Goal: Task Accomplishment & Management: Complete application form

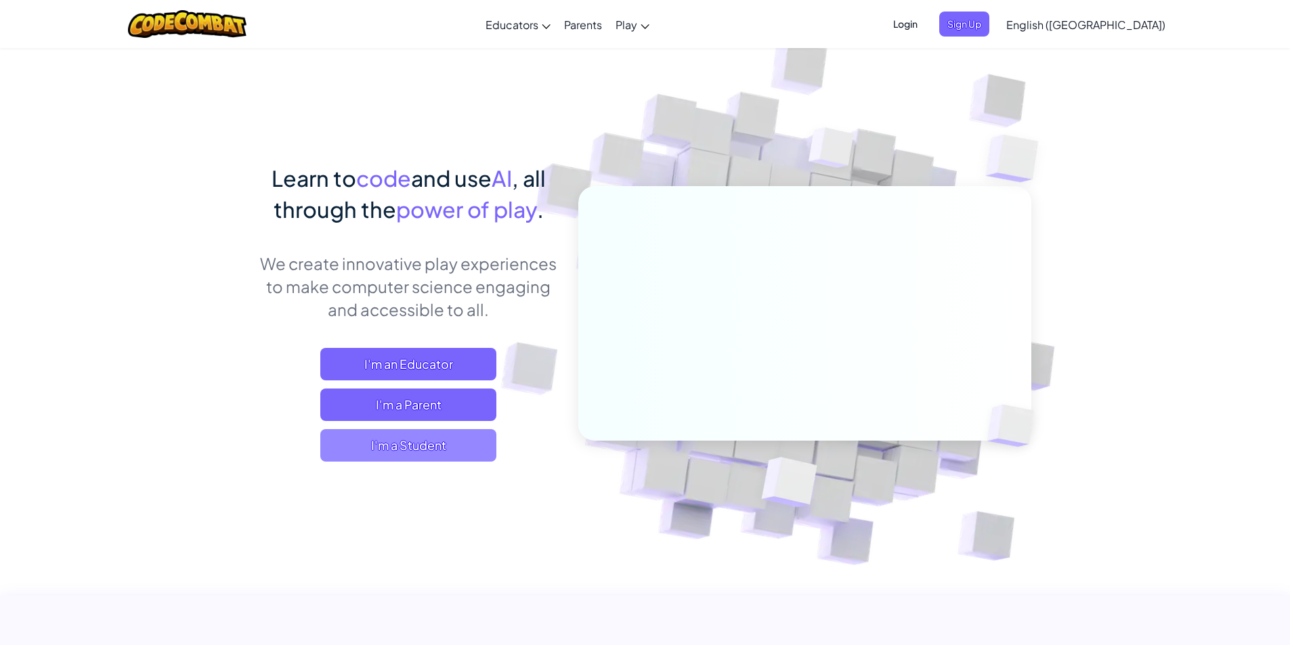
click at [423, 447] on span "I'm a Student" at bounding box center [408, 445] width 176 height 33
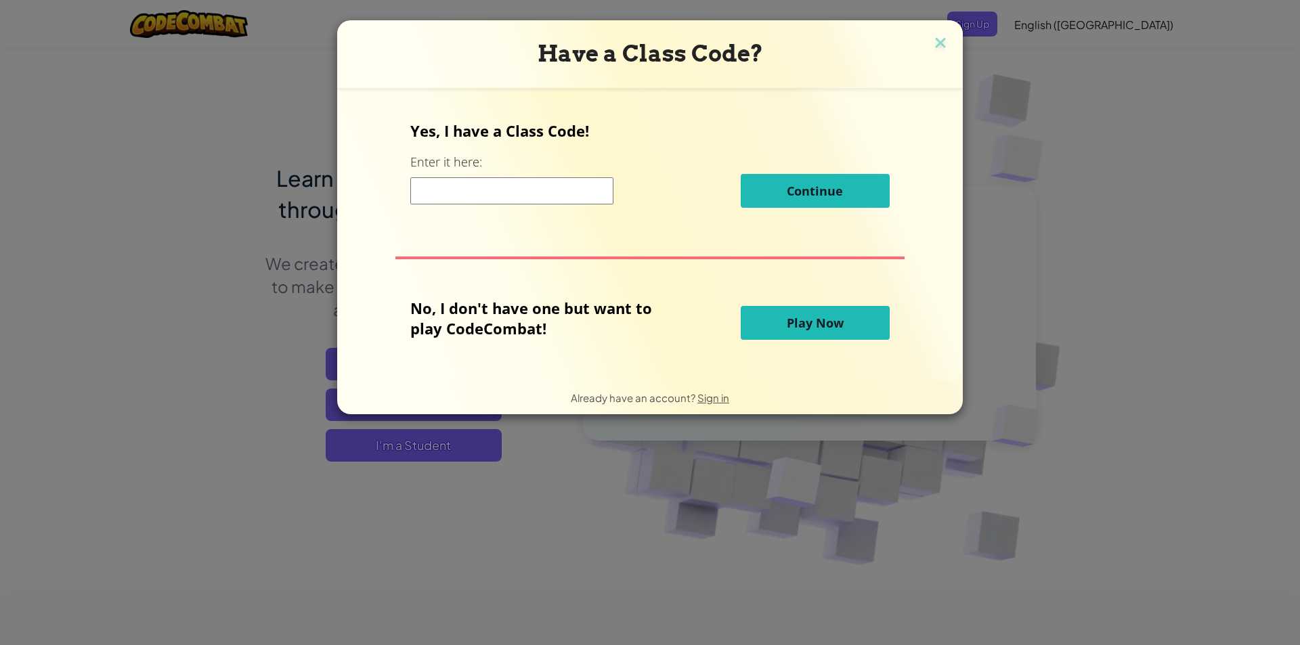
click at [511, 192] on input at bounding box center [511, 190] width 203 height 27
click at [776, 319] on button "Play Now" at bounding box center [815, 323] width 149 height 34
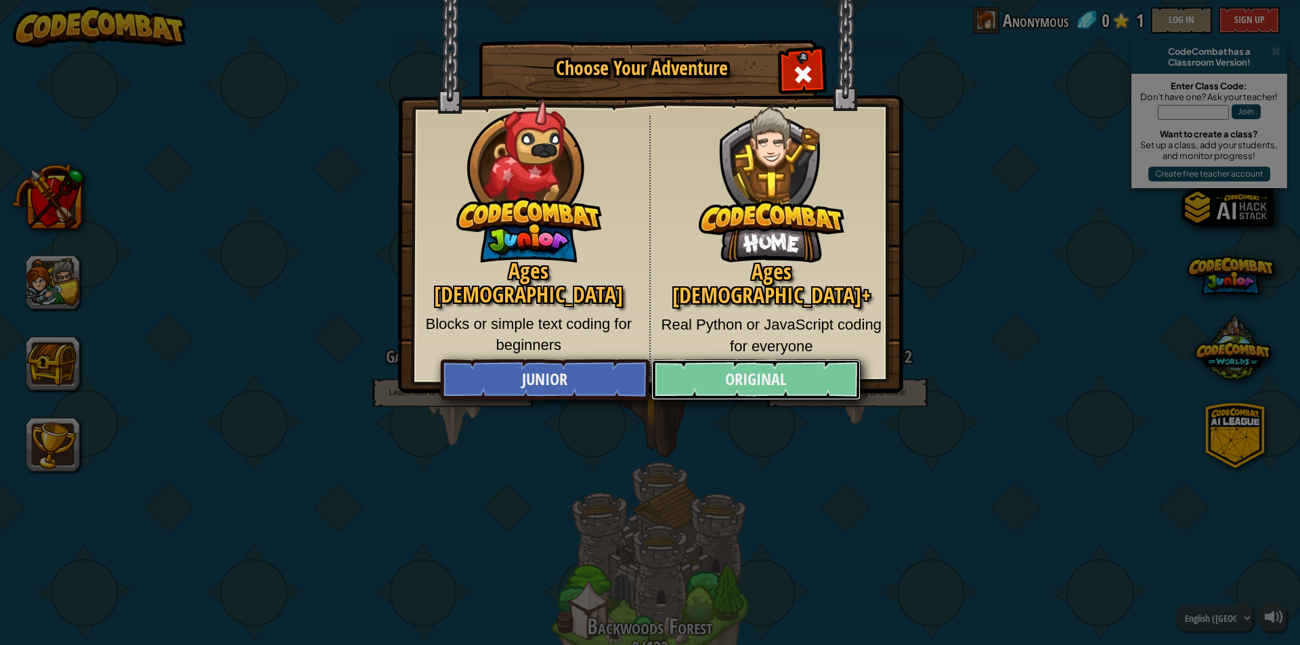
click at [749, 378] on link "Original" at bounding box center [755, 380] width 209 height 41
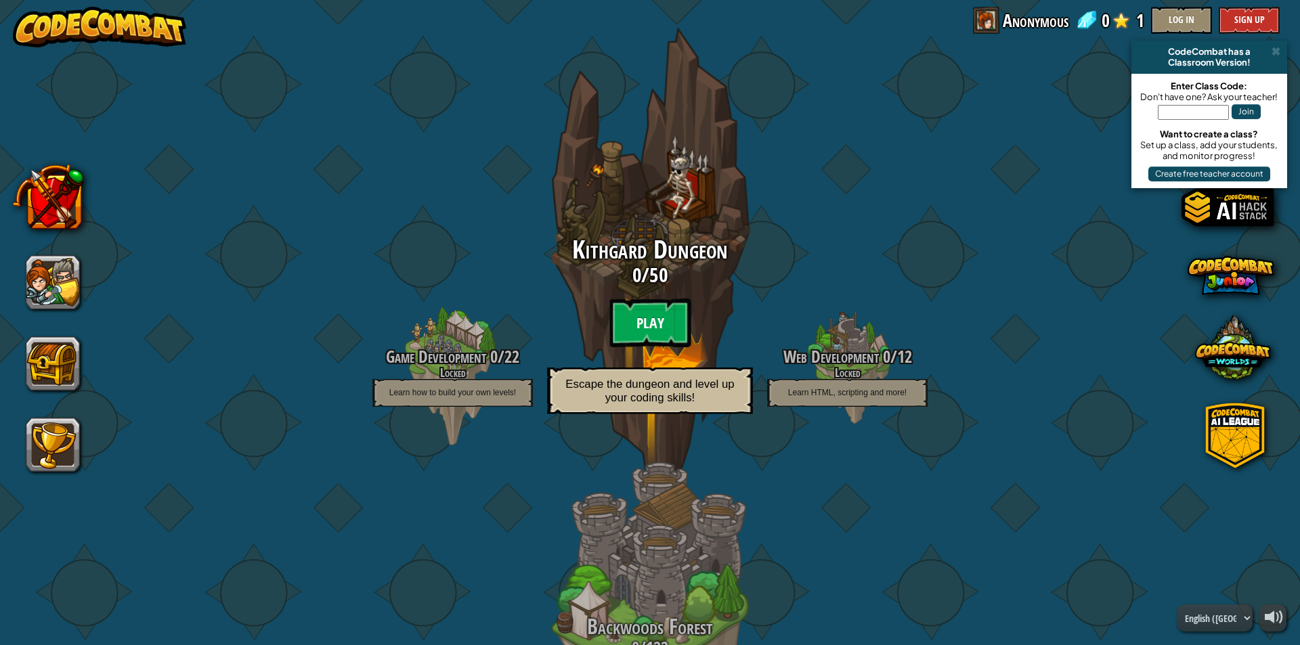
click at [647, 324] on btn "Play" at bounding box center [650, 323] width 81 height 49
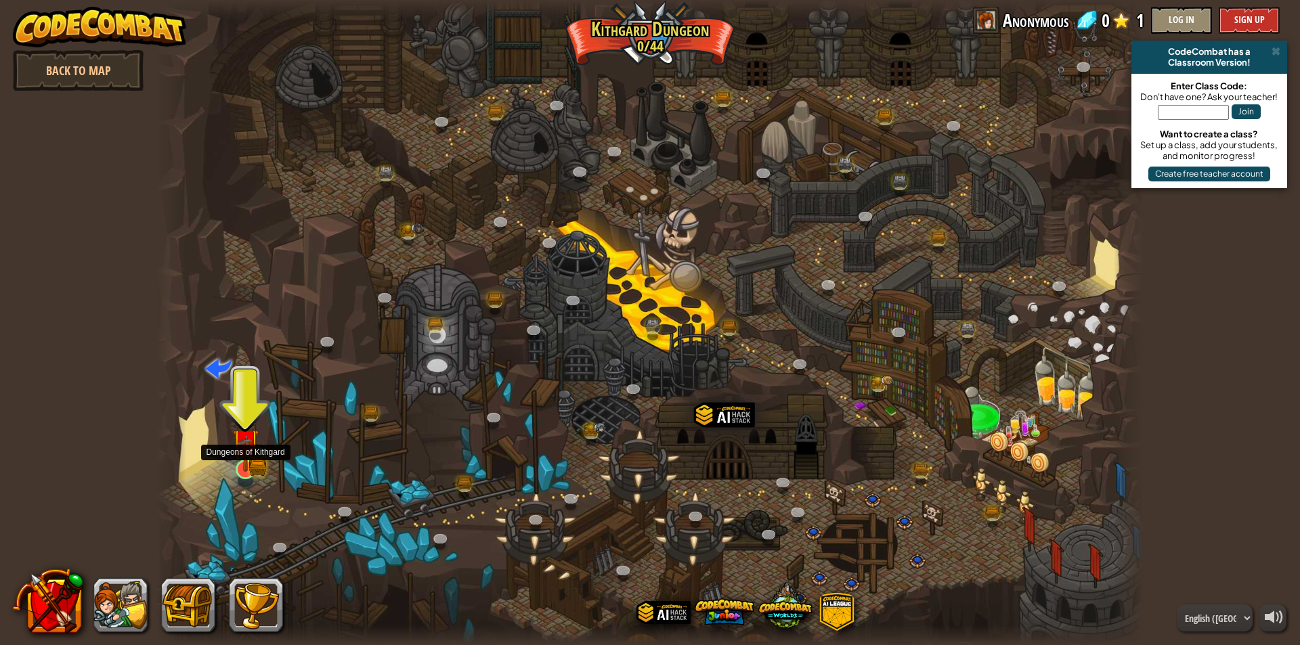
click at [245, 461] on img at bounding box center [245, 442] width 26 height 58
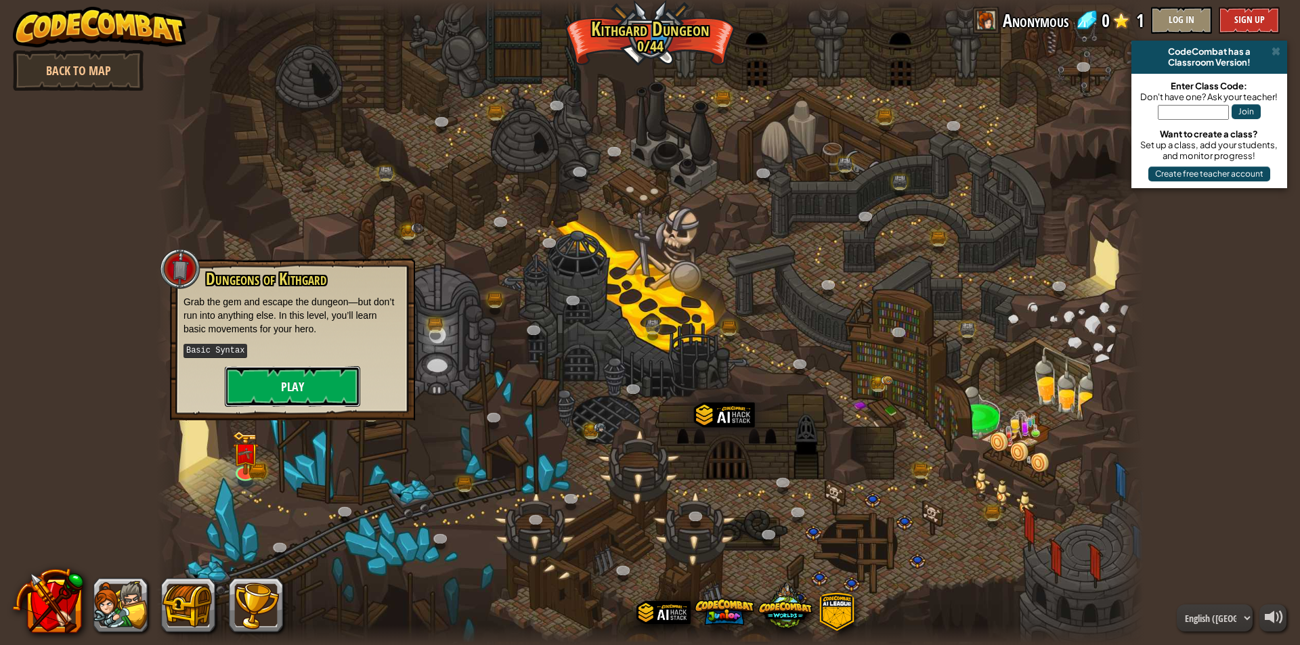
click at [306, 382] on button "Play" at bounding box center [292, 386] width 135 height 41
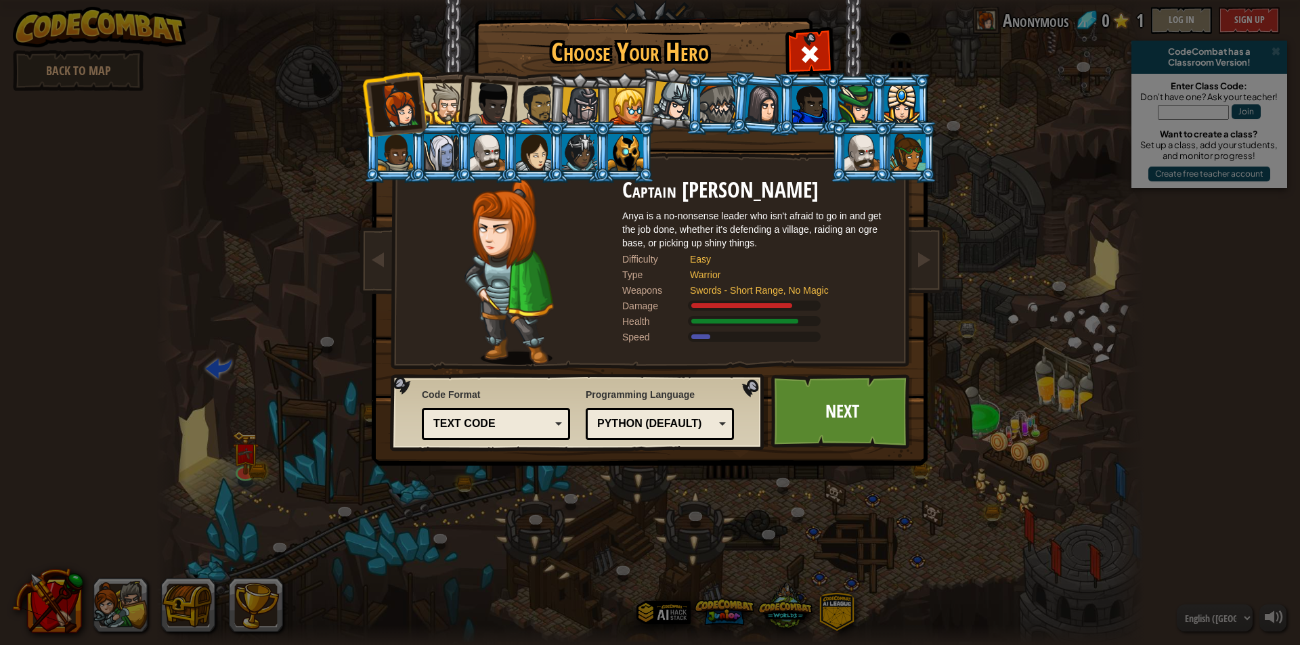
click at [654, 194] on h2 "Captain [PERSON_NAME]" at bounding box center [757, 191] width 271 height 24
click at [729, 199] on h2 "Captain [PERSON_NAME]" at bounding box center [757, 191] width 271 height 24
click at [494, 156] on div at bounding box center [487, 152] width 35 height 37
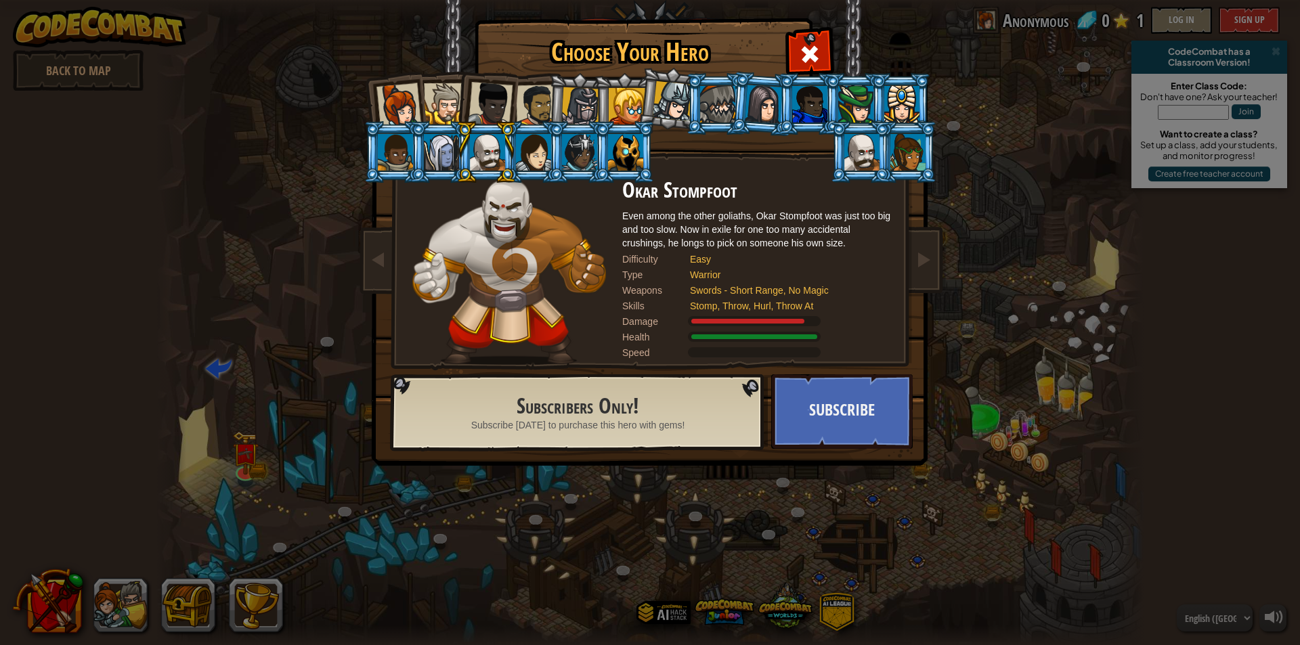
click at [523, 154] on div at bounding box center [533, 152] width 35 height 37
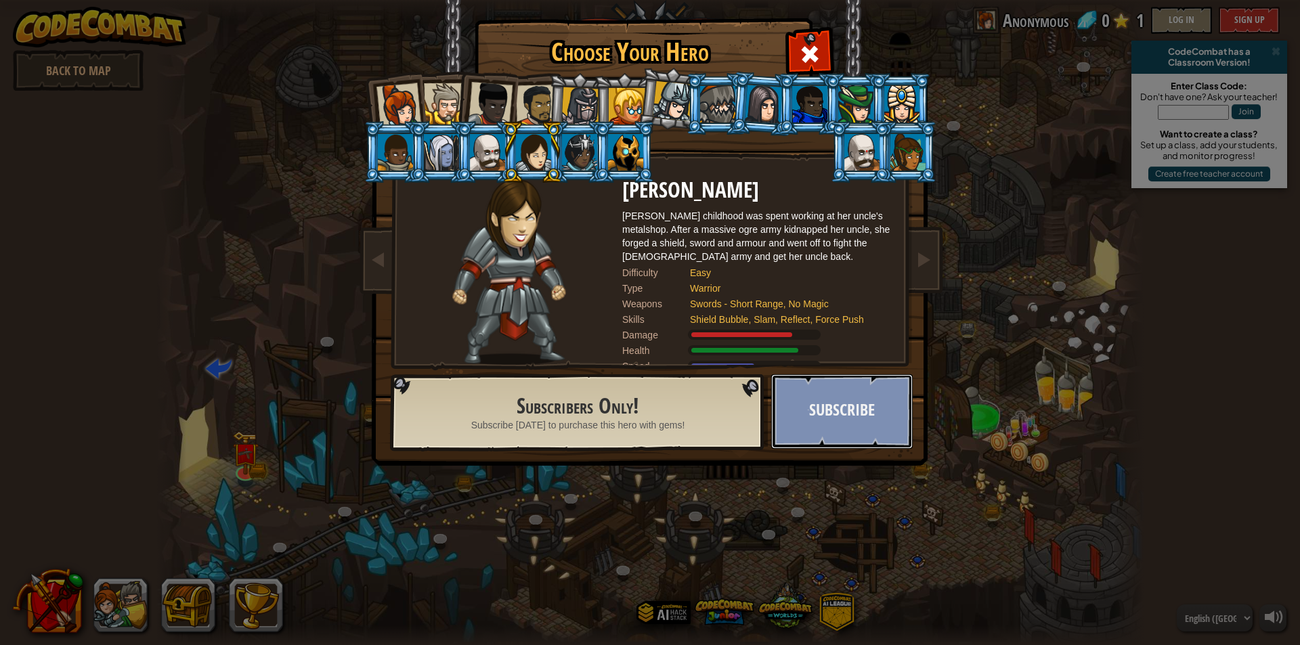
click at [832, 410] on button "Subscribe" at bounding box center [842, 412] width 142 height 74
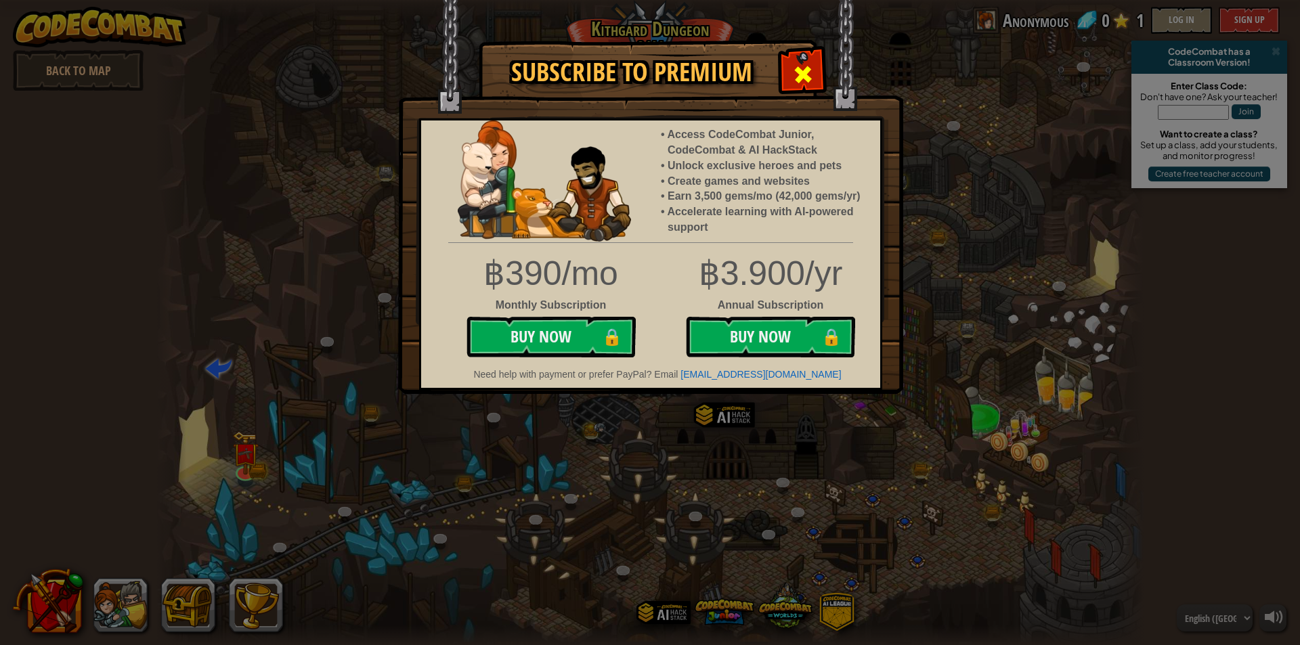
click at [802, 77] on span at bounding box center [803, 75] width 22 height 22
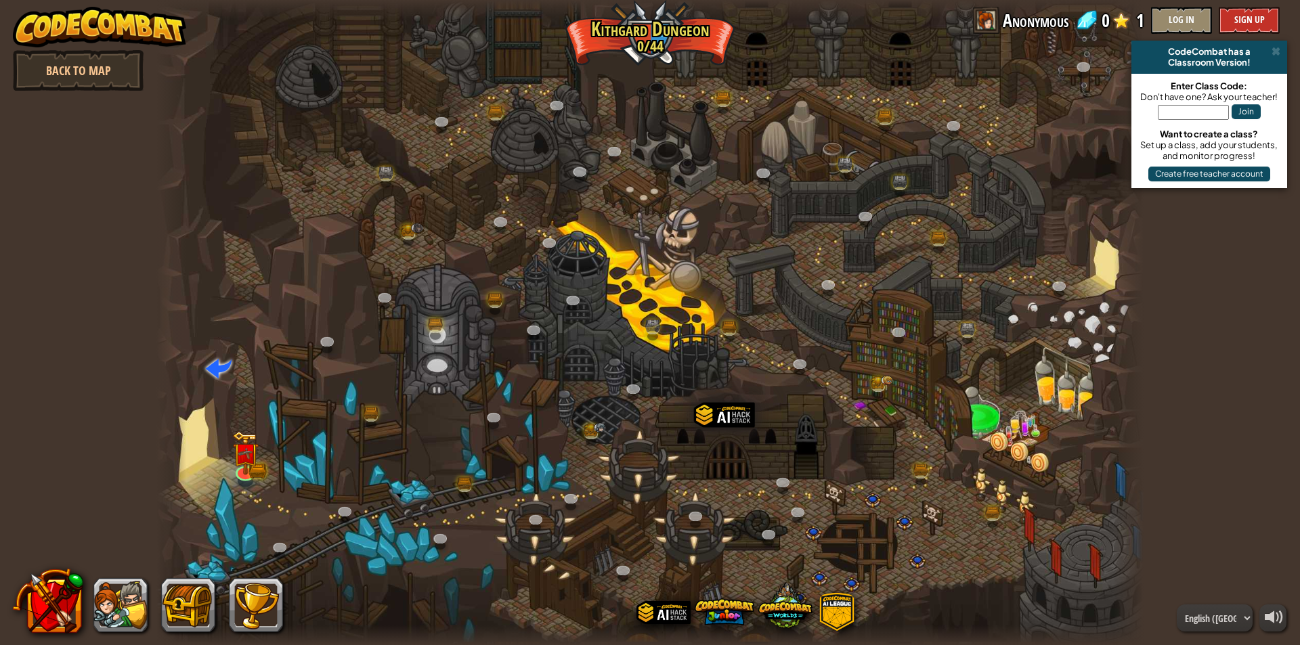
click at [1196, 112] on input "text" at bounding box center [1193, 112] width 71 height 15
click at [1236, 622] on select "English ([GEOGRAPHIC_DATA]) English ([GEOGRAPHIC_DATA]) 简体中文 繁體中文 русский españ…" at bounding box center [1215, 618] width 76 height 27
click at [1055, 426] on div at bounding box center [649, 322] width 987 height 645
click at [246, 467] on img at bounding box center [245, 442] width 26 height 58
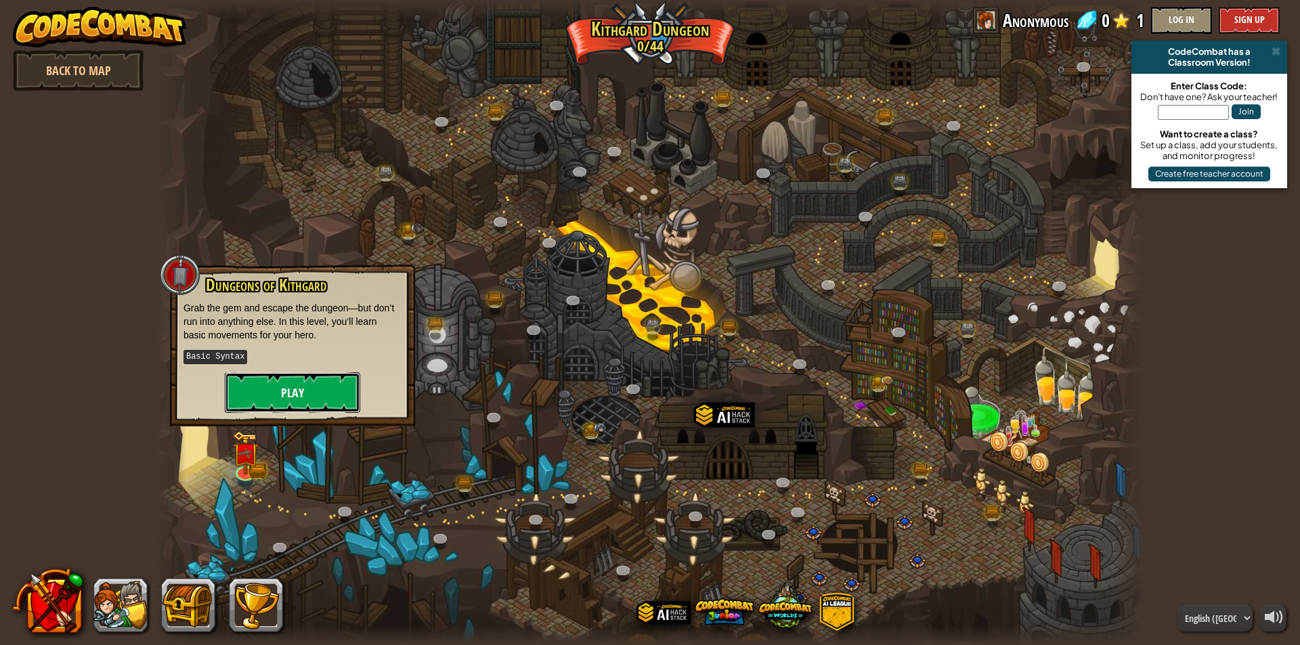
click at [301, 395] on button "Play" at bounding box center [292, 392] width 135 height 41
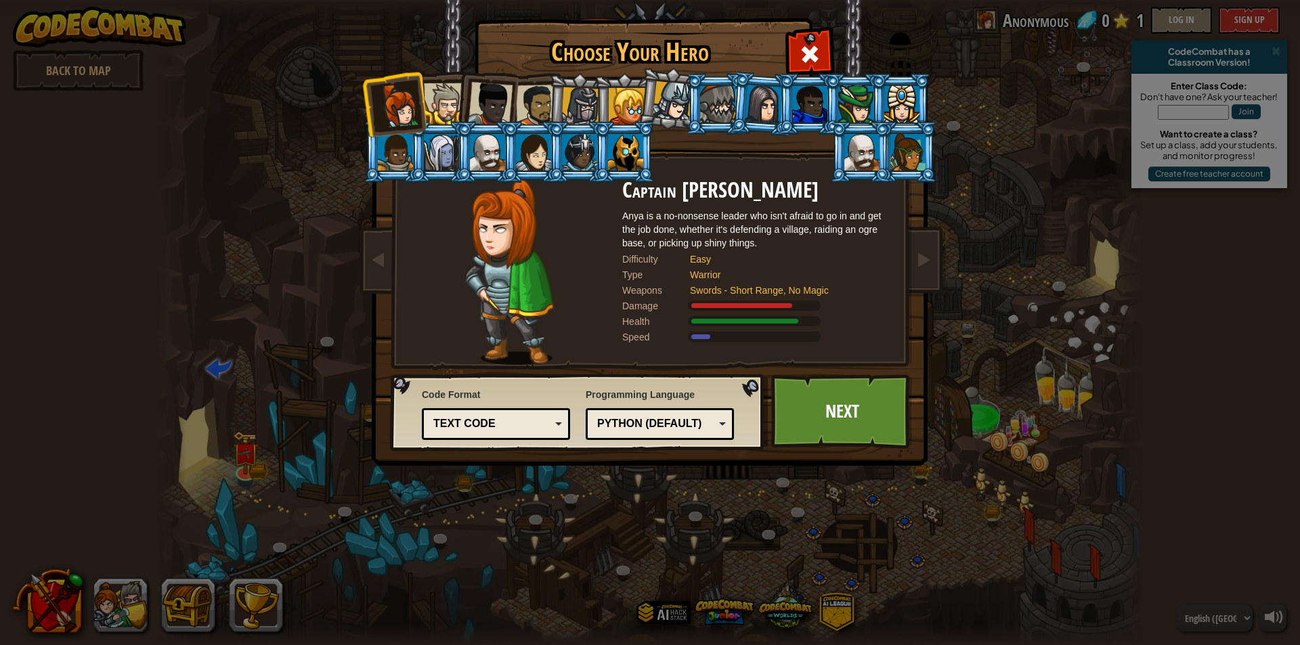
click at [507, 429] on div "Text code" at bounding box center [491, 424] width 117 height 16
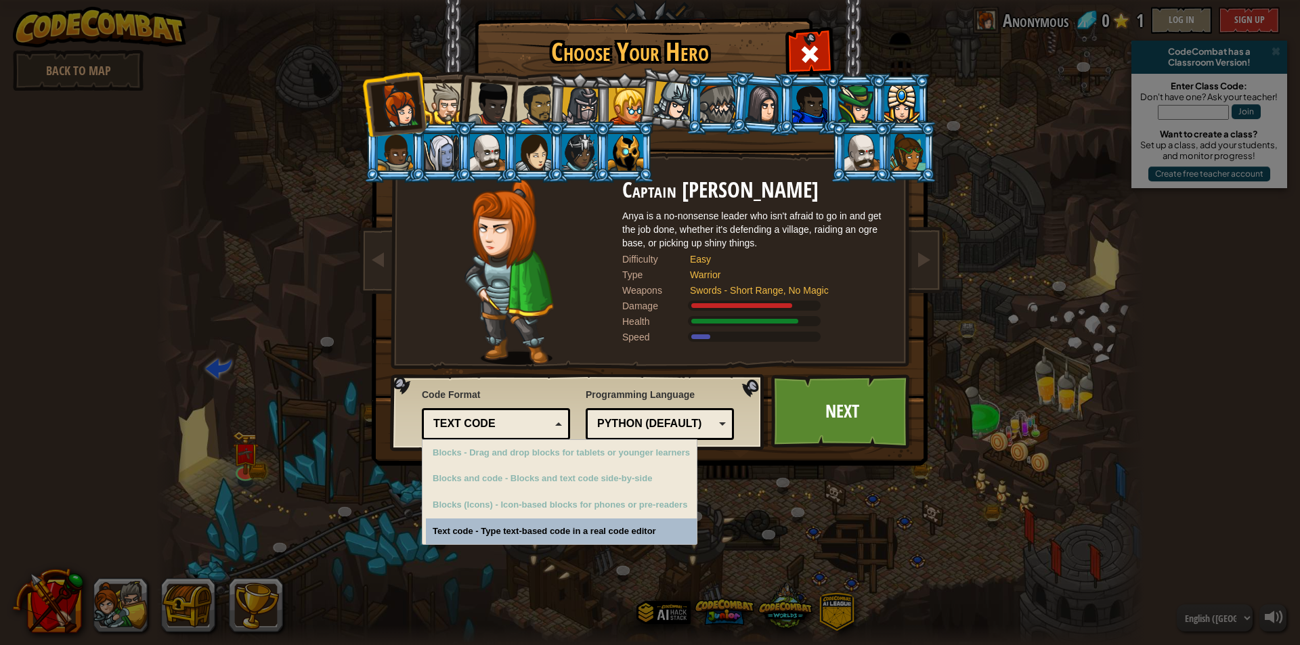
click at [507, 429] on div "Text code" at bounding box center [491, 424] width 117 height 16
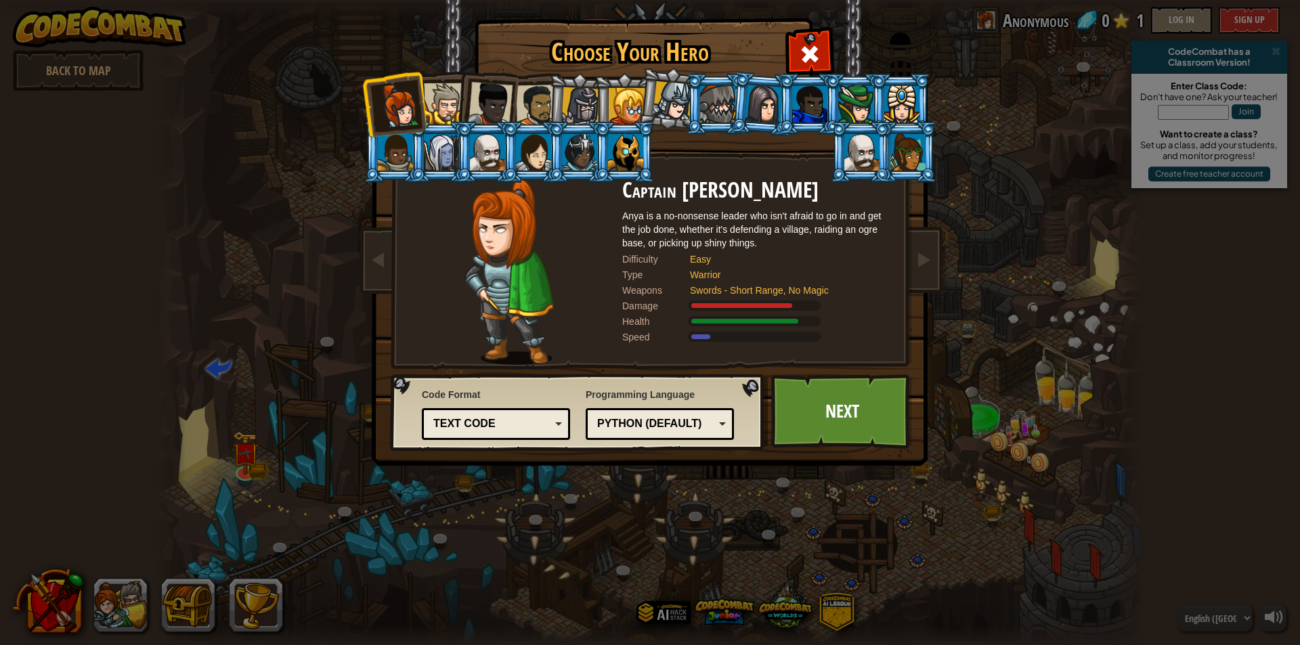
click at [544, 98] on div at bounding box center [537, 106] width 42 height 42
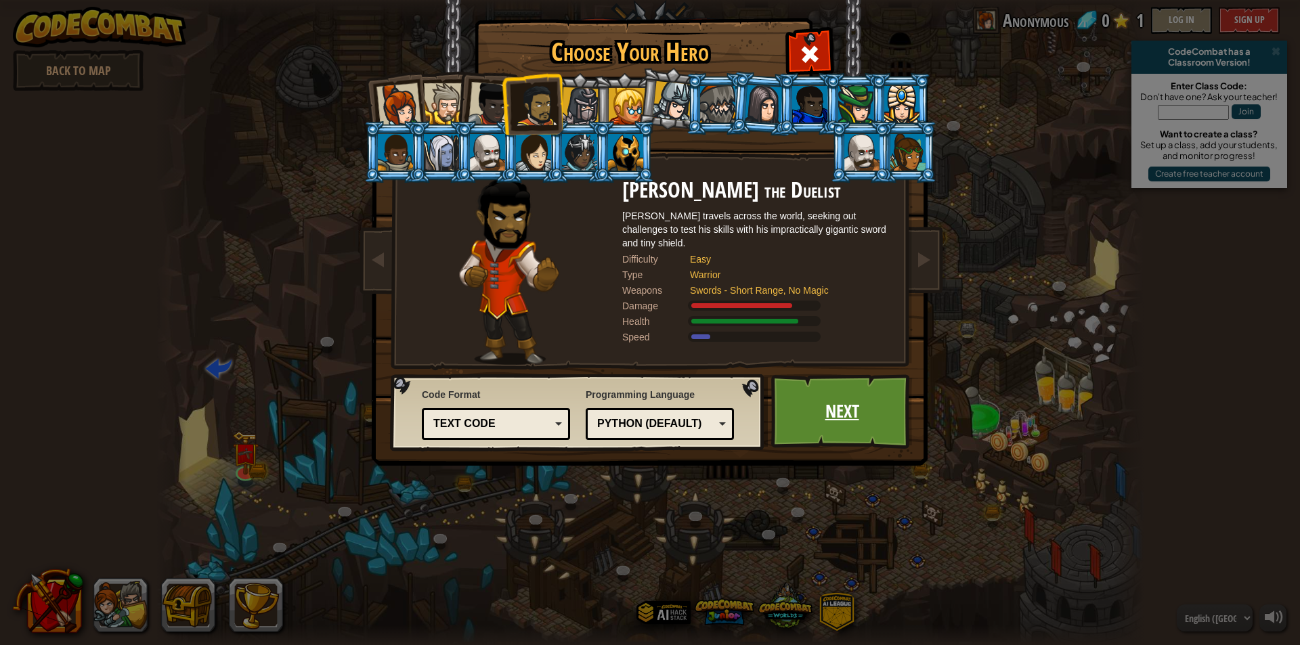
click at [832, 414] on link "Next" at bounding box center [842, 412] width 142 height 74
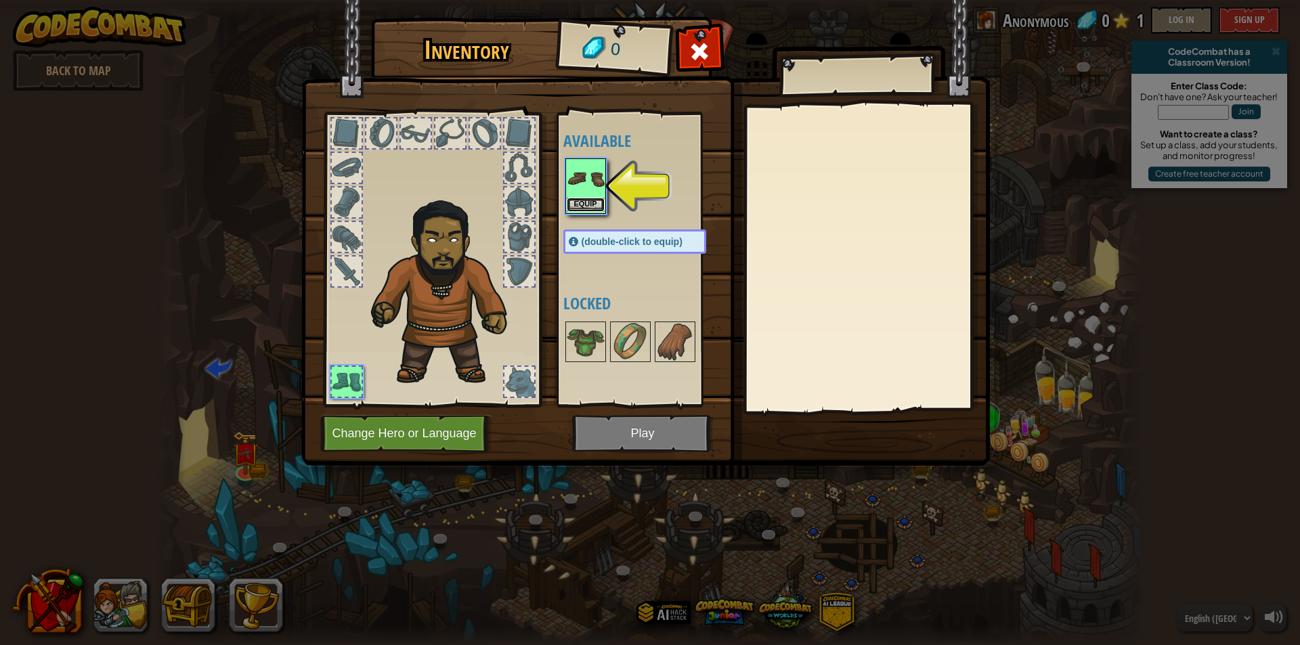
click at [586, 198] on button "Equip" at bounding box center [586, 205] width 38 height 14
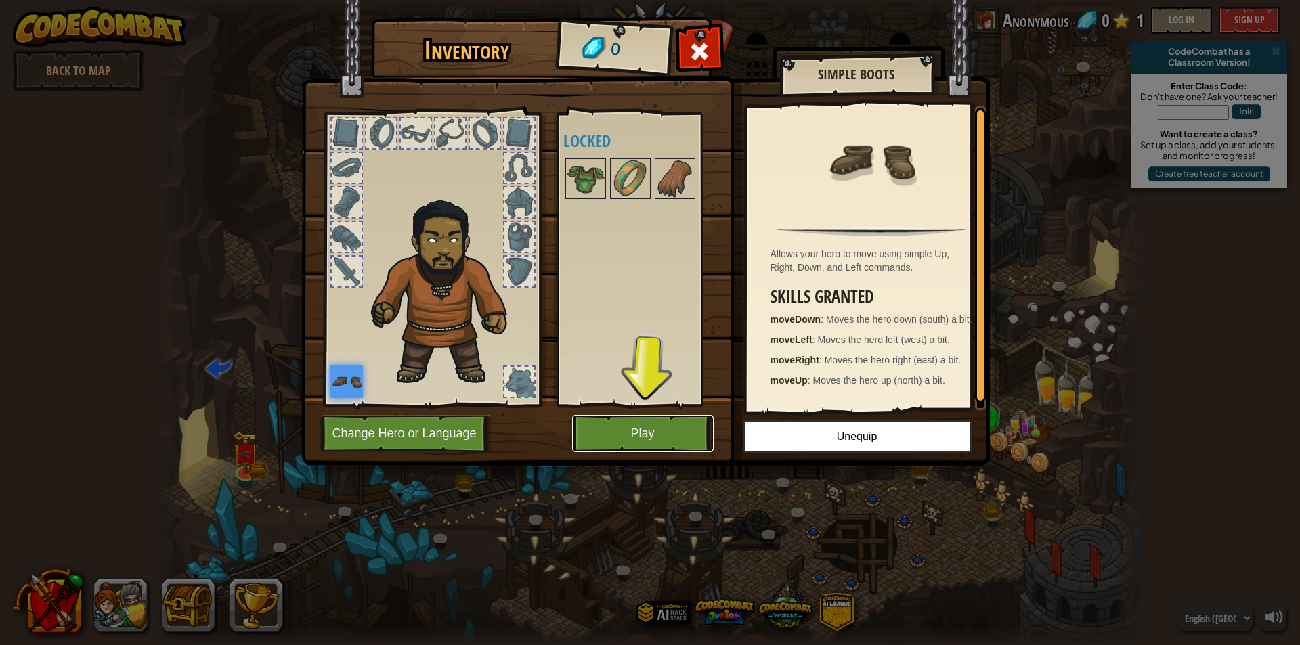
click at [636, 425] on button "Play" at bounding box center [643, 433] width 142 height 37
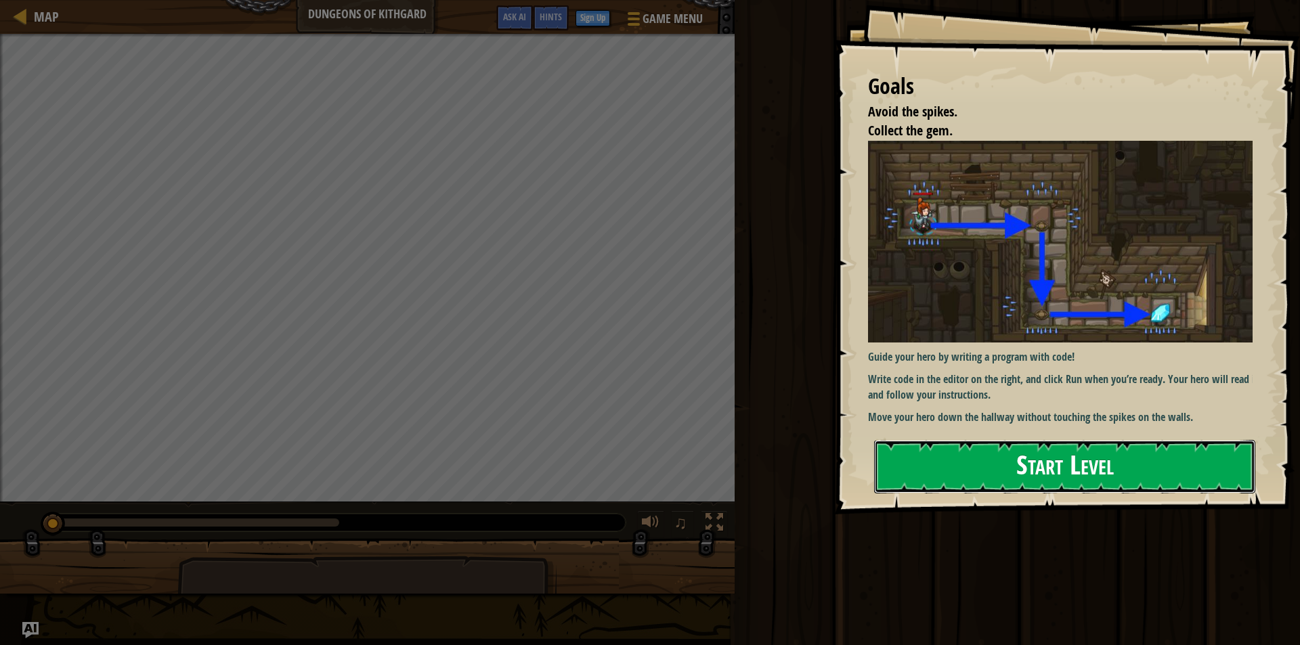
click at [984, 459] on button "Start Level" at bounding box center [1064, 467] width 381 height 54
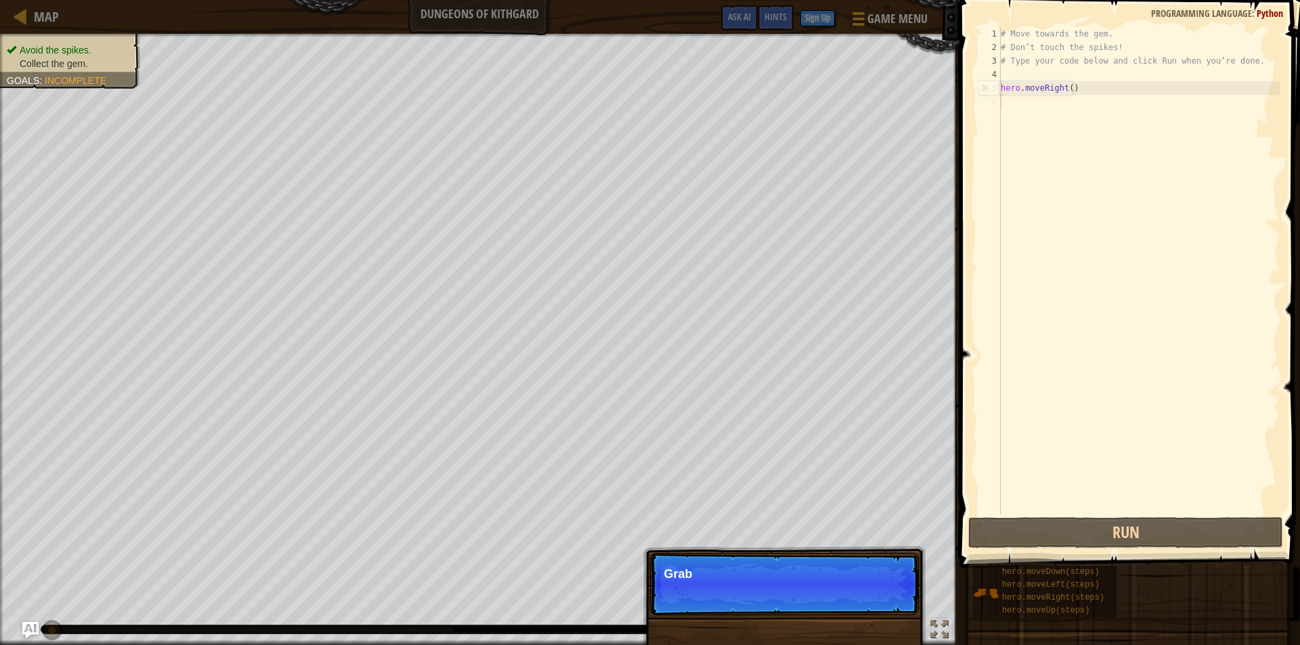
click at [1033, 125] on div "# Move towards the gem. # Don’t touch the spikes! # Type your code below and cl…" at bounding box center [1139, 284] width 282 height 515
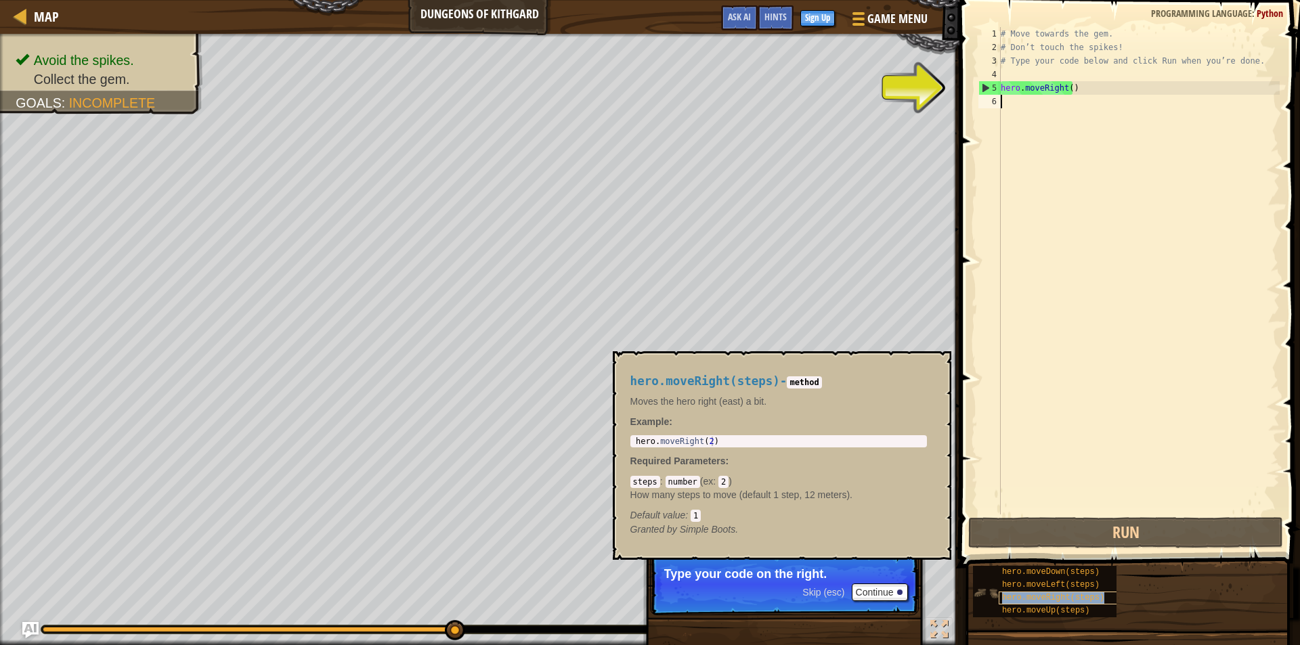
click at [1051, 602] on span "hero.moveRight(steps)" at bounding box center [1053, 597] width 102 height 9
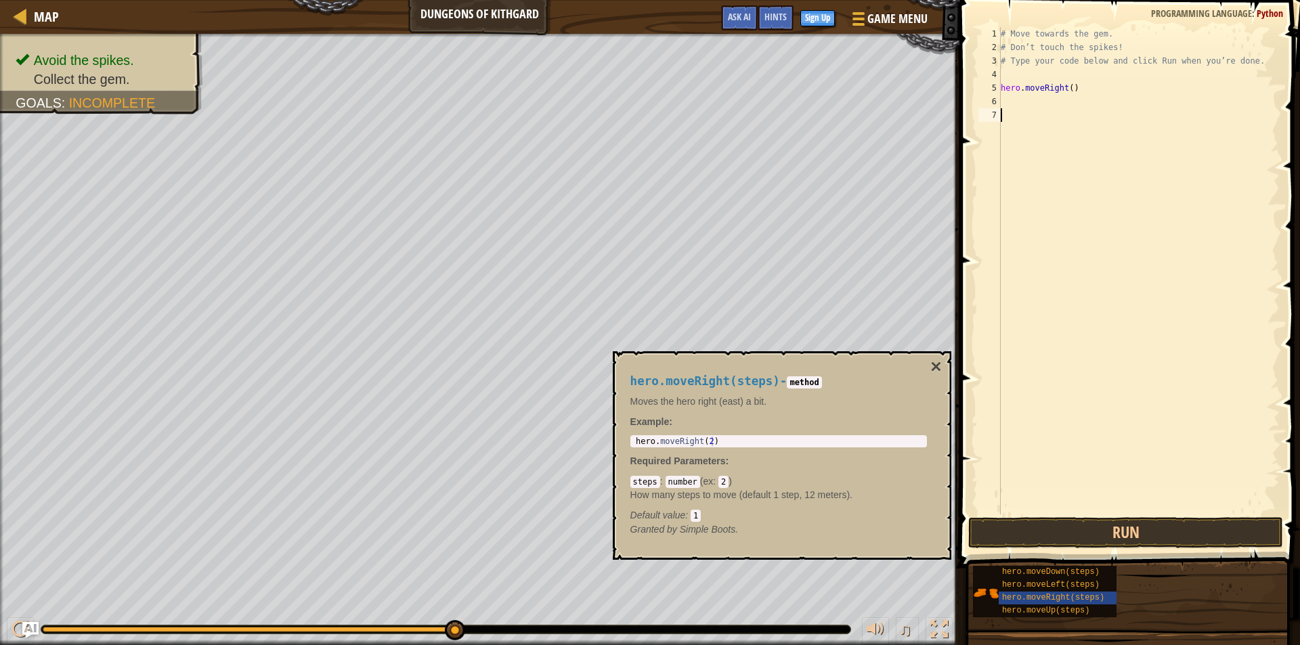
click at [1029, 102] on div "# Move towards the gem. # Don’t touch the spikes! # Type your code below and cl…" at bounding box center [1139, 284] width 282 height 515
type textarea "hero.moveRight(steps)"
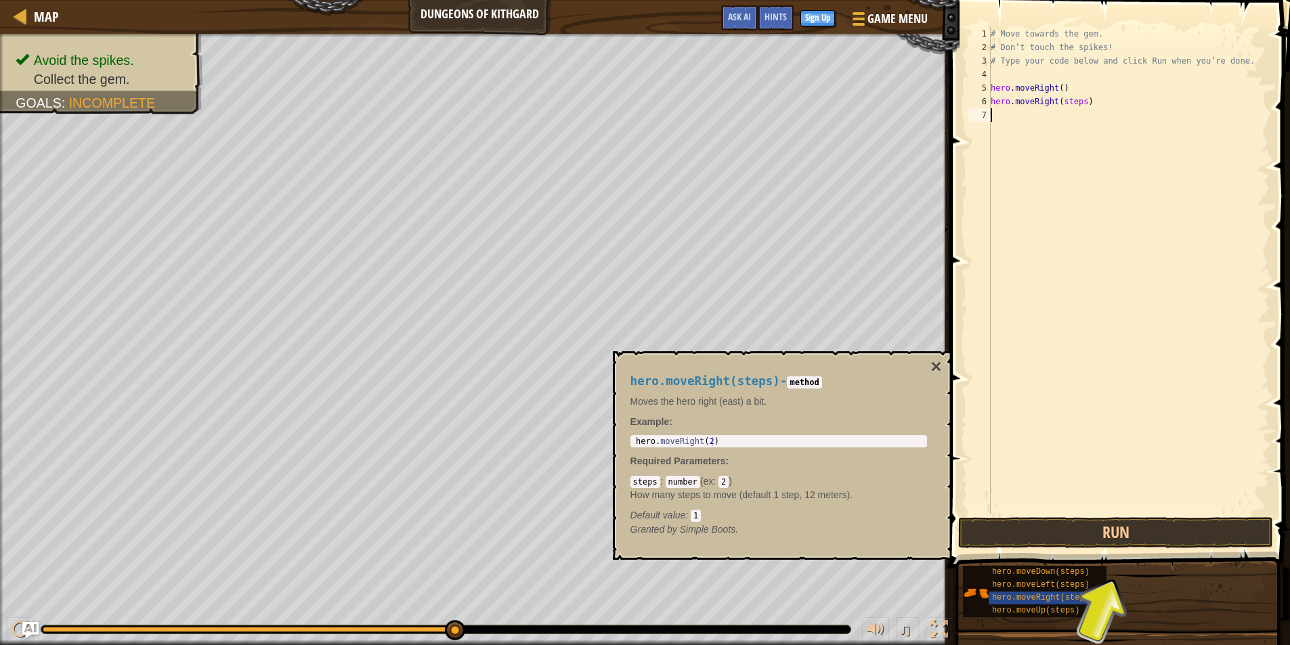
click at [1054, 119] on div "# Move towards the gem. # Don’t touch the spikes! # Type your code below and cl…" at bounding box center [1129, 284] width 282 height 515
drag, startPoint x: 1117, startPoint y: 532, endPoint x: 1119, endPoint y: 519, distance: 12.3
click at [1117, 530] on button "Run" at bounding box center [1115, 532] width 315 height 31
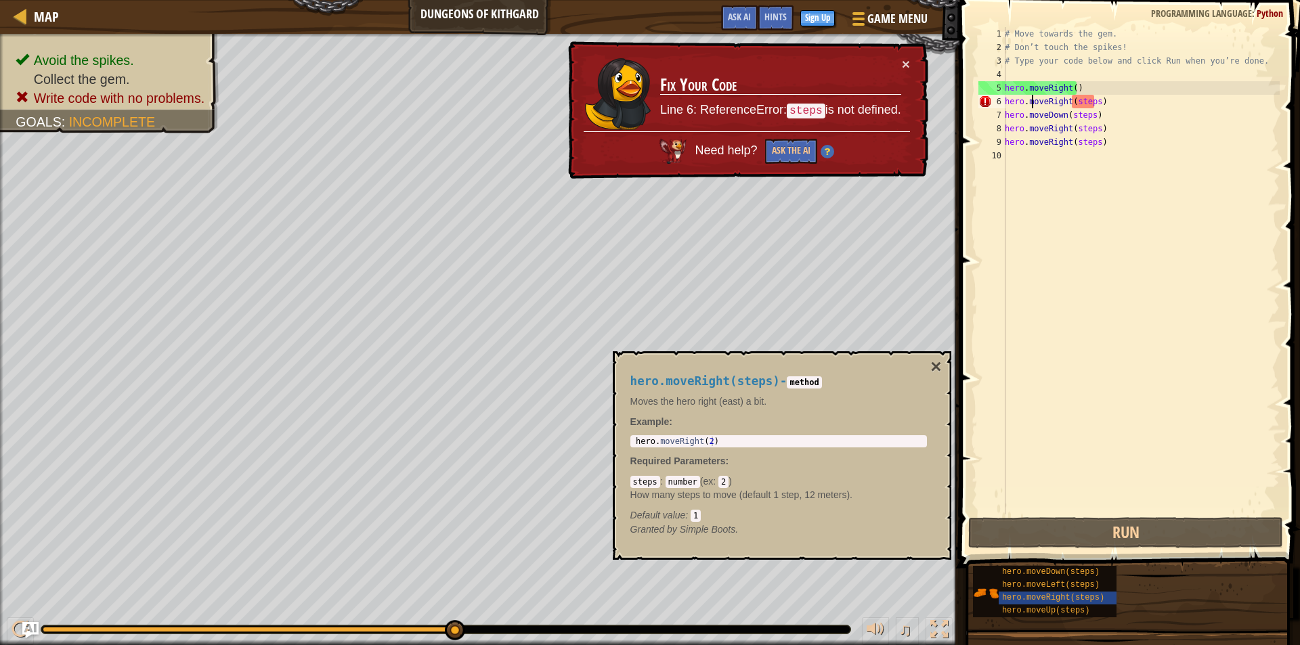
click at [1032, 100] on div "# Move towards the gem. # Don’t touch the spikes! # Type your code below and cl…" at bounding box center [1141, 284] width 278 height 515
click at [1115, 98] on div "# Move towards the gem. # Don’t touch the spikes! # Type your code below and cl…" at bounding box center [1141, 284] width 278 height 515
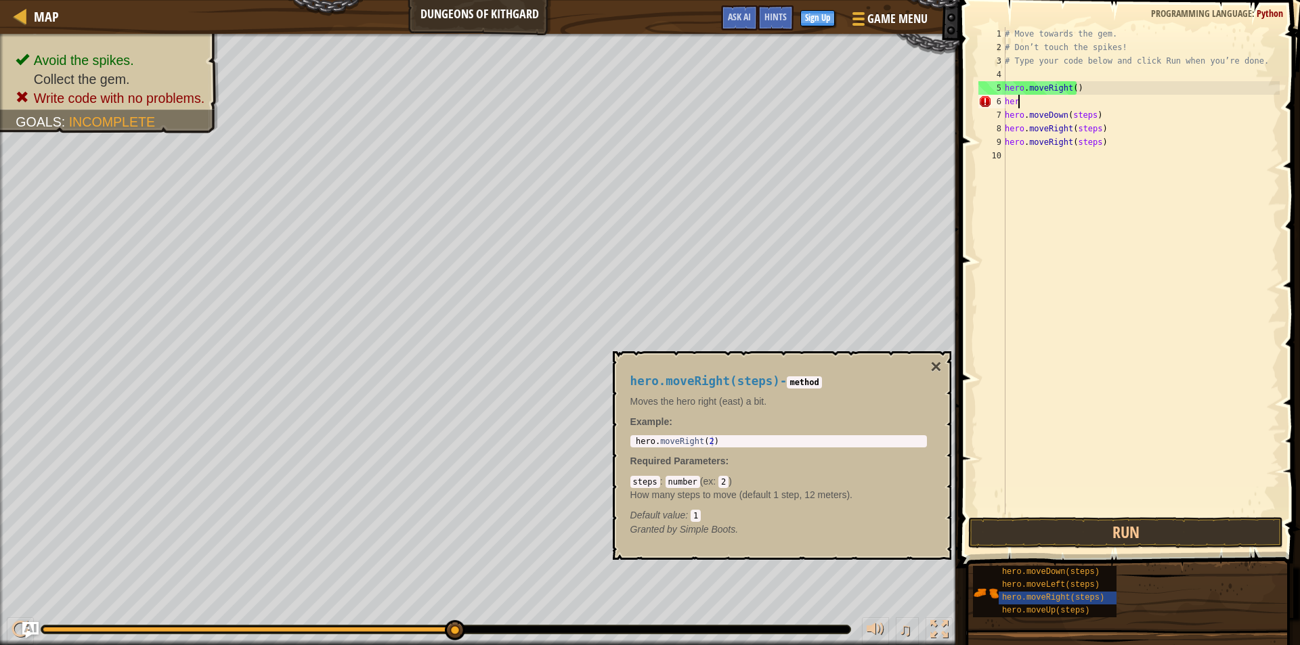
type textarea "h"
type textarea "hero.moveRight()"
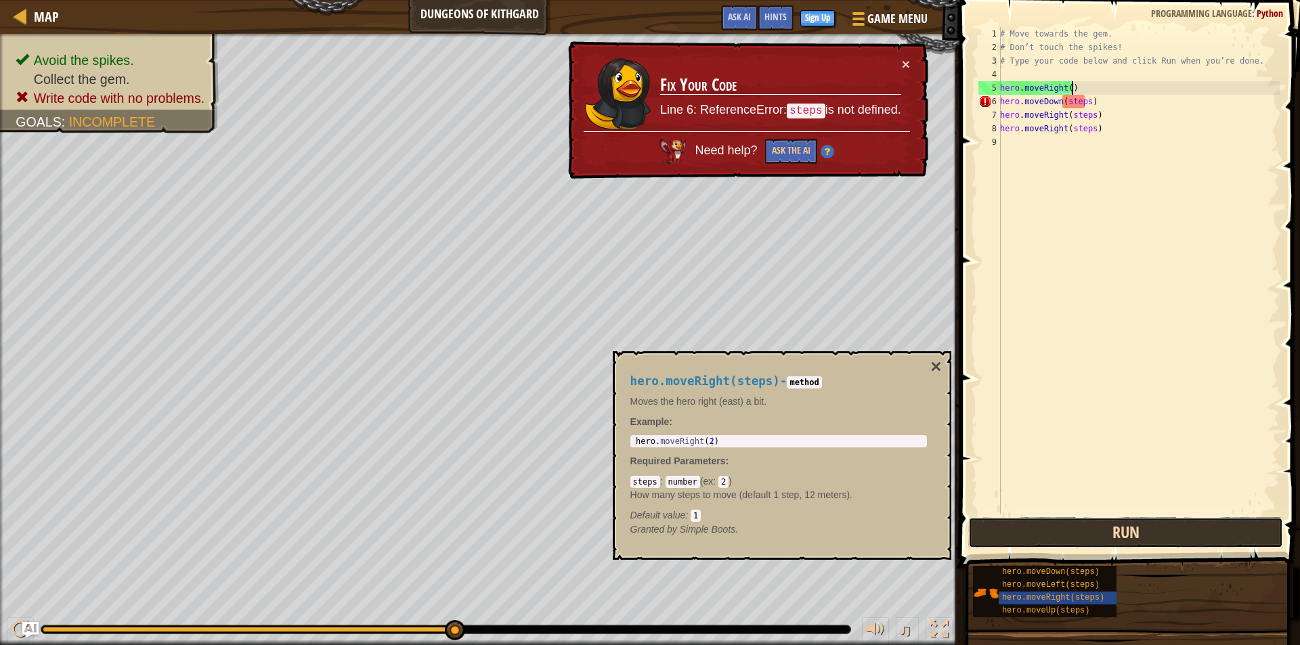
click at [1134, 537] on button "Run" at bounding box center [1125, 532] width 315 height 31
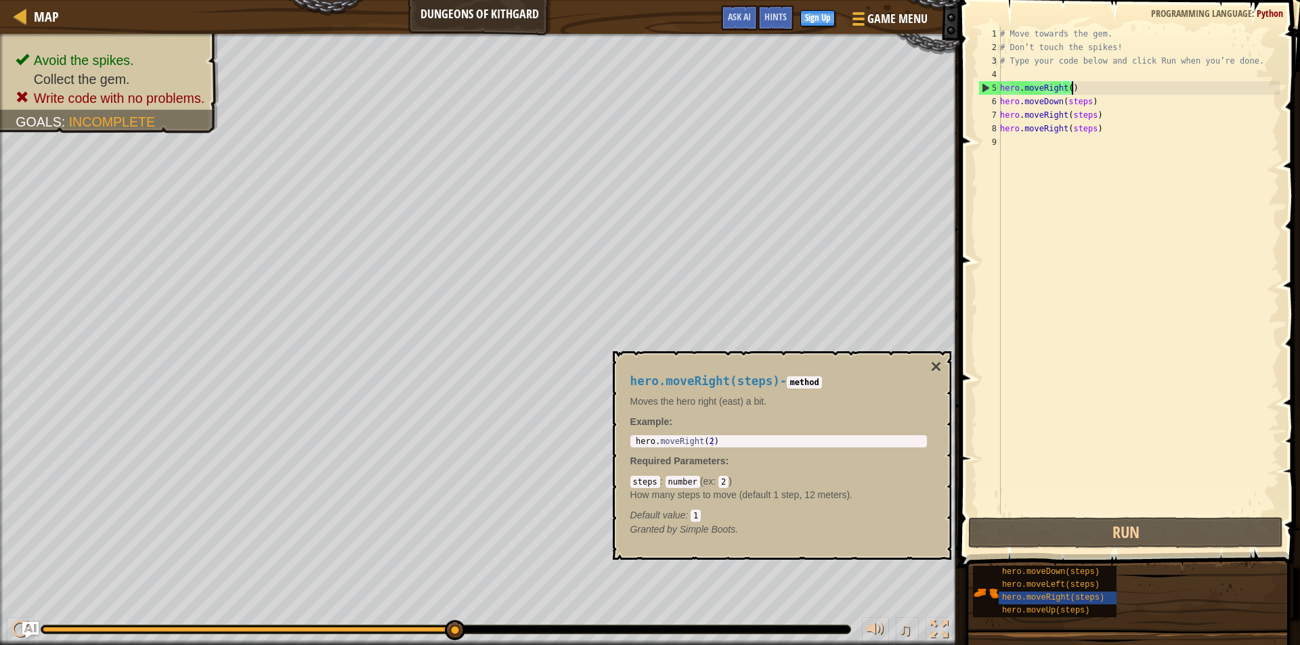
click at [1063, 86] on div "# Move towards the gem. # Don’t touch the spikes! # Type your code below and cl…" at bounding box center [1139, 284] width 282 height 515
click at [1068, 92] on div "# Move towards the gem. # Don’t touch the spikes! # Type your code below and cl…" at bounding box center [1139, 284] width 282 height 515
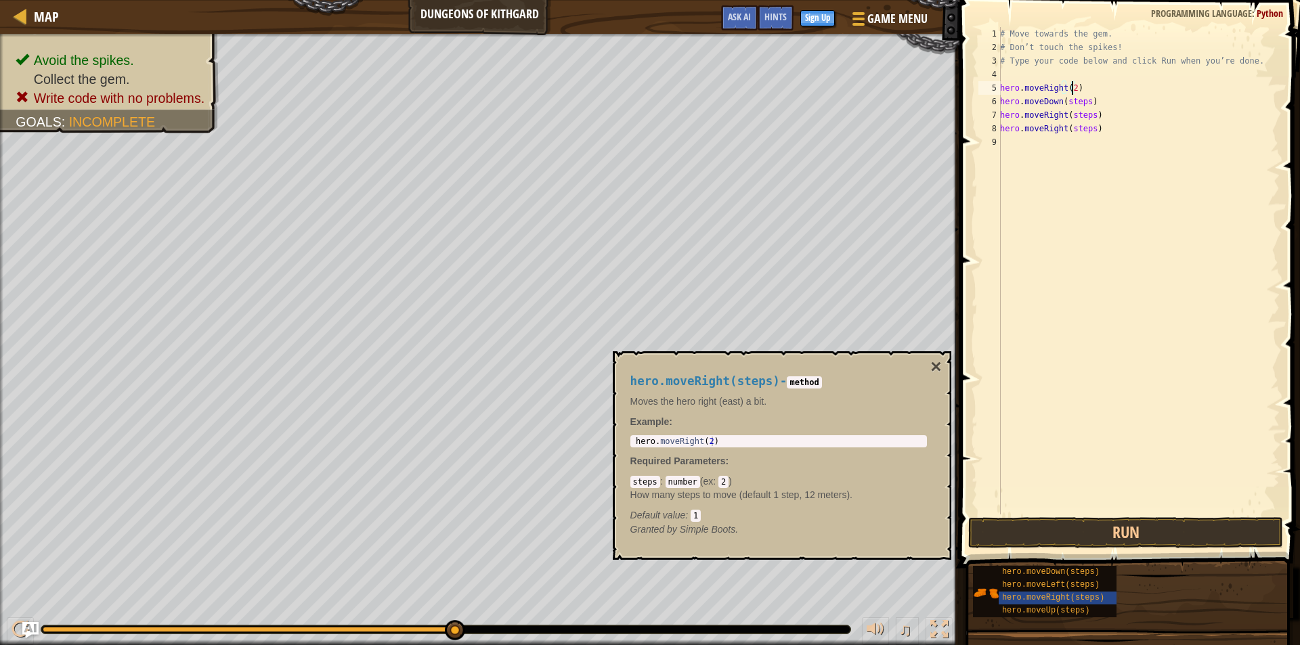
click at [1084, 104] on div "# Move towards the gem. # Don’t touch the spikes! # Type your code below and cl…" at bounding box center [1139, 284] width 282 height 515
click at [1088, 114] on div "# Move towards the gem. # Don’t touch the spikes! # Type your code below and cl…" at bounding box center [1139, 284] width 282 height 515
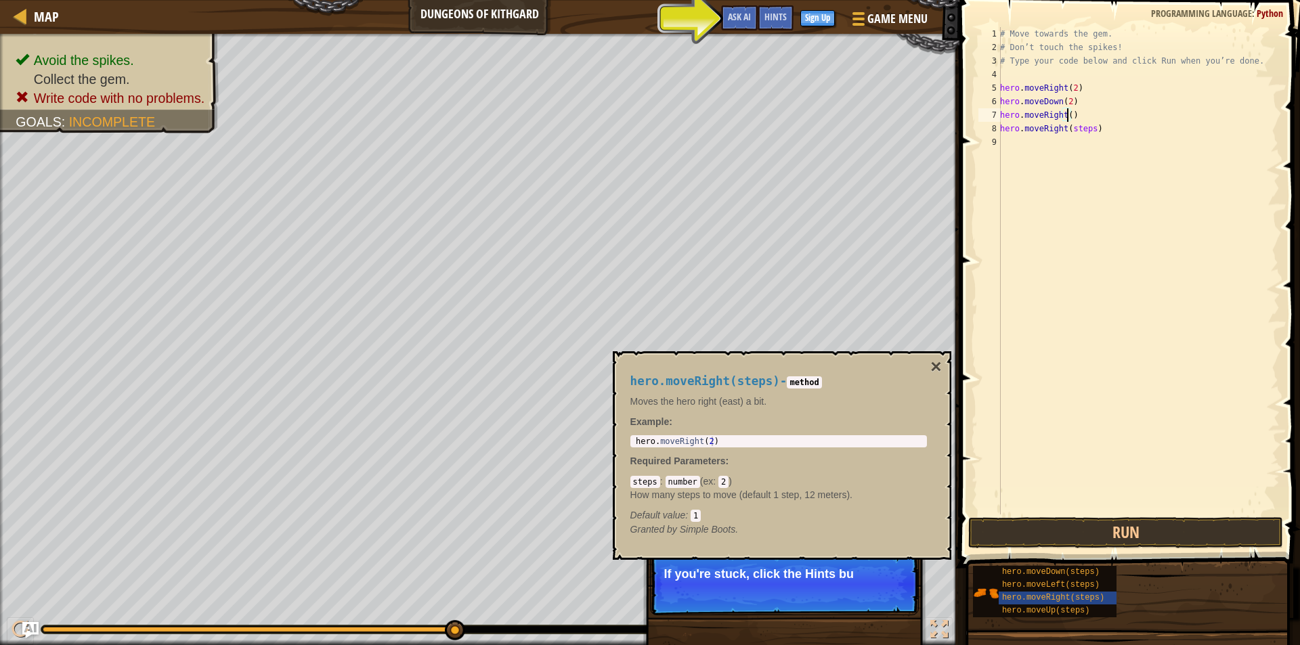
scroll to position [6, 5]
click at [1090, 131] on div "# Move towards the gem. # Don’t touch the spikes! # Type your code below and cl…" at bounding box center [1139, 284] width 282 height 515
click at [1140, 529] on button "Run" at bounding box center [1125, 532] width 315 height 31
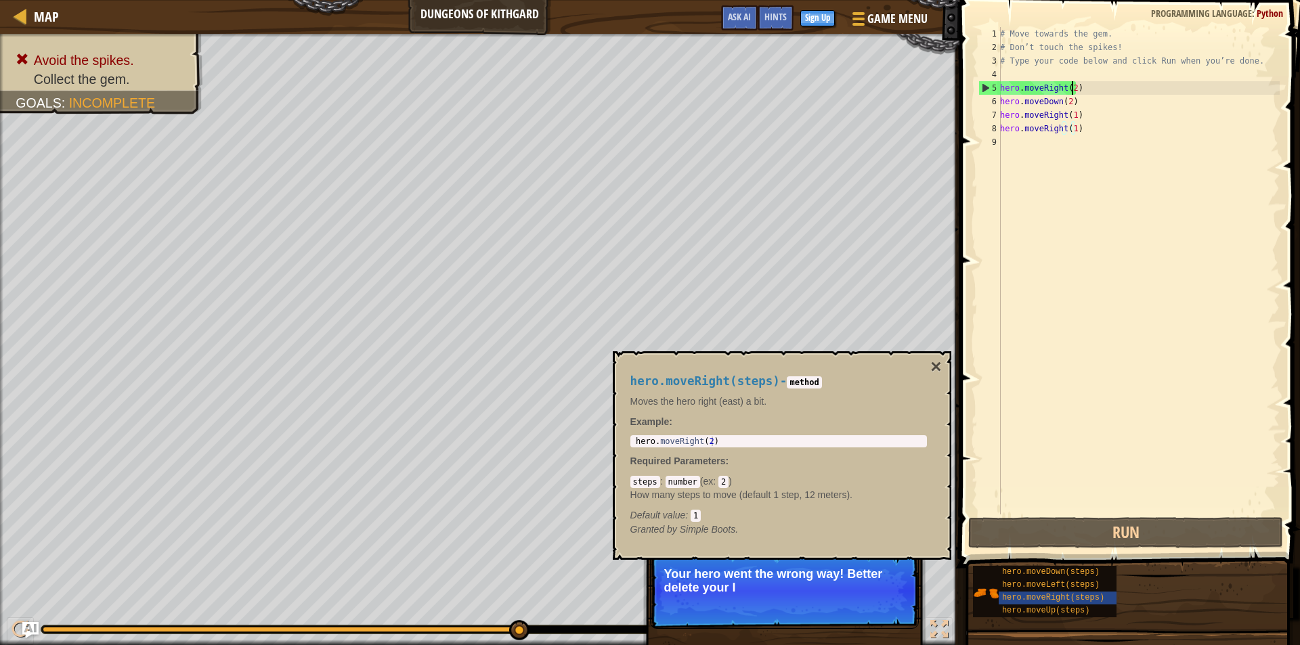
click at [1072, 87] on div "# Move towards the gem. # Don’t touch the spikes! # Type your code below and cl…" at bounding box center [1139, 284] width 282 height 515
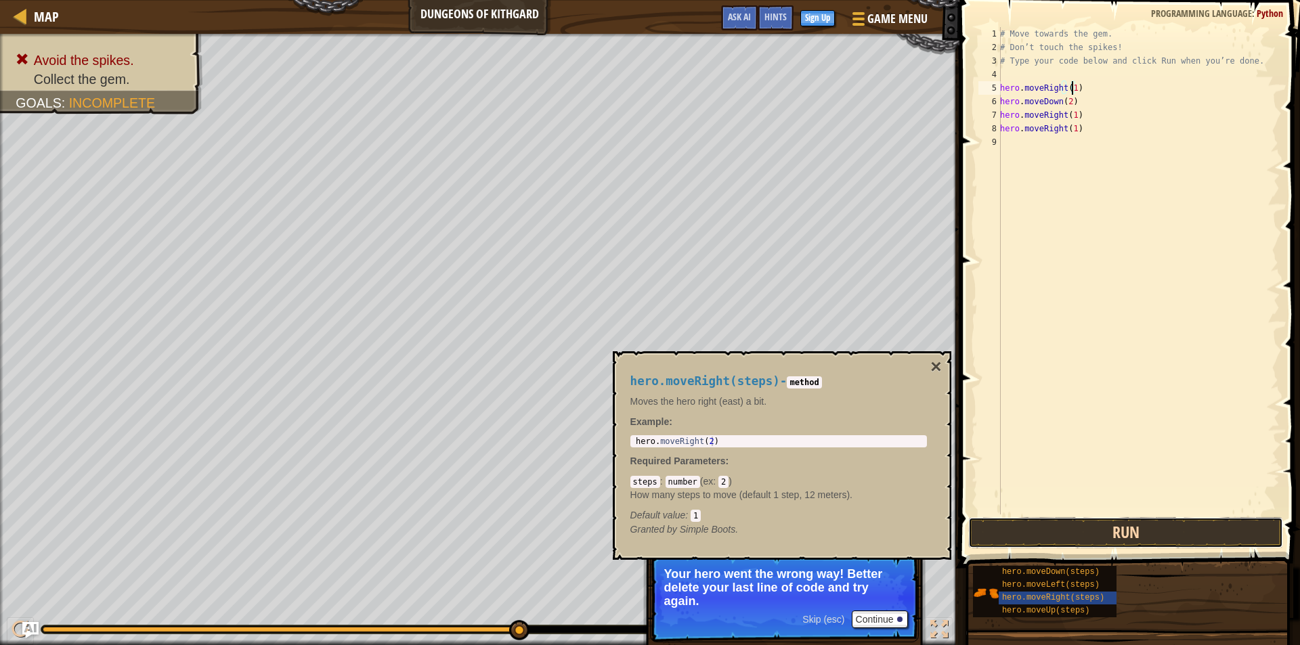
click at [1115, 530] on button "Run" at bounding box center [1125, 532] width 315 height 31
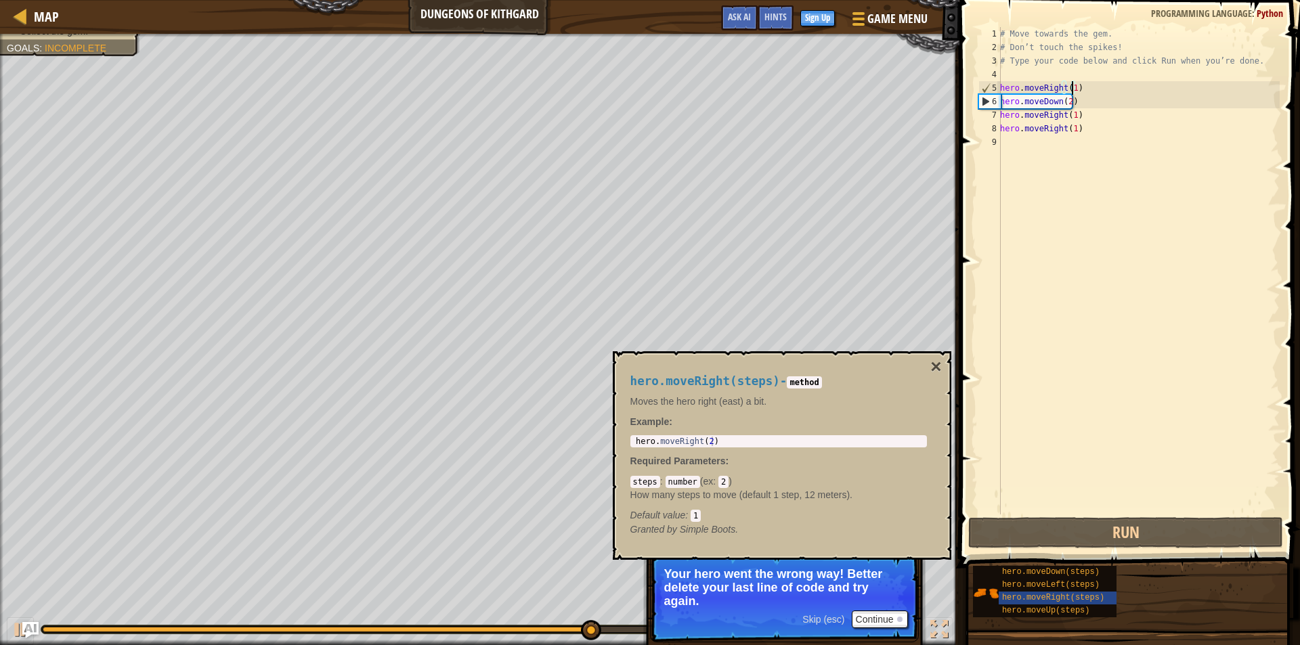
click at [1065, 106] on div "# Move towards the gem. # Don’t touch the spikes! # Type your code below and cl…" at bounding box center [1139, 284] width 282 height 515
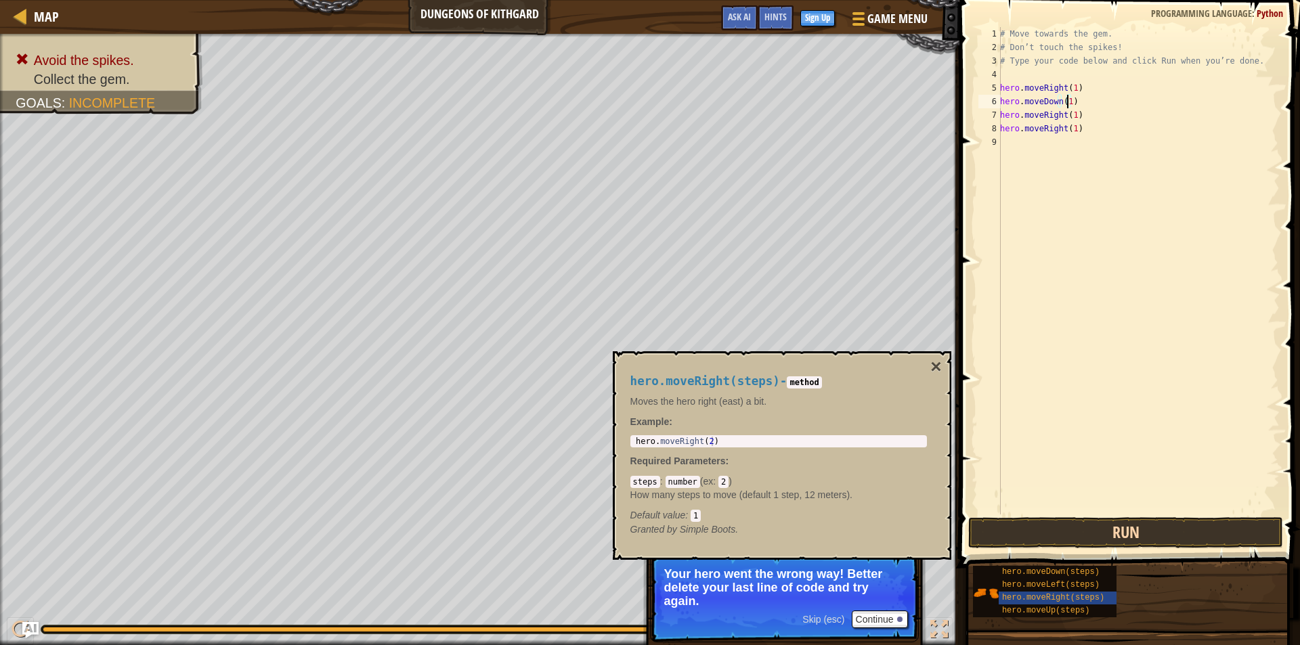
type textarea "hero.moveDown(1)"
click at [1093, 523] on button "Run" at bounding box center [1125, 532] width 315 height 31
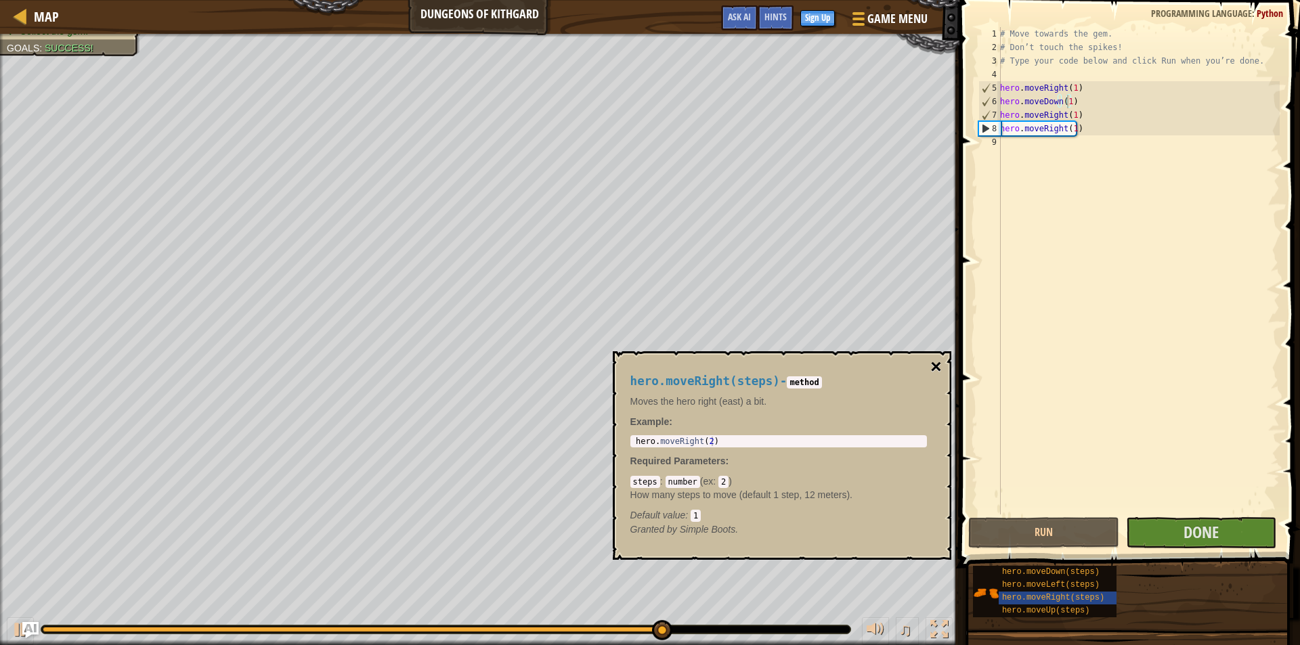
click at [941, 365] on button "×" at bounding box center [936, 367] width 11 height 19
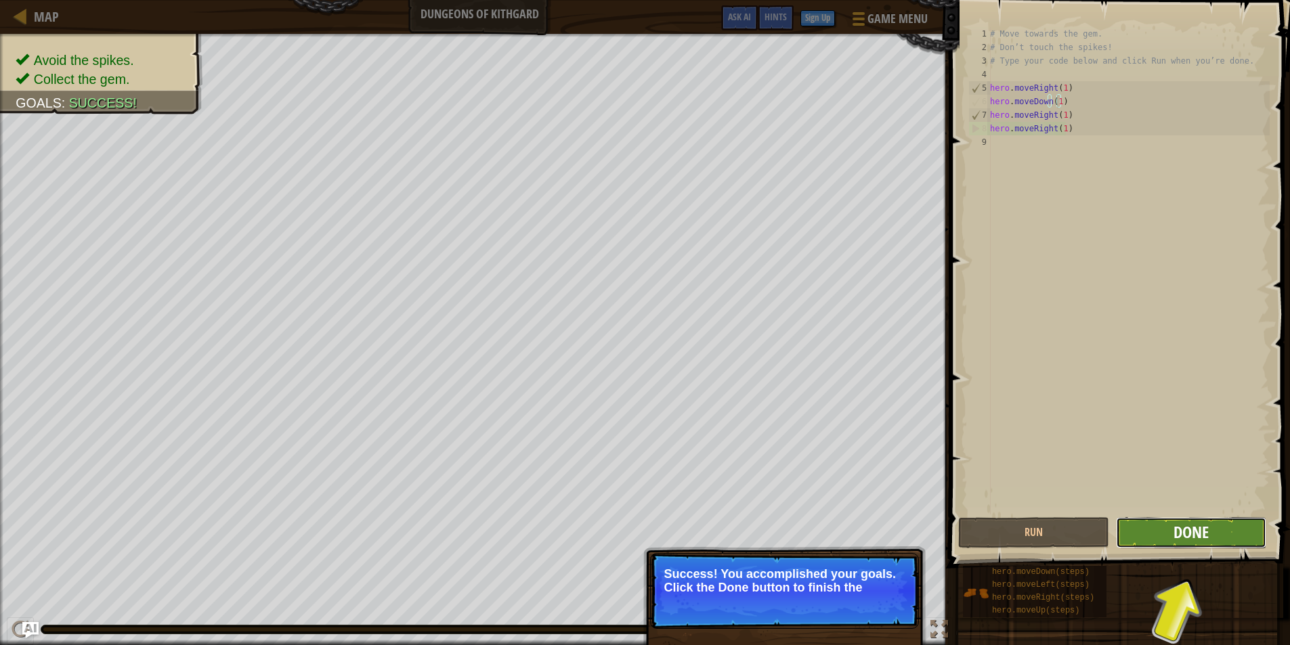
click at [1199, 527] on span "Done" at bounding box center [1191, 532] width 35 height 22
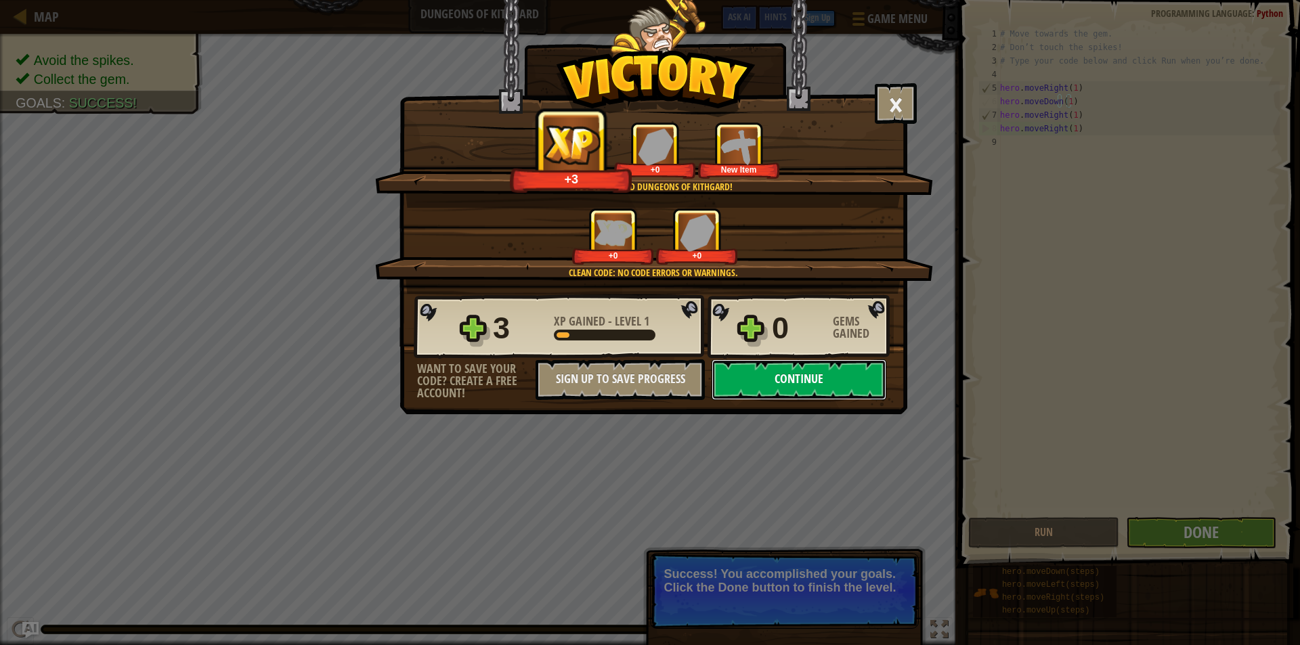
click at [801, 374] on button "Continue" at bounding box center [799, 380] width 175 height 41
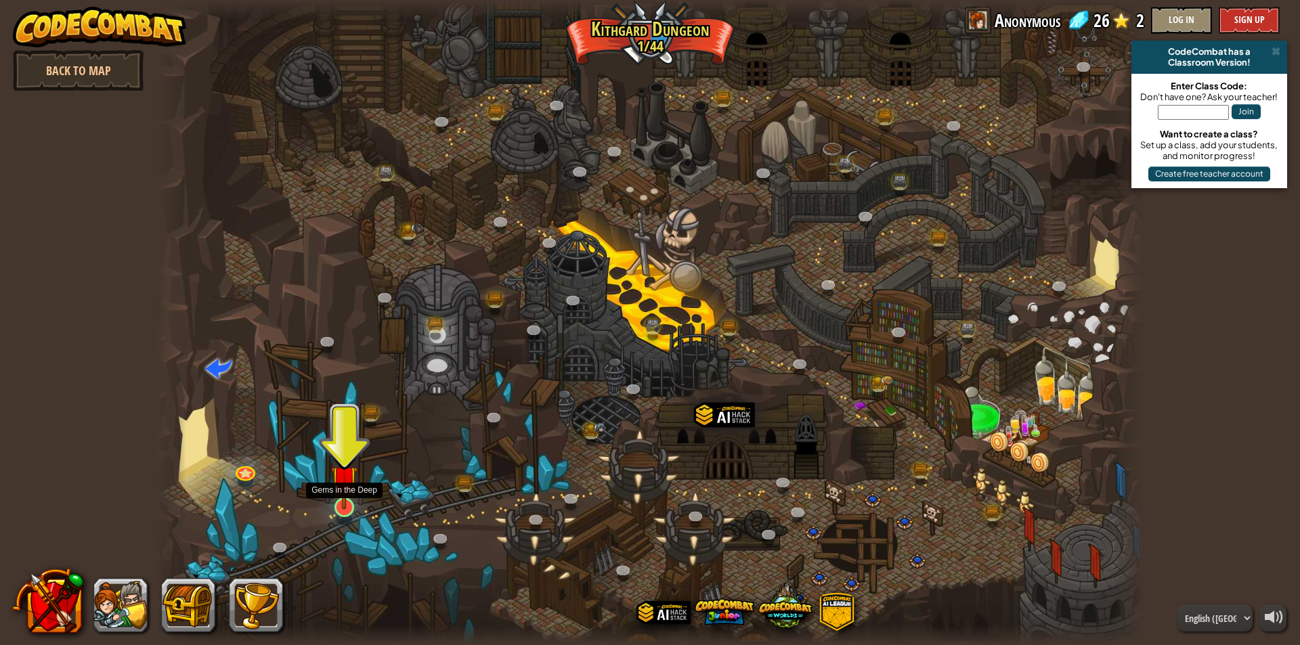
click at [349, 500] on img at bounding box center [344, 478] width 26 height 61
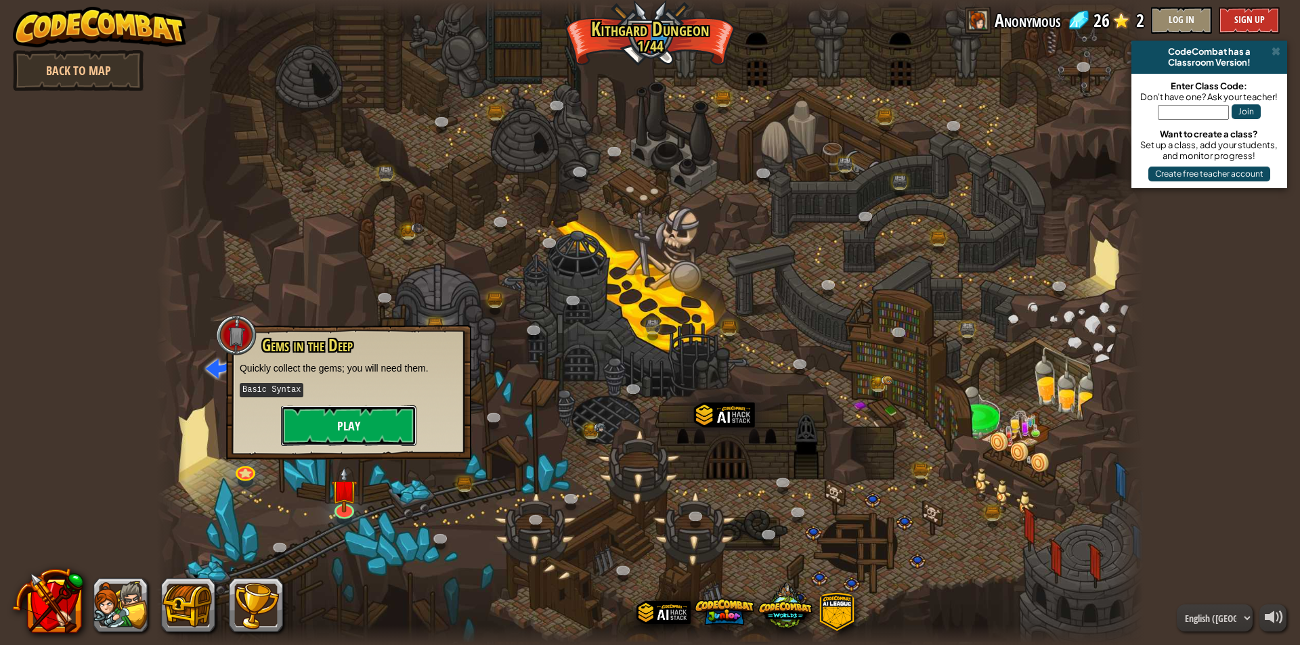
click at [386, 430] on button "Play" at bounding box center [348, 426] width 135 height 41
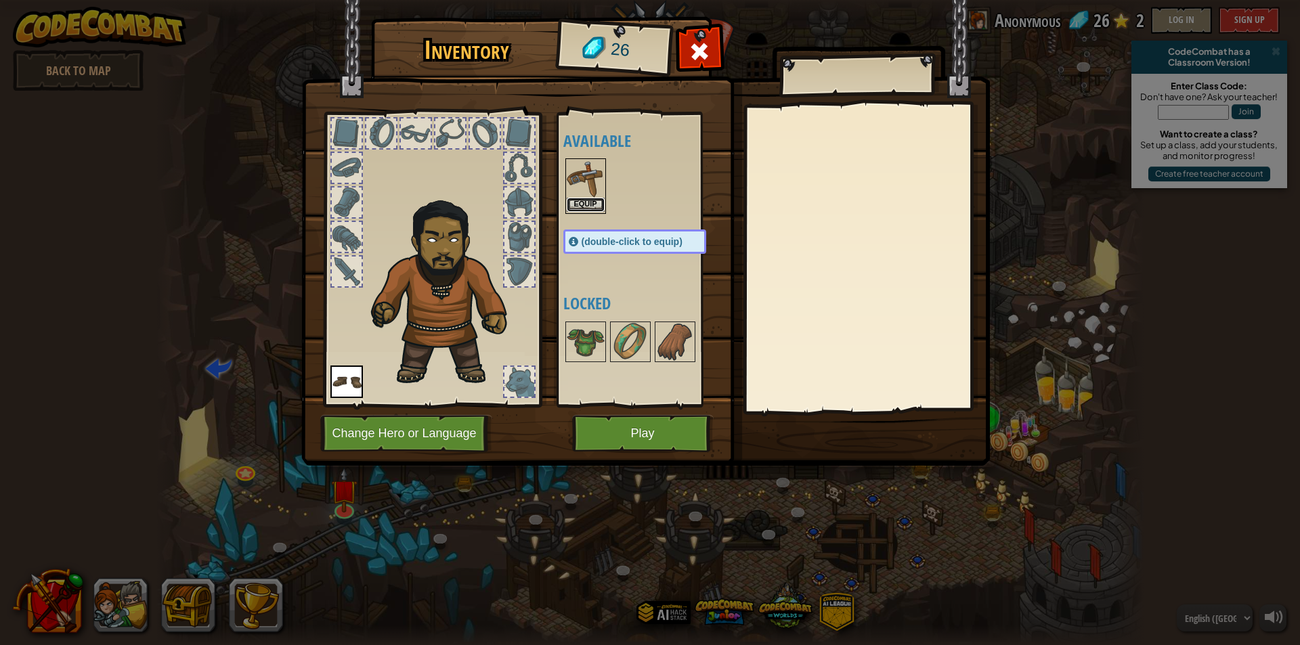
click at [581, 202] on button "Equip" at bounding box center [586, 205] width 38 height 14
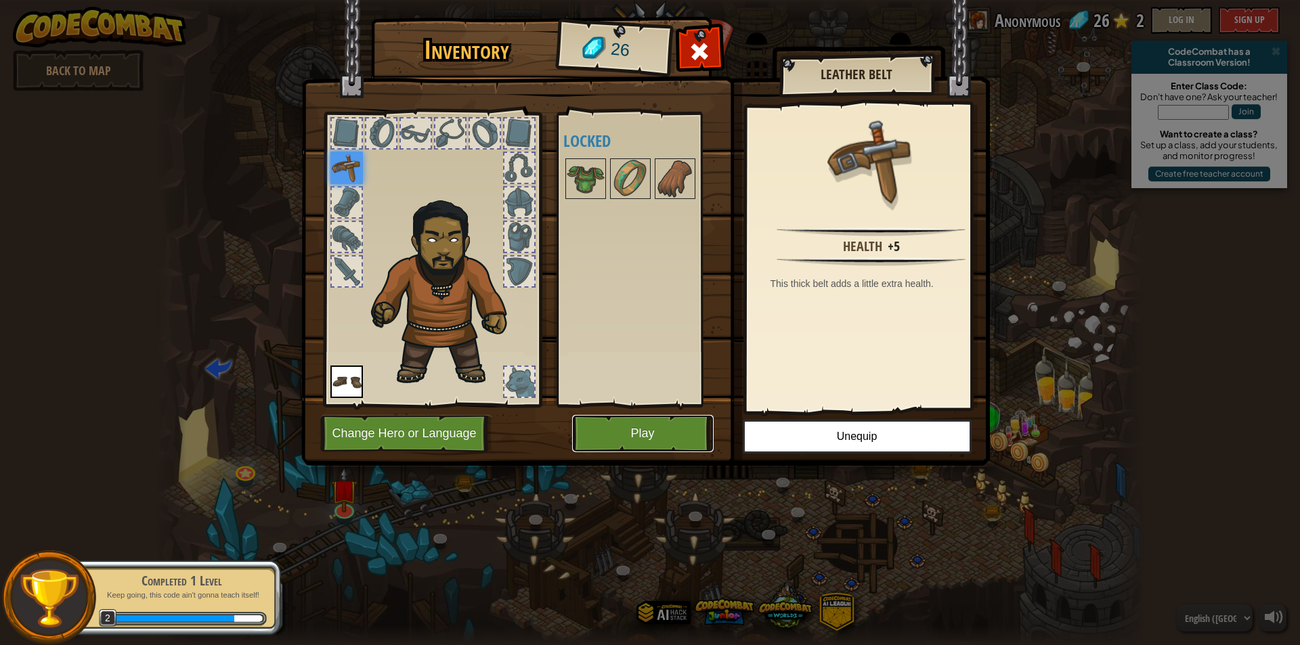
click at [669, 437] on button "Play" at bounding box center [643, 433] width 142 height 37
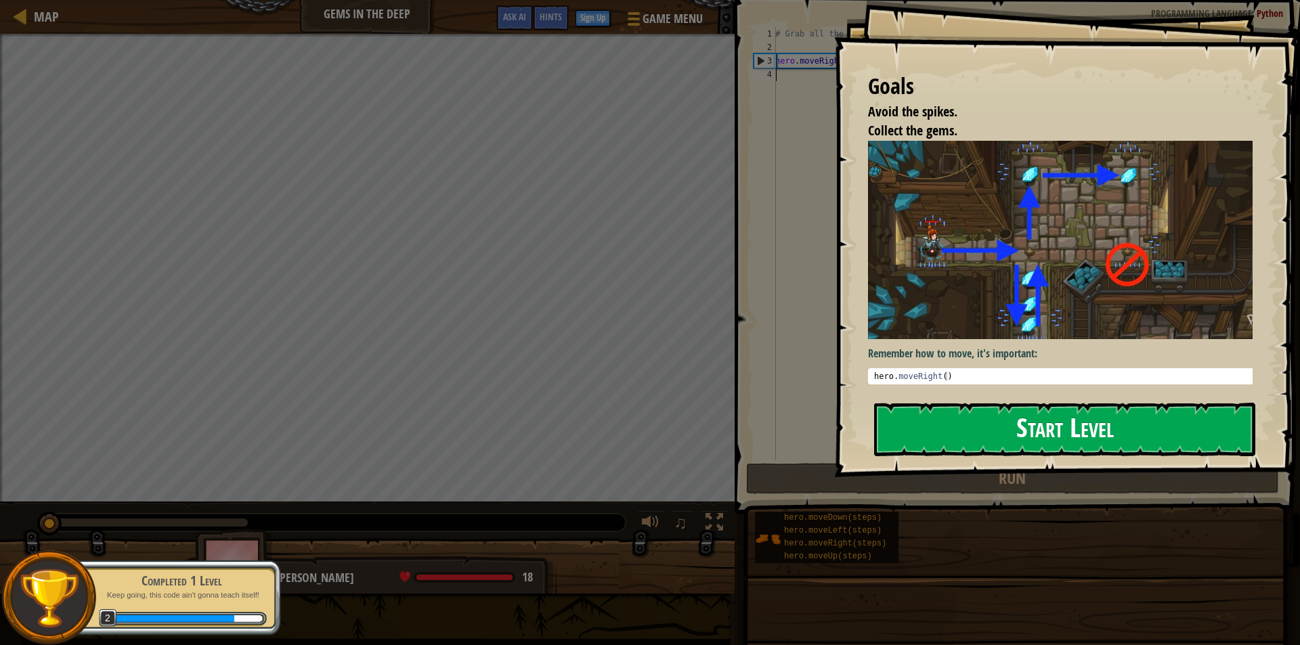
click at [1060, 427] on button "Start Level" at bounding box center [1064, 430] width 381 height 54
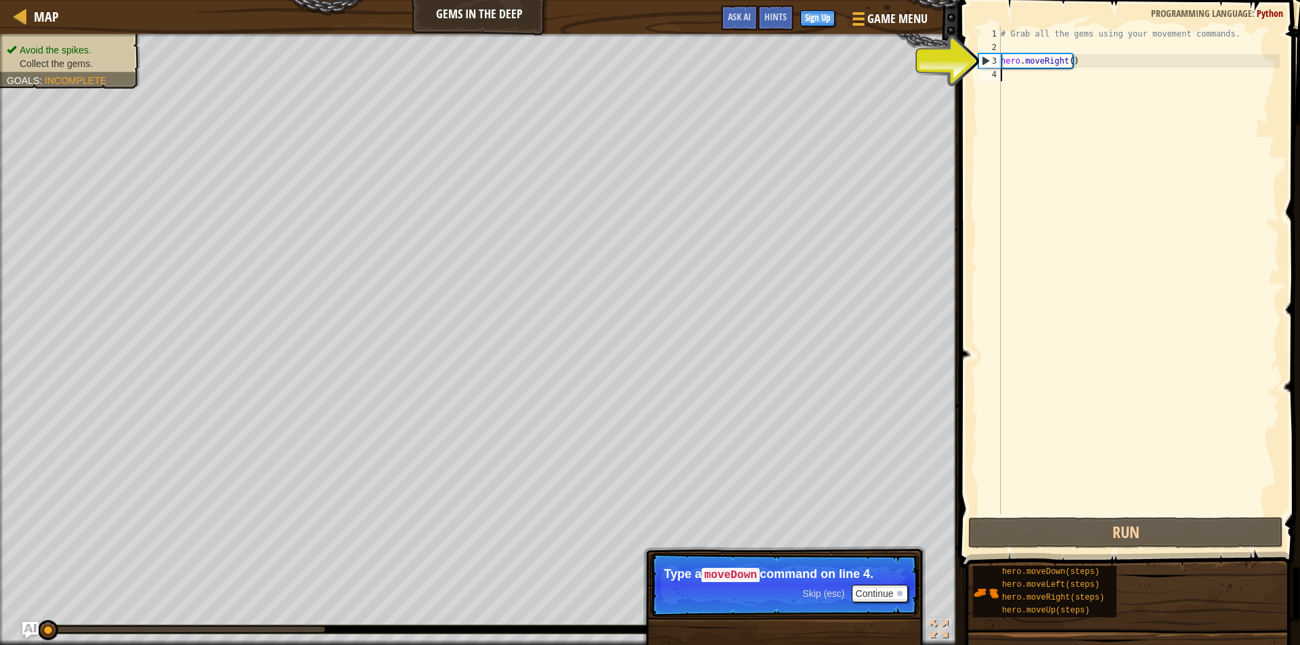
click at [1070, 62] on div "# Grab all the gems using your movement commands. hero . moveRight ( )" at bounding box center [1139, 284] width 282 height 515
click at [1067, 62] on div "# Grab all the gems using your movement commands. hero . moveRight ( )" at bounding box center [1139, 284] width 282 height 515
type textarea "hero.moveRight(1)"
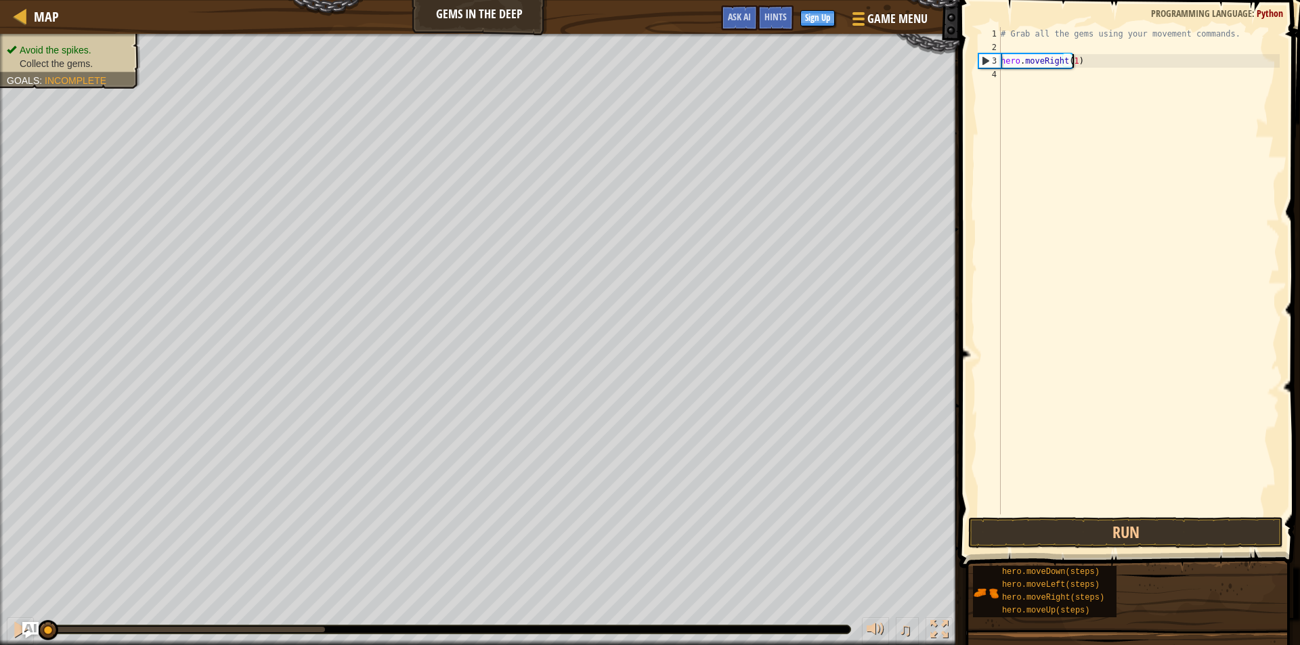
scroll to position [6, 5]
click at [1064, 83] on div "# Grab all the gems using your movement commands. hero . moveRight ( 1 )" at bounding box center [1139, 284] width 282 height 515
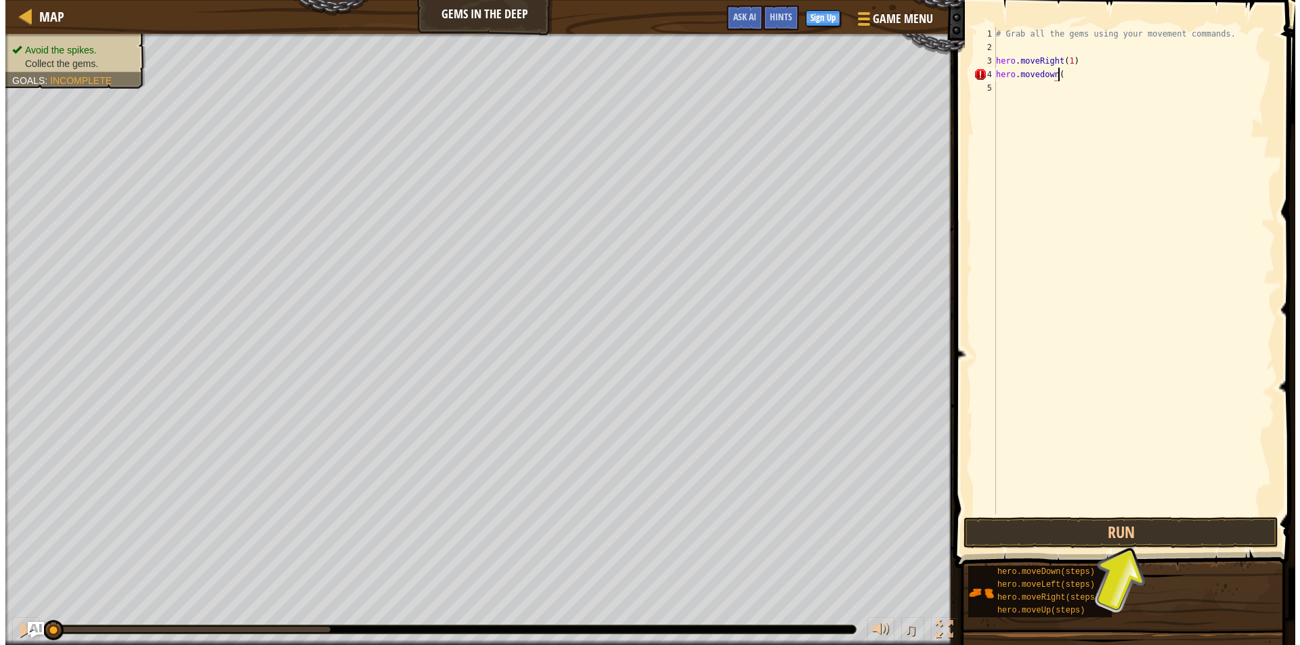
scroll to position [6, 5]
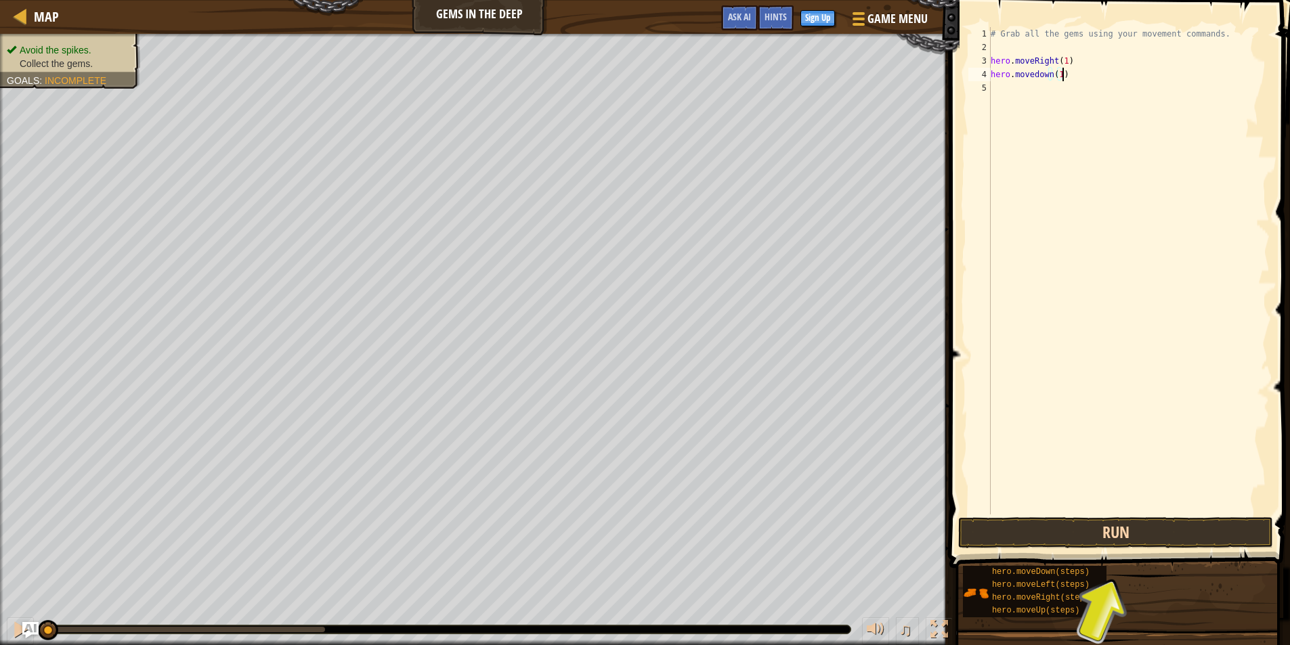
type textarea "hero.movedown(1)"
click at [1103, 527] on button "Run" at bounding box center [1115, 532] width 315 height 31
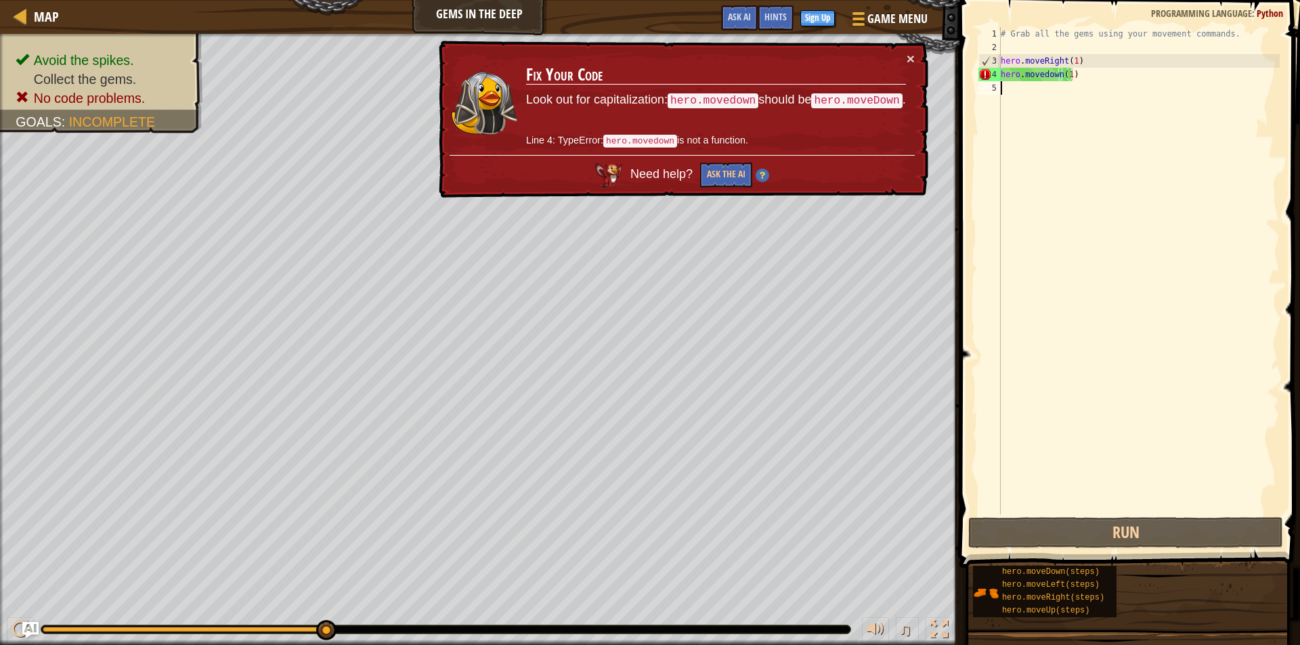
click at [1102, 142] on div "# Grab all the gems using your movement commands. hero . moveRight ( 1 ) hero .…" at bounding box center [1139, 284] width 282 height 515
click at [1057, 79] on div "# Grab all the gems using your movement commands. hero . moveRight ( 1 ) hero .…" at bounding box center [1139, 284] width 282 height 515
click at [1069, 74] on div "# Grab all the gems using your movement commands. hero . moveRight ( 1 ) hero .…" at bounding box center [1139, 284] width 282 height 515
click at [1059, 77] on div "# Grab all the gems using your movement commands. hero . moveRight ( 1 ) hero .…" at bounding box center [1139, 284] width 282 height 515
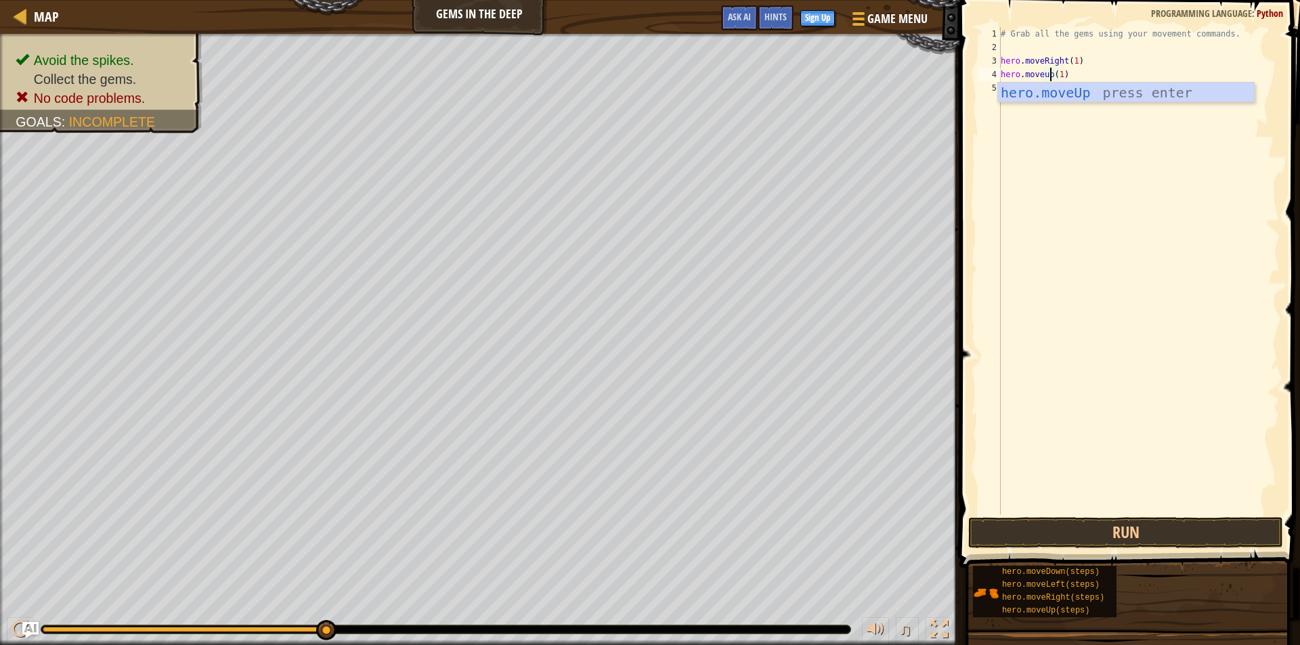
scroll to position [6, 4]
click at [1055, 77] on div "# Grab all the gems using your movement commands. hero . moveRight ( 1 ) hero .…" at bounding box center [1139, 284] width 282 height 515
click at [1073, 75] on div "# Grab all the gems using your movement commands. hero . moveRight ( 1 ) hero .…" at bounding box center [1139, 284] width 282 height 515
type textarea "hero.moveUp(1)"
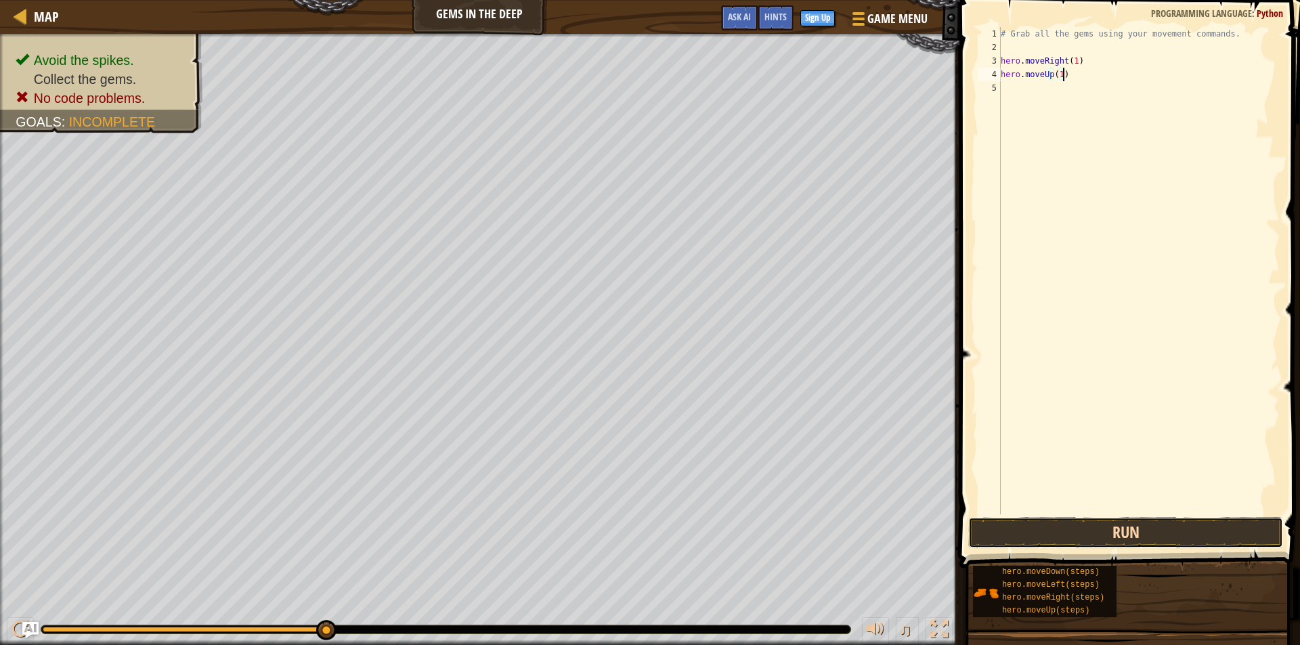
click at [1125, 542] on button "Run" at bounding box center [1125, 532] width 315 height 31
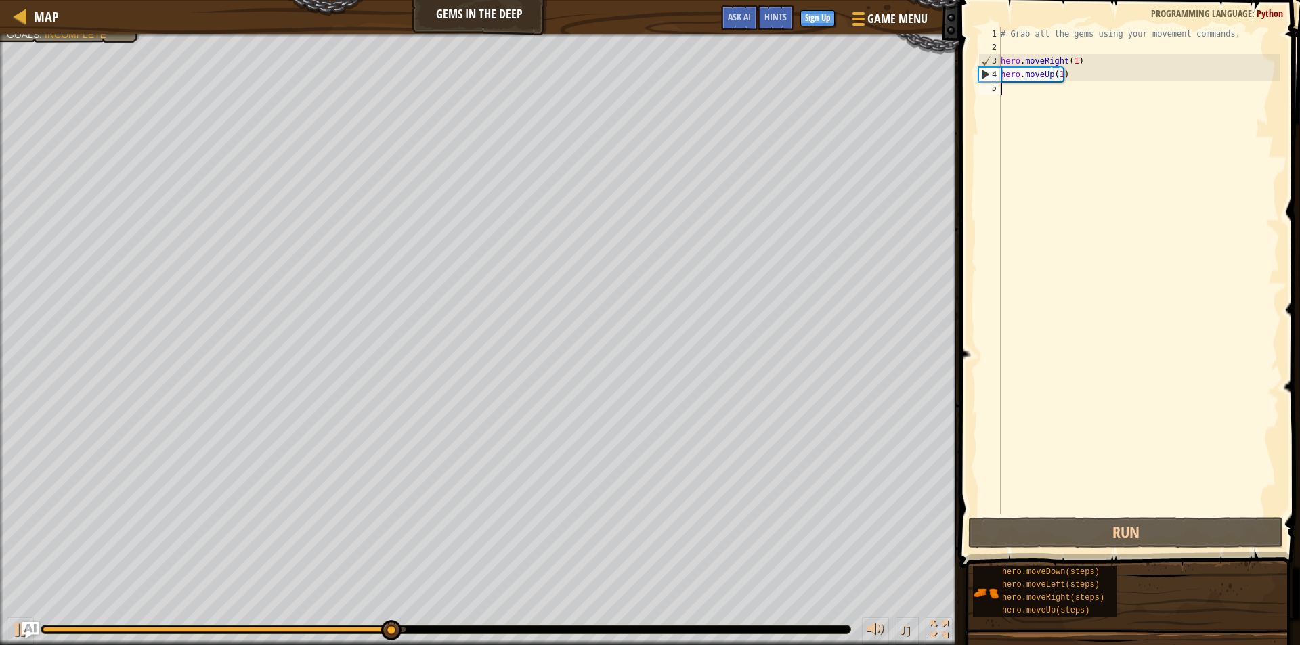
click at [1031, 96] on div "# Grab all the gems using your movement commands. hero . moveRight ( 1 ) hero .…" at bounding box center [1139, 284] width 282 height 515
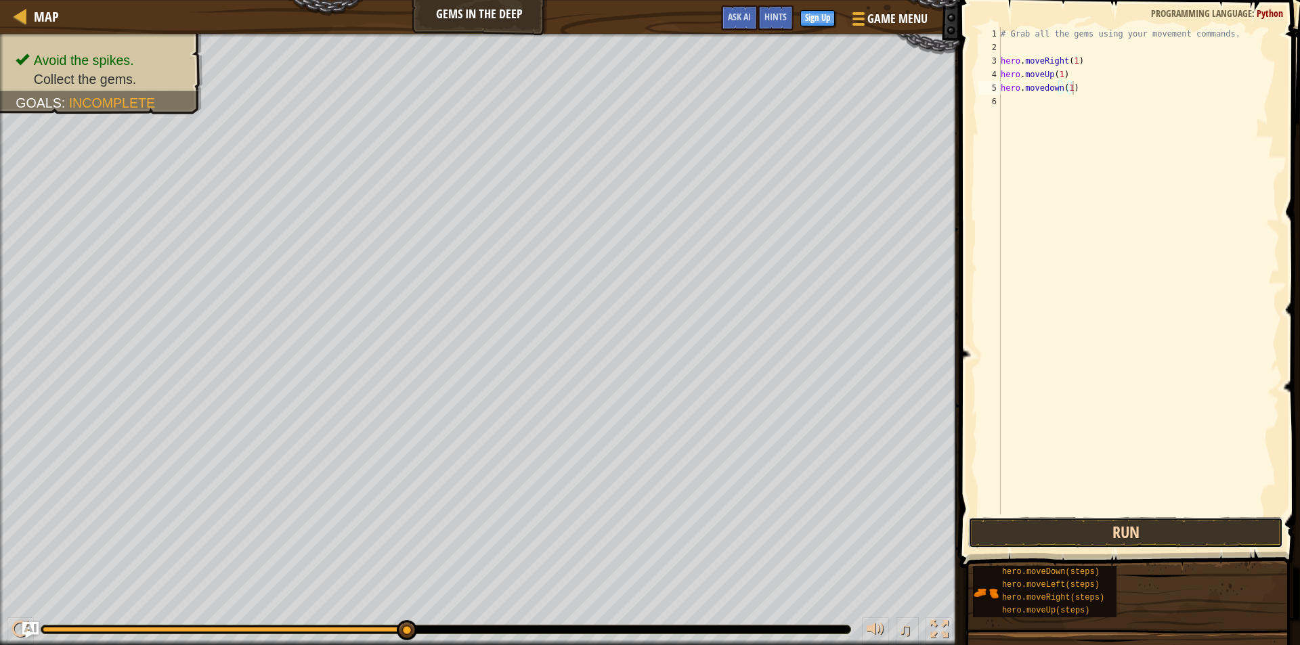
click at [1138, 526] on button "Run" at bounding box center [1125, 532] width 315 height 31
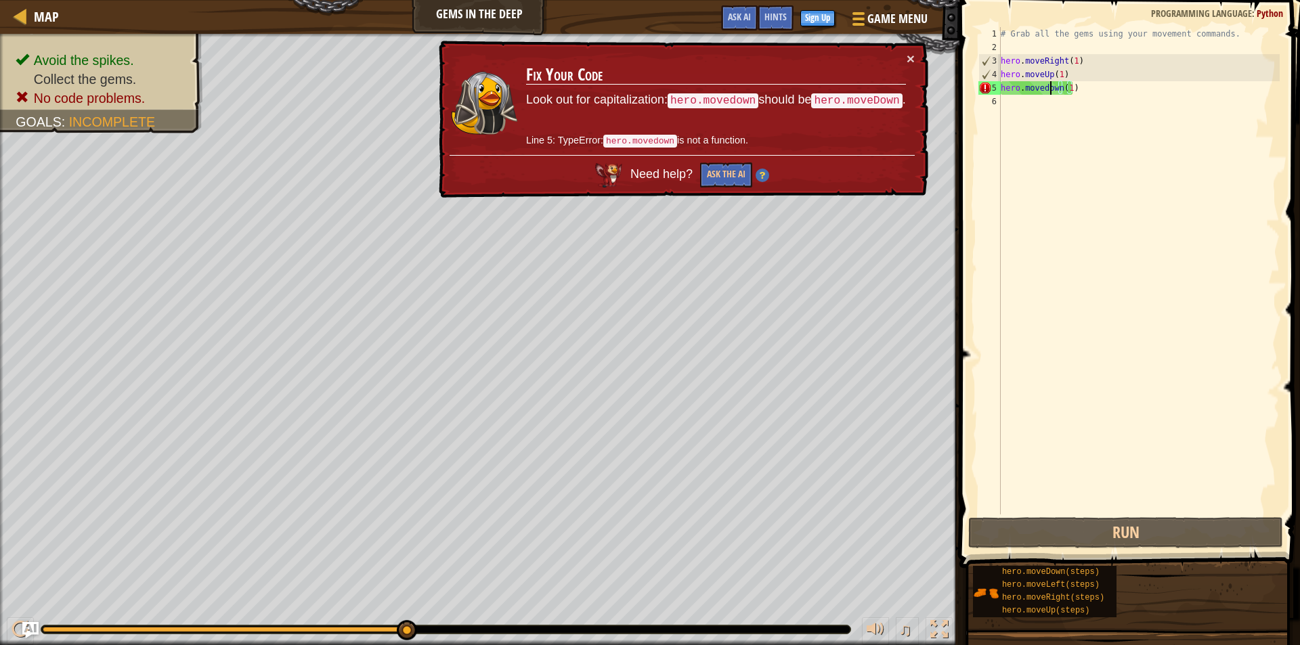
click at [1048, 86] on div "# Grab all the gems using your movement commands. hero . moveRight ( 1 ) hero .…" at bounding box center [1139, 284] width 282 height 515
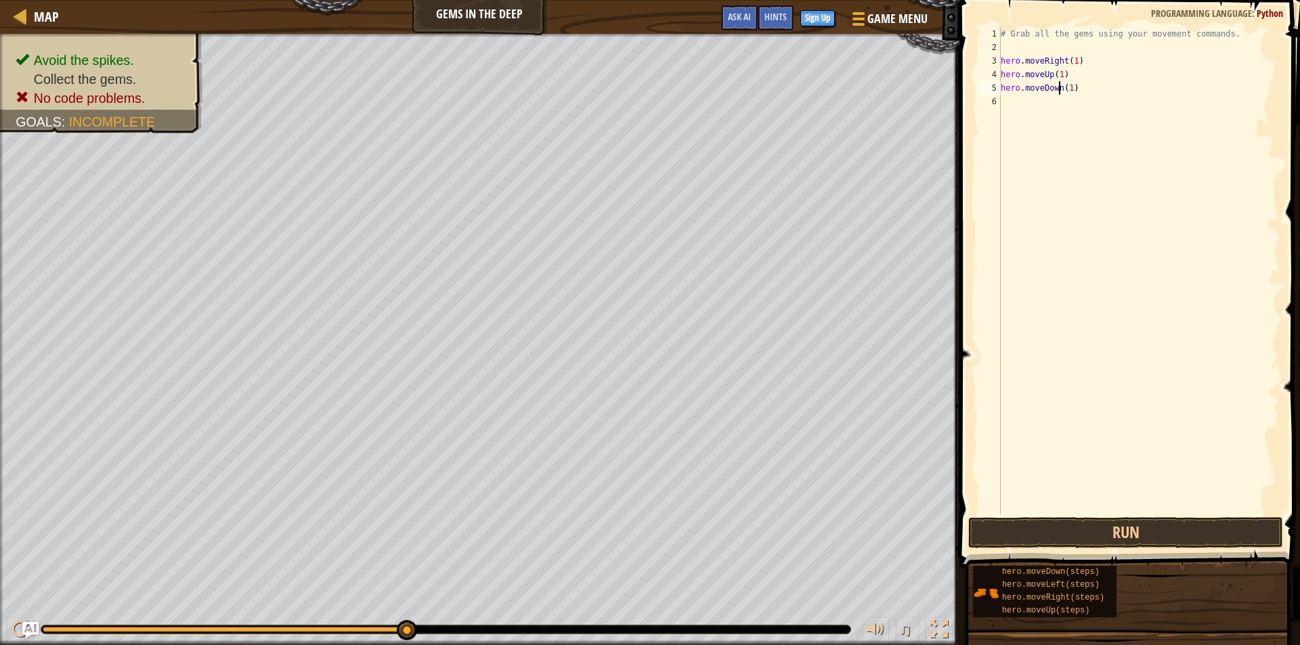
scroll to position [6, 1]
type textarea "hero.moveDown(1)"
click at [1181, 528] on button "Run" at bounding box center [1125, 532] width 315 height 31
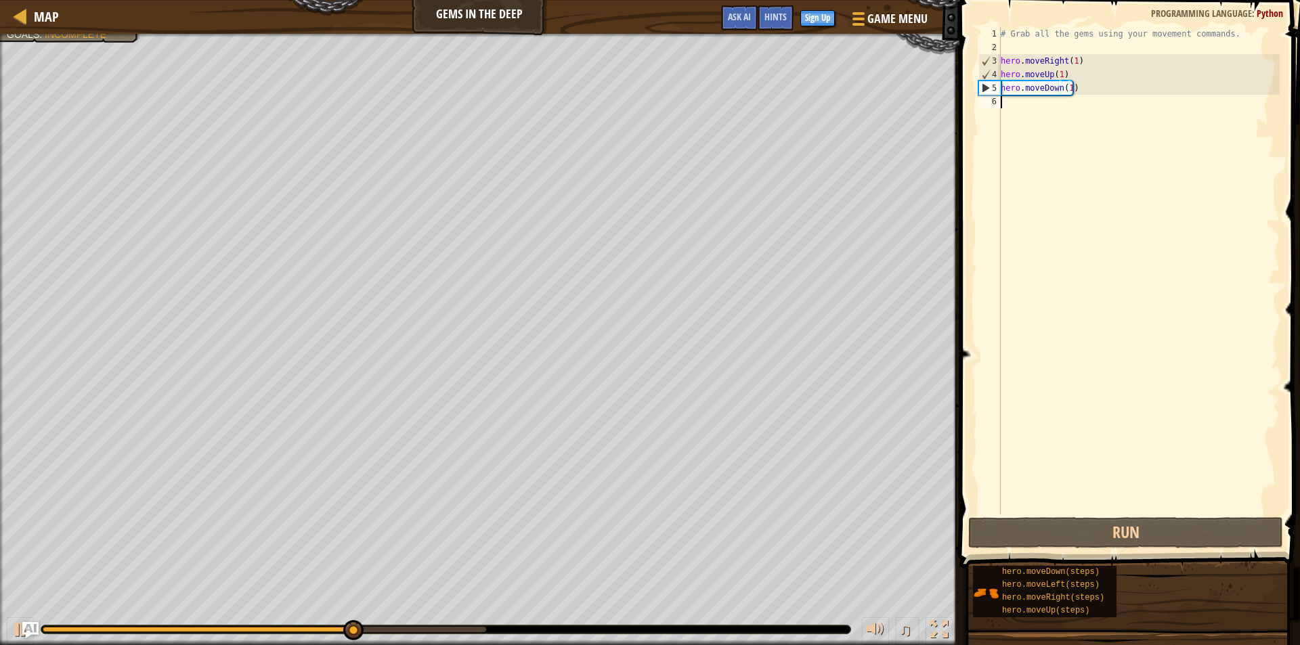
click at [1038, 111] on div "# Grab all the gems using your movement commands. hero . moveRight ( 1 ) hero .…" at bounding box center [1139, 284] width 282 height 515
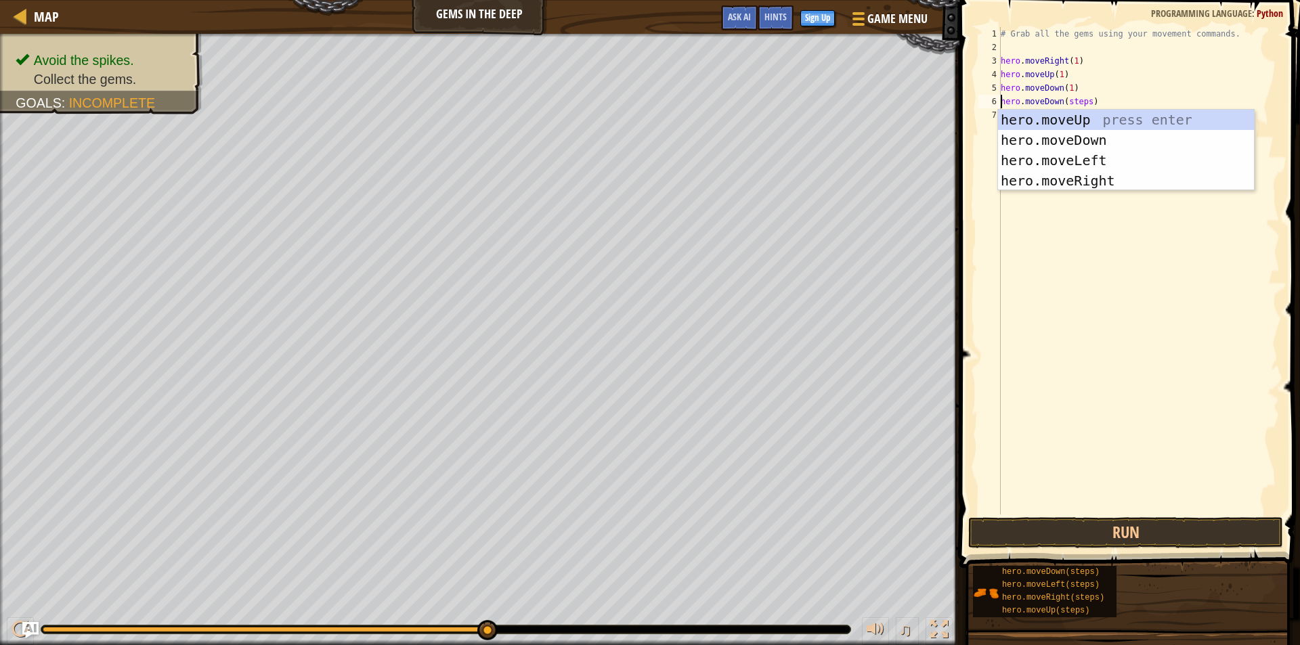
click at [1086, 104] on div "# Grab all the gems using your movement commands. hero . moveRight ( 1 ) hero .…" at bounding box center [1139, 284] width 282 height 515
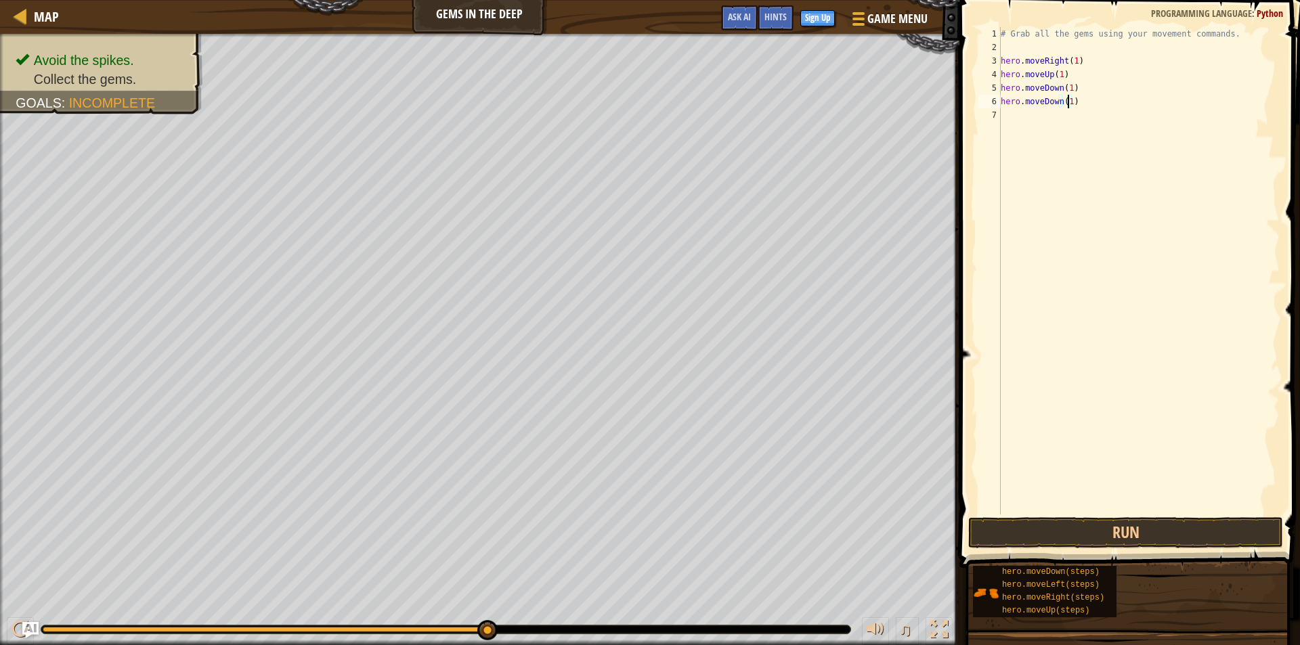
scroll to position [6, 5]
click at [1123, 526] on button "Run" at bounding box center [1125, 532] width 315 height 31
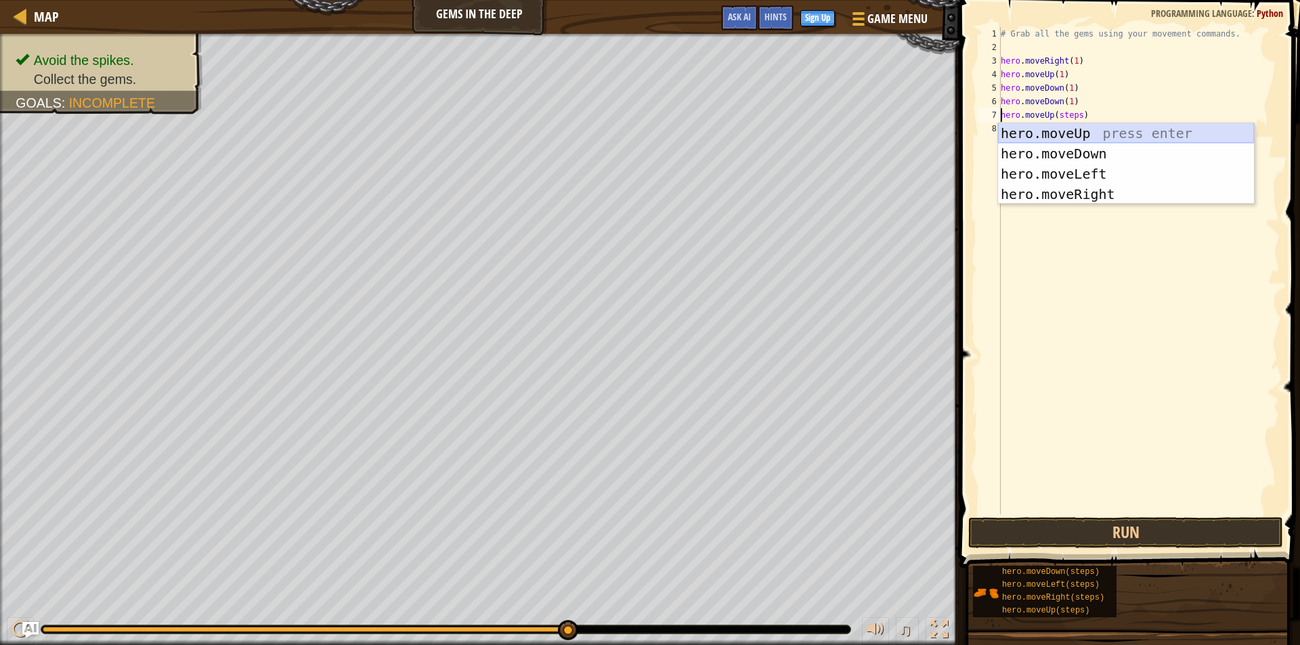
click at [1075, 135] on div "hero.moveUp press enter hero.moveDown press enter hero.moveLeft press enter her…" at bounding box center [1126, 184] width 256 height 122
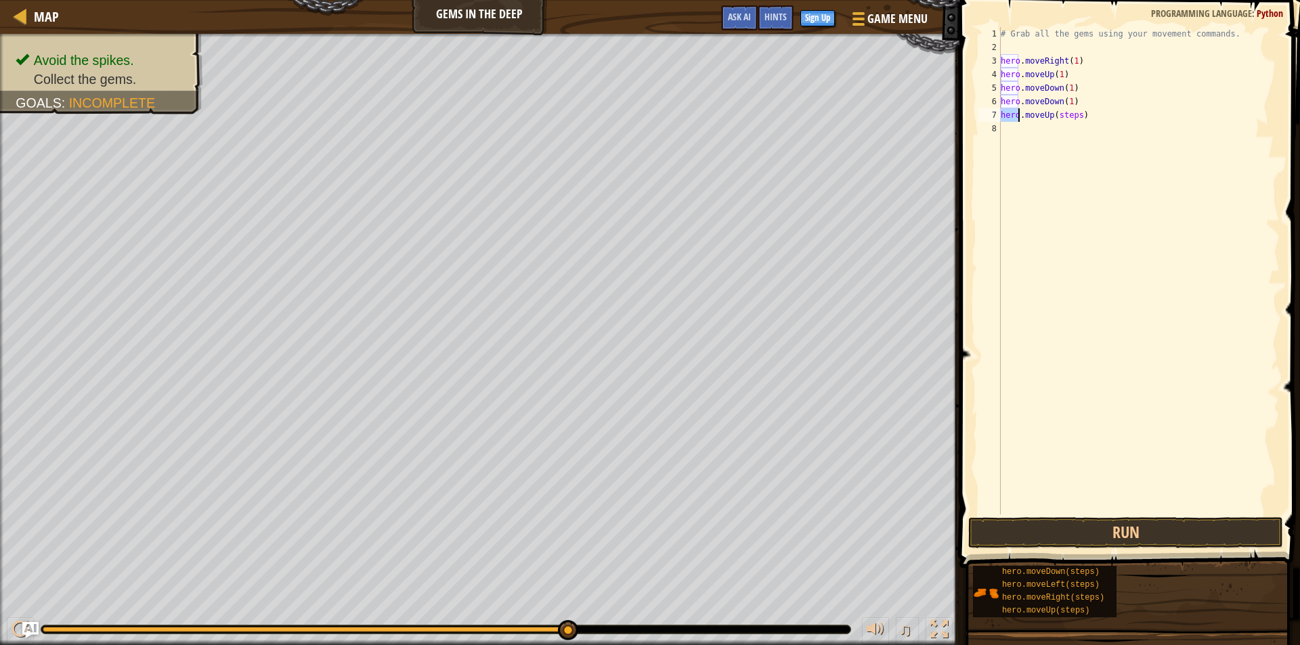
click at [1075, 118] on div "# Grab all the gems using your movement commands. hero . moveRight ( 1 ) hero .…" at bounding box center [1139, 284] width 282 height 515
click at [1088, 127] on div "# Grab all the gems using your movement commands. hero . moveRight ( 1 ) hero .…" at bounding box center [1139, 284] width 282 height 515
click at [1092, 129] on div "# Grab all the gems using your movement commands. hero . moveRight ( 1 ) hero .…" at bounding box center [1139, 284] width 282 height 515
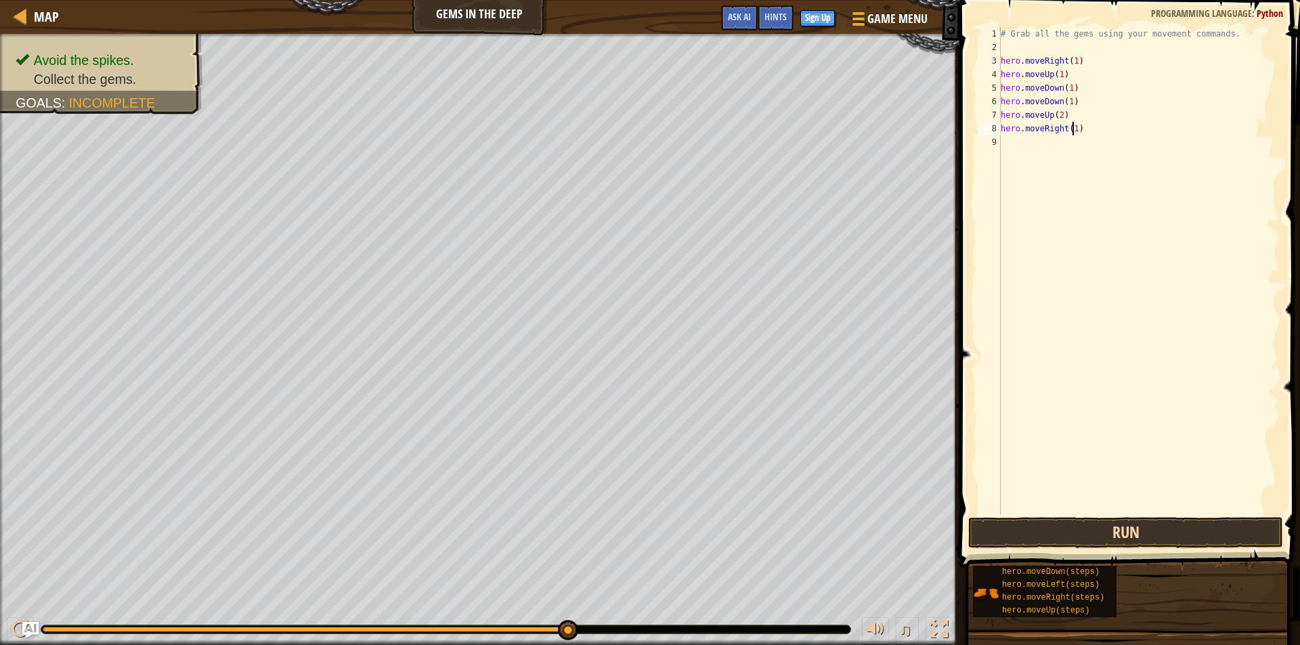
type textarea "hero.moveRight(1)"
click at [1080, 535] on button "Run" at bounding box center [1125, 532] width 315 height 31
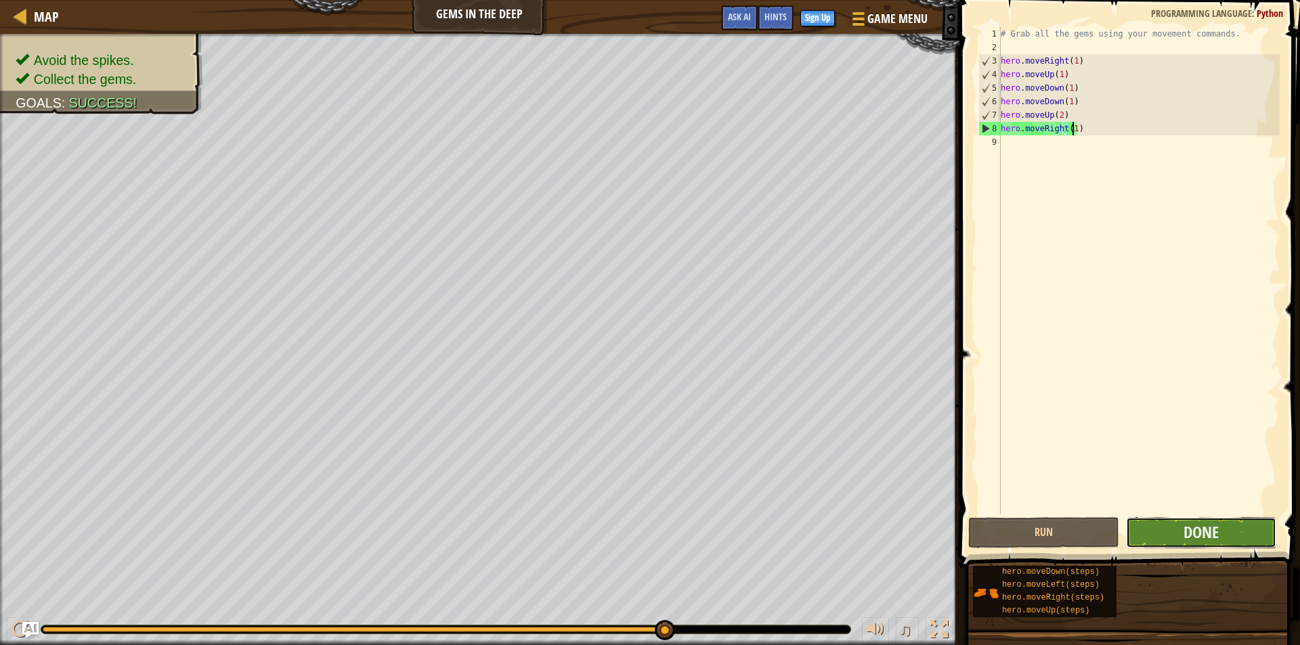
click at [1183, 536] on button "Done" at bounding box center [1201, 532] width 151 height 31
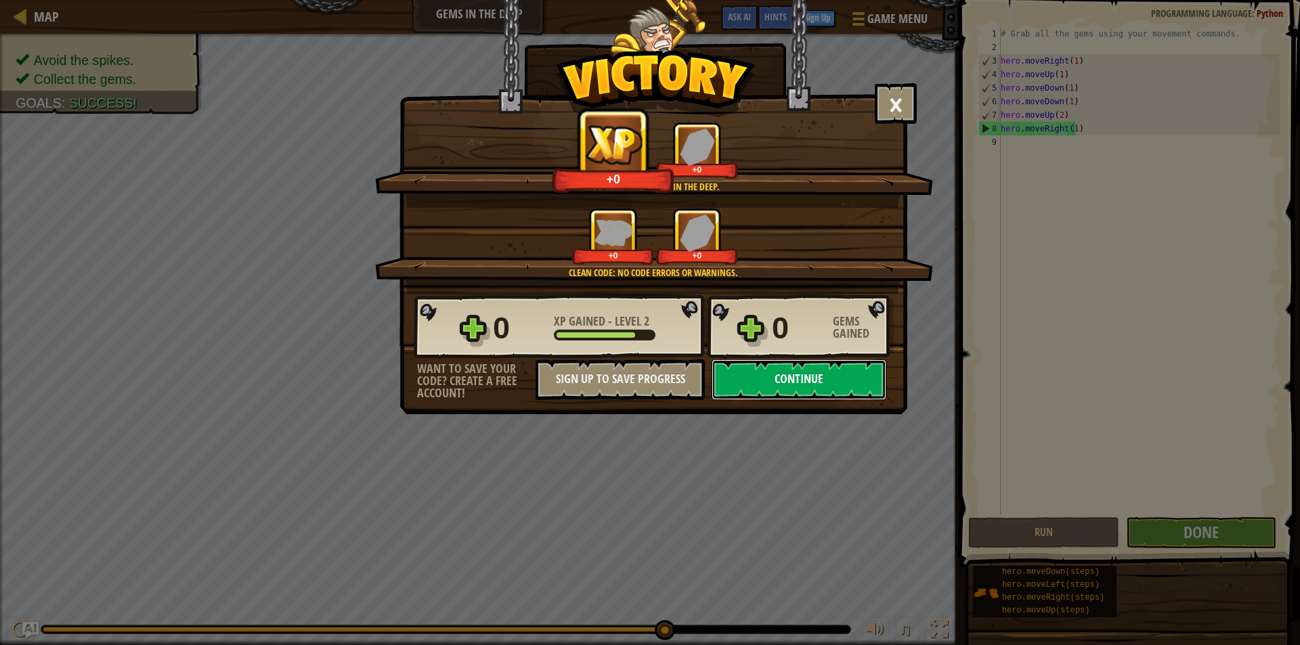
click at [796, 375] on button "Continue" at bounding box center [799, 380] width 175 height 41
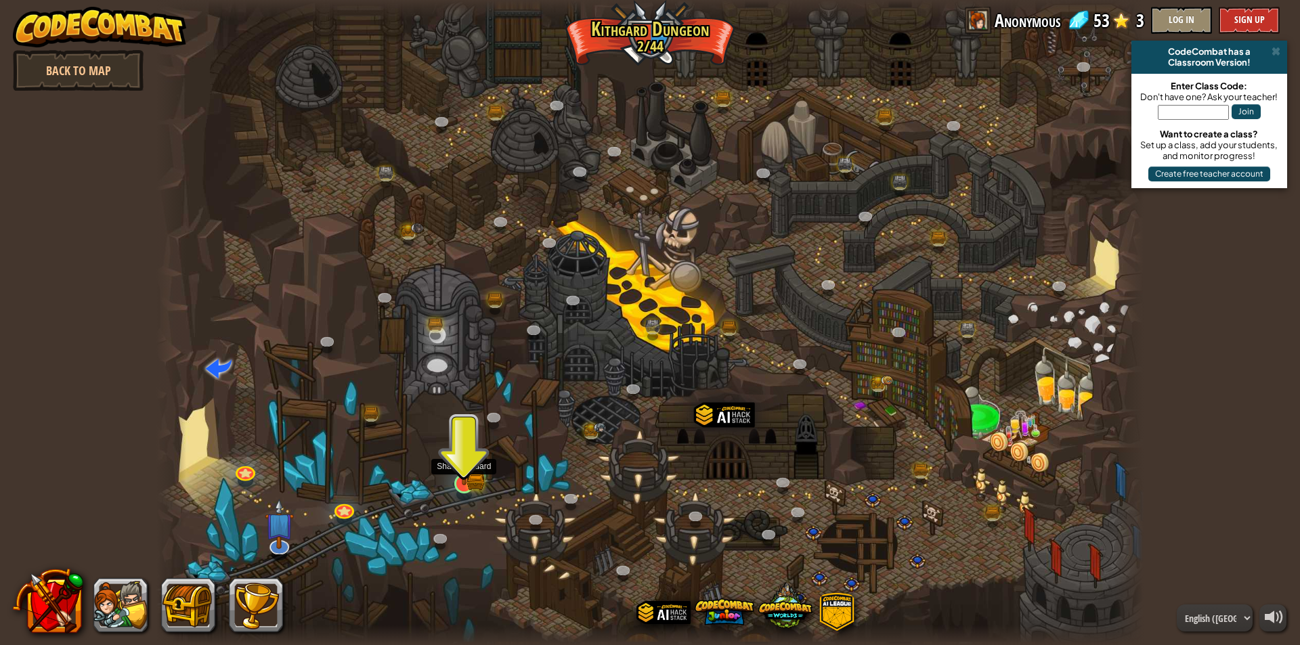
click at [460, 471] on img at bounding box center [464, 456] width 26 height 58
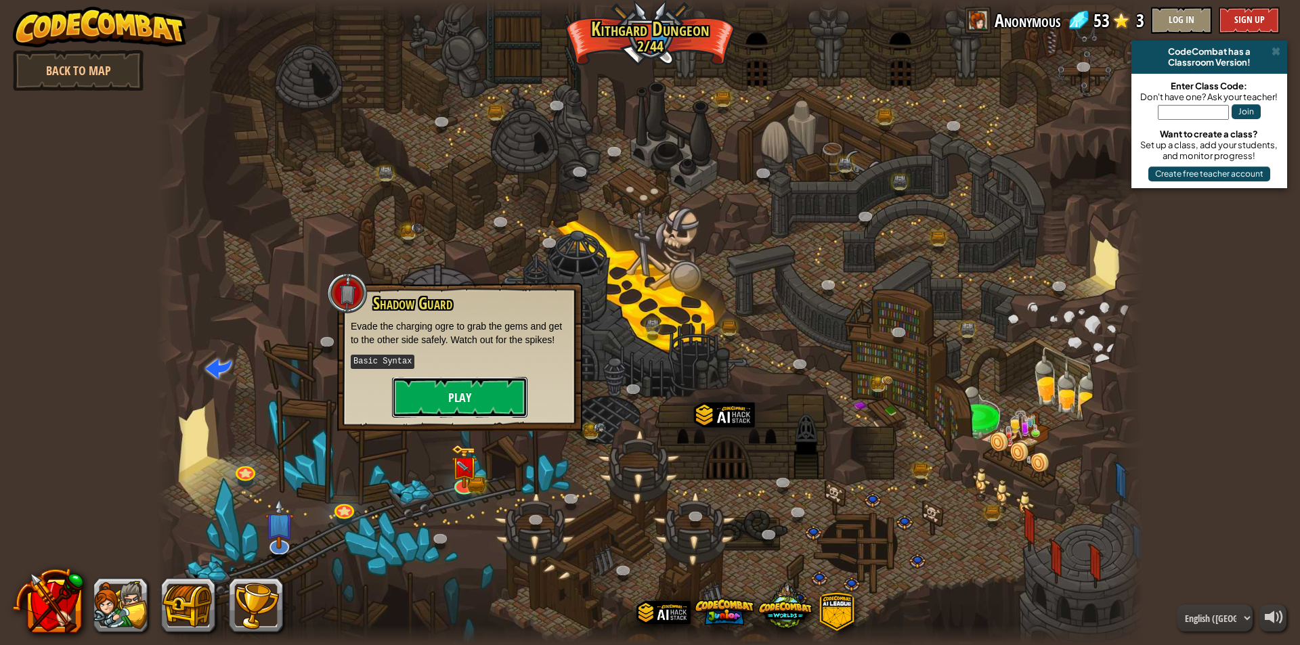
click at [477, 386] on button "Play" at bounding box center [459, 397] width 135 height 41
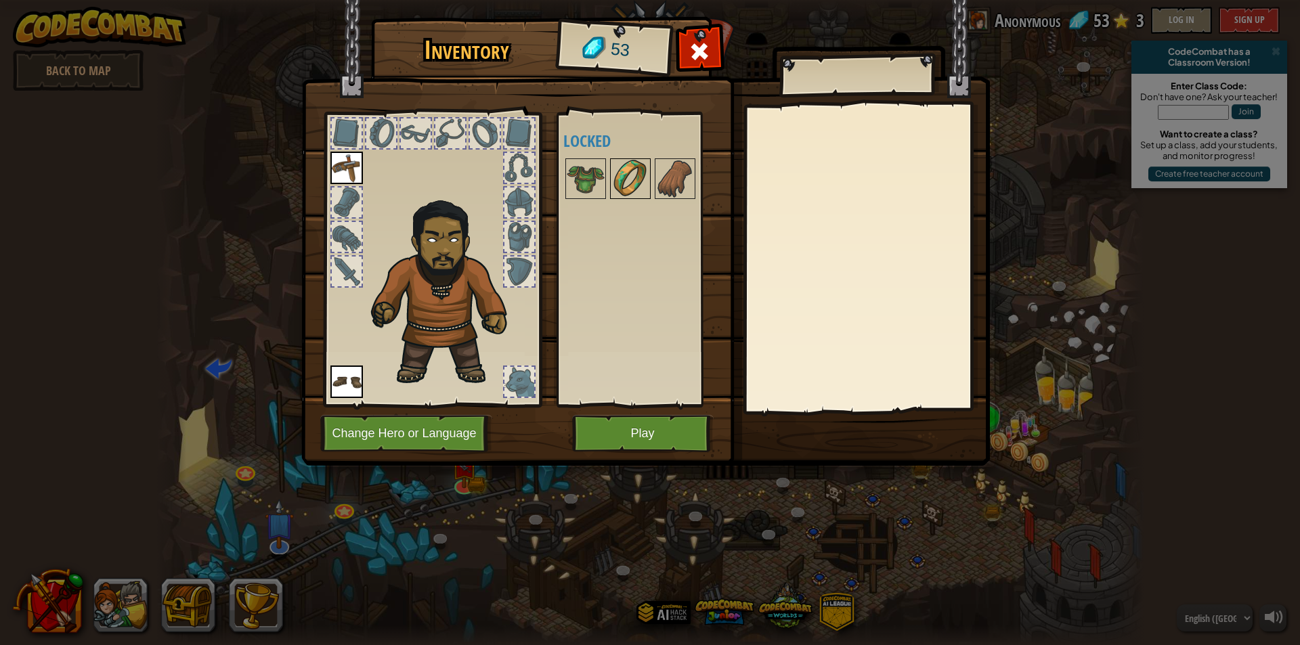
click at [620, 184] on img at bounding box center [631, 179] width 38 height 38
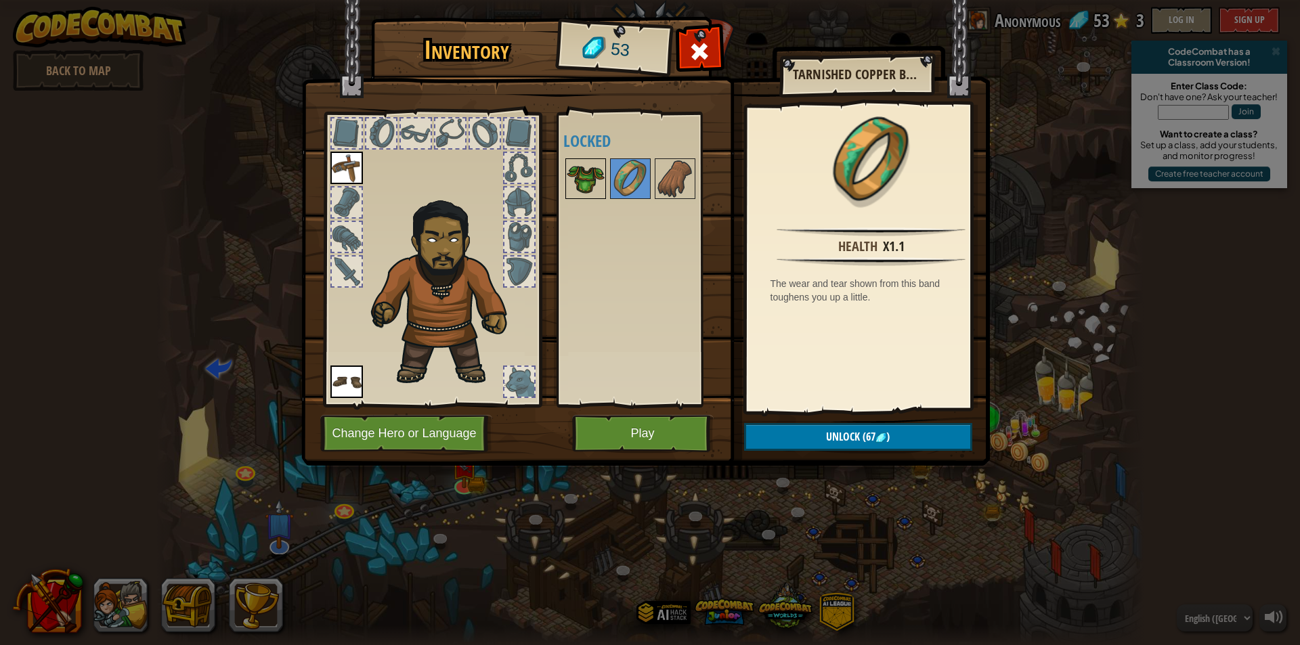
click at [576, 179] on img at bounding box center [586, 179] width 38 height 38
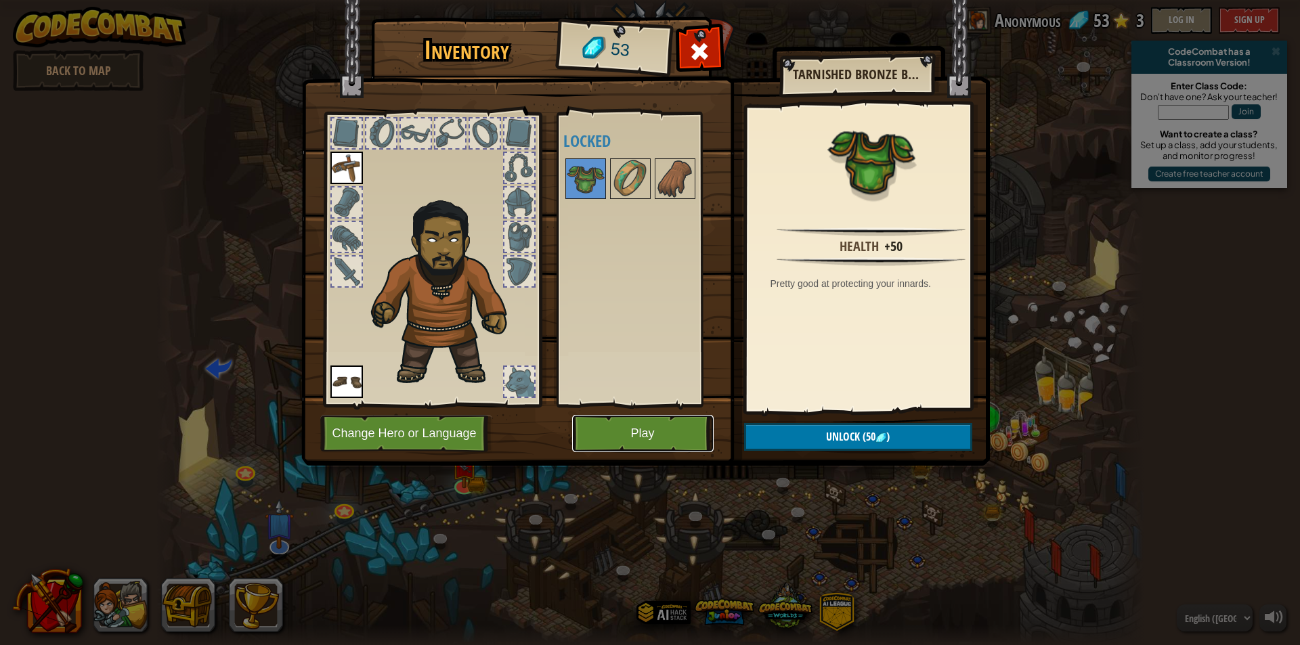
click at [645, 427] on button "Play" at bounding box center [643, 433] width 142 height 37
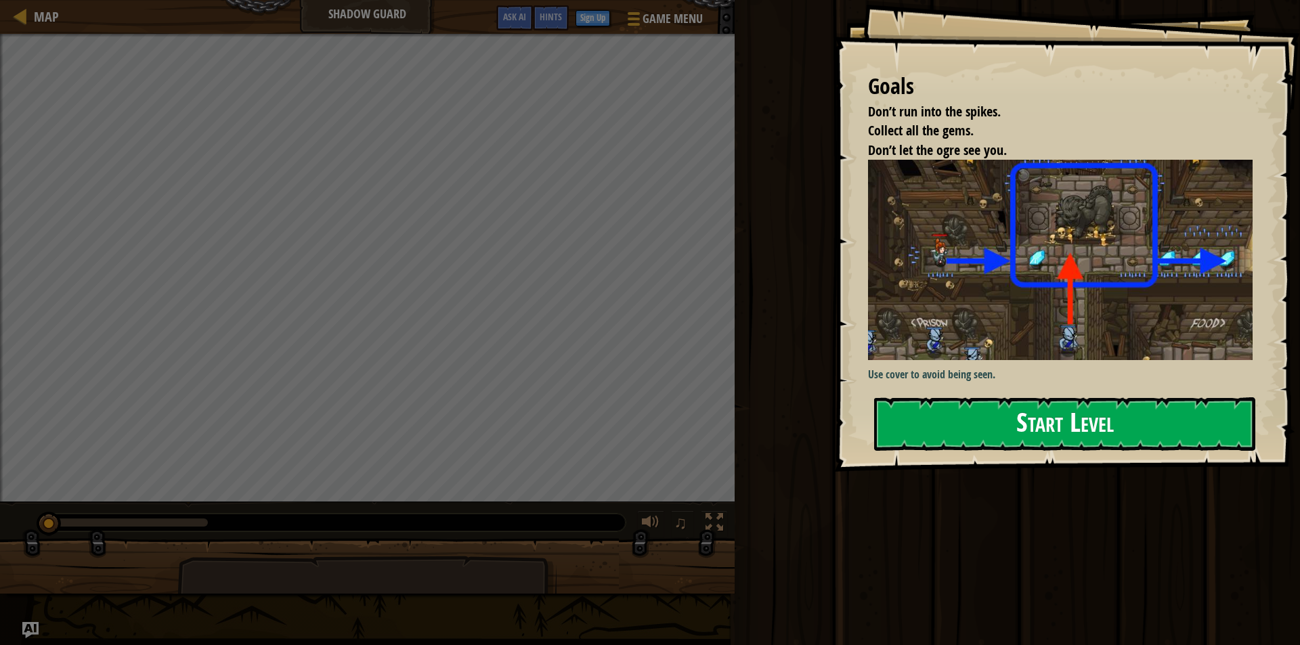
click at [1076, 422] on button "Start Level" at bounding box center [1064, 425] width 381 height 54
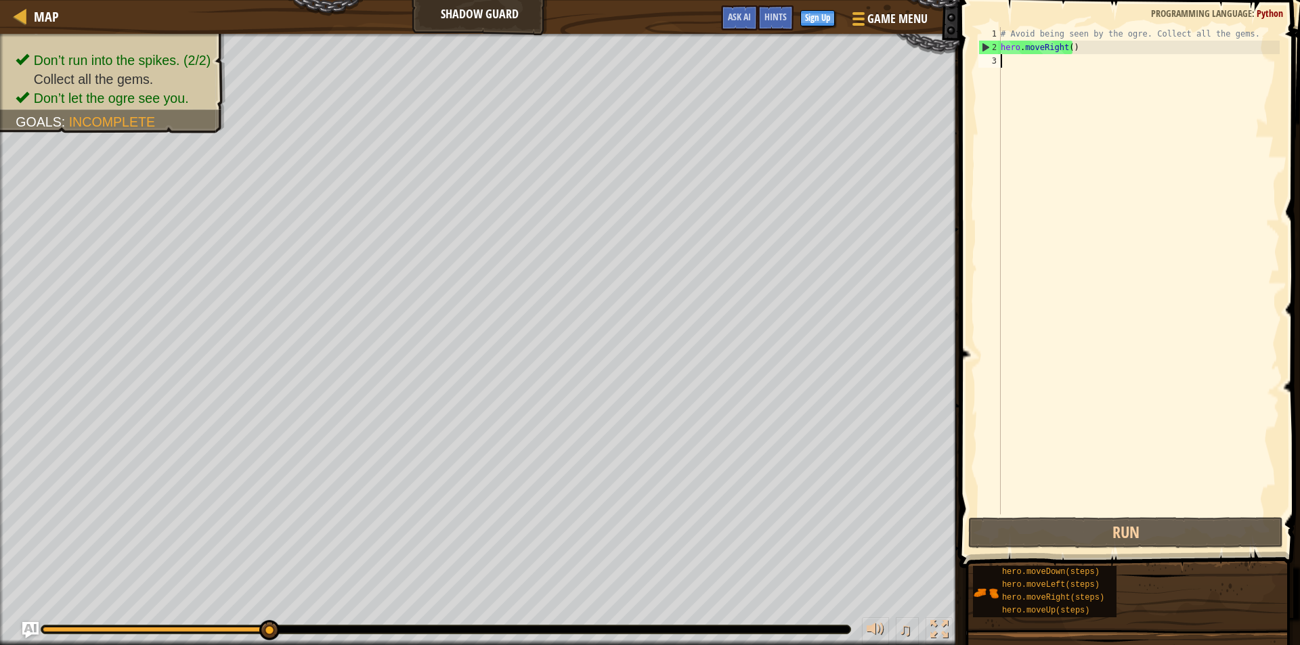
click at [1071, 47] on div "# Avoid being seen by the ogre. Collect all the gems. hero . moveRight ( )" at bounding box center [1139, 284] width 282 height 515
click at [1069, 46] on div "# Avoid being seen by the ogre. Collect all the gems. hero . moveRight ( )" at bounding box center [1139, 284] width 282 height 515
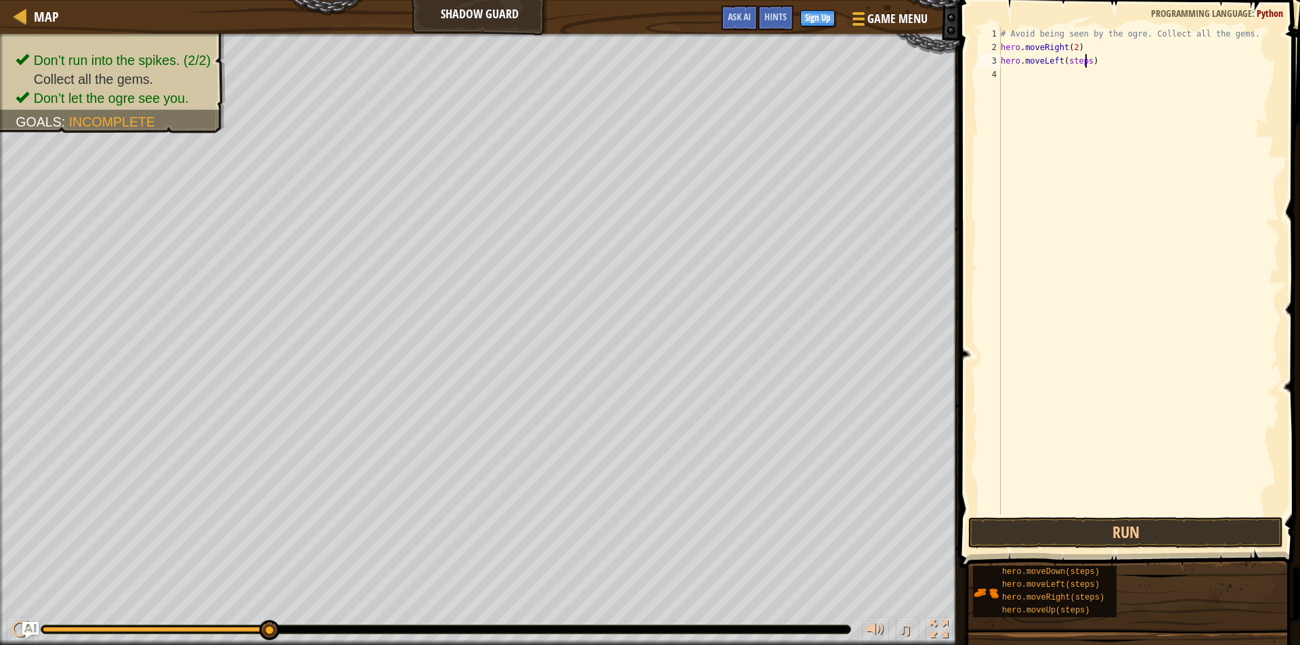
click at [1086, 60] on div "# Avoid being seen by the ogre. Collect all the gems. hero . moveRight ( 2 ) he…" at bounding box center [1139, 284] width 282 height 515
type textarea "hero.moveLeft(1)"
type textarea "้"
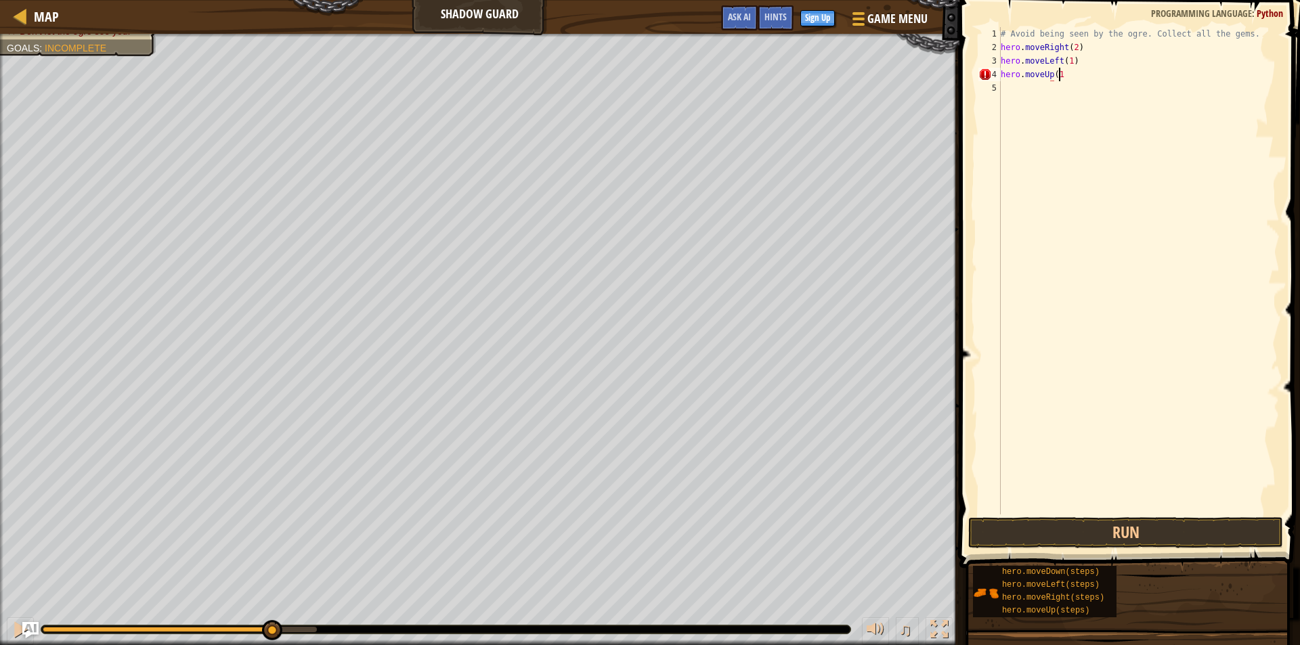
scroll to position [6, 4]
type textarea "hero.moveUp(1)"
click at [1072, 530] on button "Run" at bounding box center [1125, 532] width 315 height 31
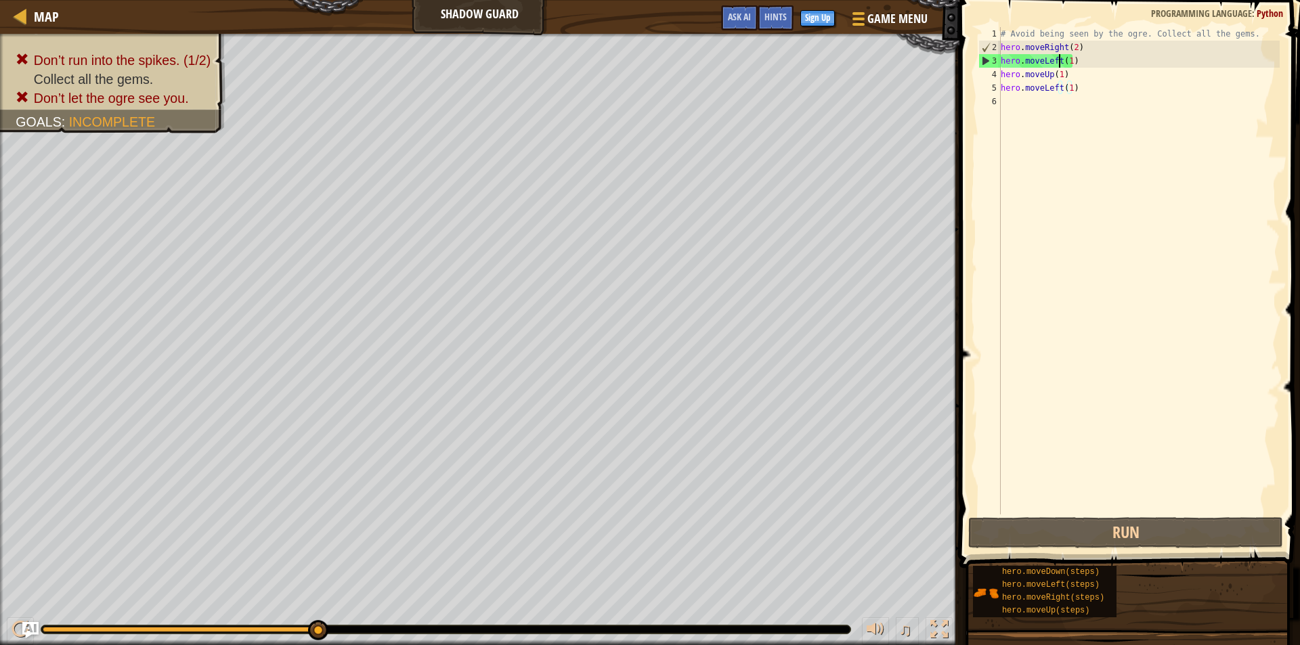
click at [1060, 60] on div "# Avoid being seen by the ogre. Collect all the gems. hero . moveRight ( 2 ) he…" at bounding box center [1139, 284] width 282 height 515
click at [1072, 46] on div "# Avoid being seen by the ogre. Collect all the gems. hero . moveRight ( 2 ) he…" at bounding box center [1139, 284] width 282 height 515
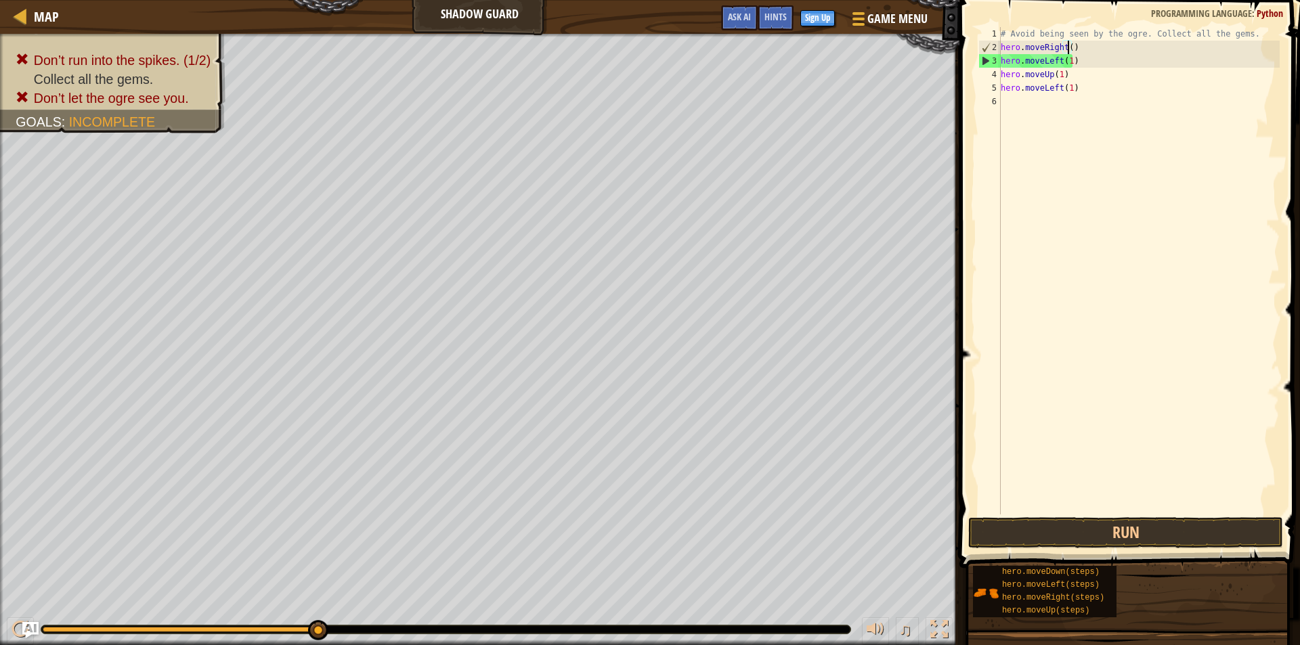
scroll to position [6, 5]
click at [1065, 60] on div "# Avoid being seen by the ogre. Collect all the gems. hero . moveRight ( 1 ) he…" at bounding box center [1139, 284] width 282 height 515
click at [1061, 58] on div "# Avoid being seen by the ogre. Collect all the gems. hero . moveRight ( 1 ) he…" at bounding box center [1139, 284] width 282 height 515
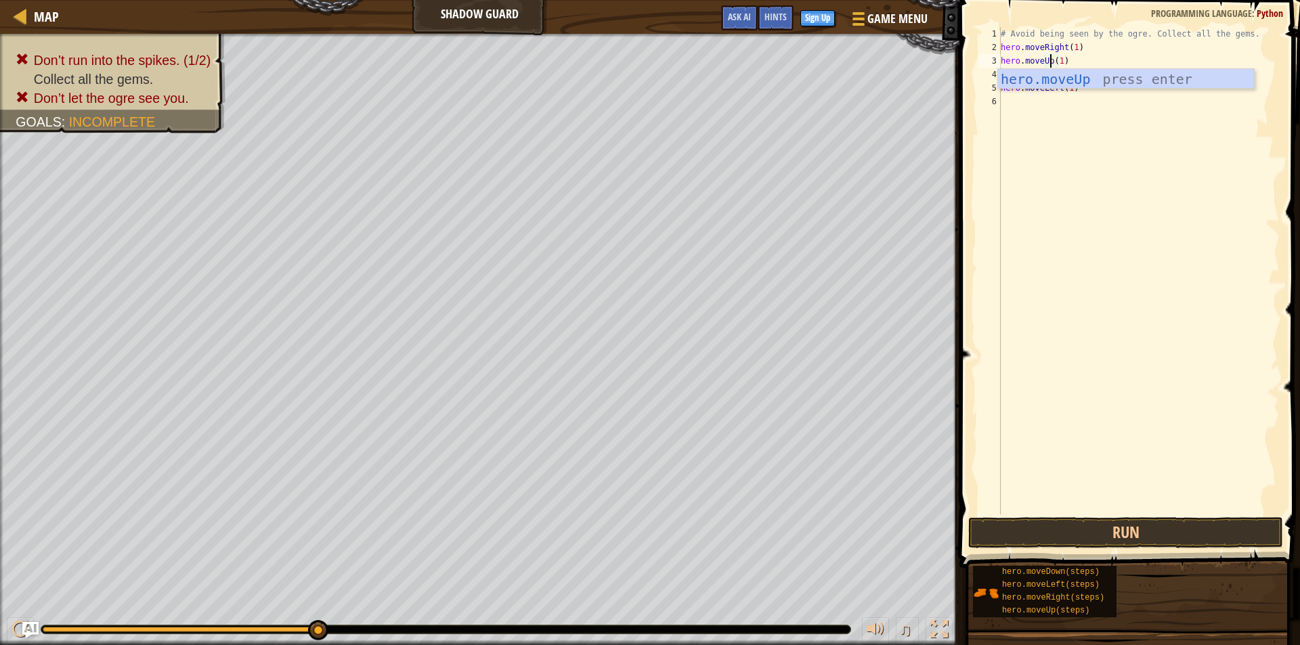
scroll to position [6, 4]
click at [1063, 60] on div "# Avoid being seen by the ogre. Collect all the gems. hero . moveRight ( 1 ) he…" at bounding box center [1139, 284] width 282 height 515
click at [1051, 75] on div "# Avoid being seen by the ogre. Collect all the gems. hero . moveRight ( 1 ) he…" at bounding box center [1139, 284] width 282 height 515
click at [1094, 70] on div "# Avoid being seen by the ogre. Collect all the gems. hero . moveRight ( 1 ) he…" at bounding box center [1139, 284] width 282 height 515
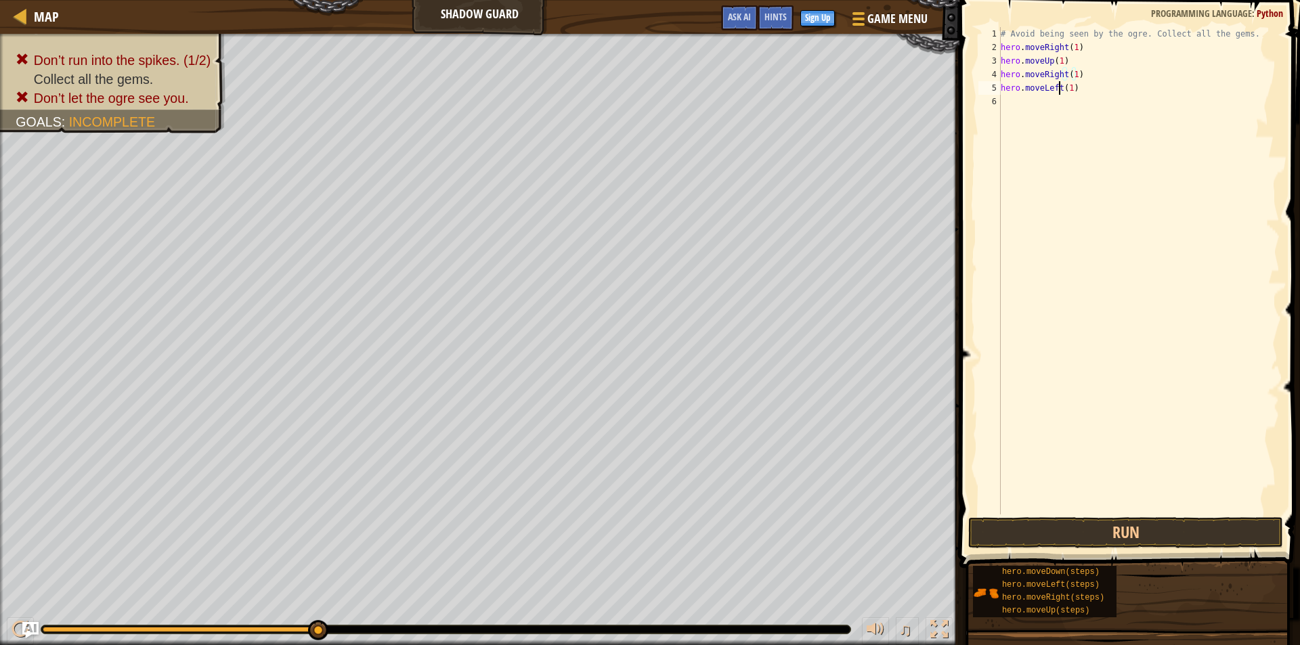
click at [1059, 85] on div "# Avoid being seen by the ogre. Collect all the gems. hero . moveRight ( 1 ) he…" at bounding box center [1139, 284] width 282 height 515
type textarea "hero.moveDown(1)"
click at [1082, 82] on div "# Avoid being seen by the ogre. Collect all the gems. hero . moveRight ( 1 ) he…" at bounding box center [1139, 284] width 282 height 515
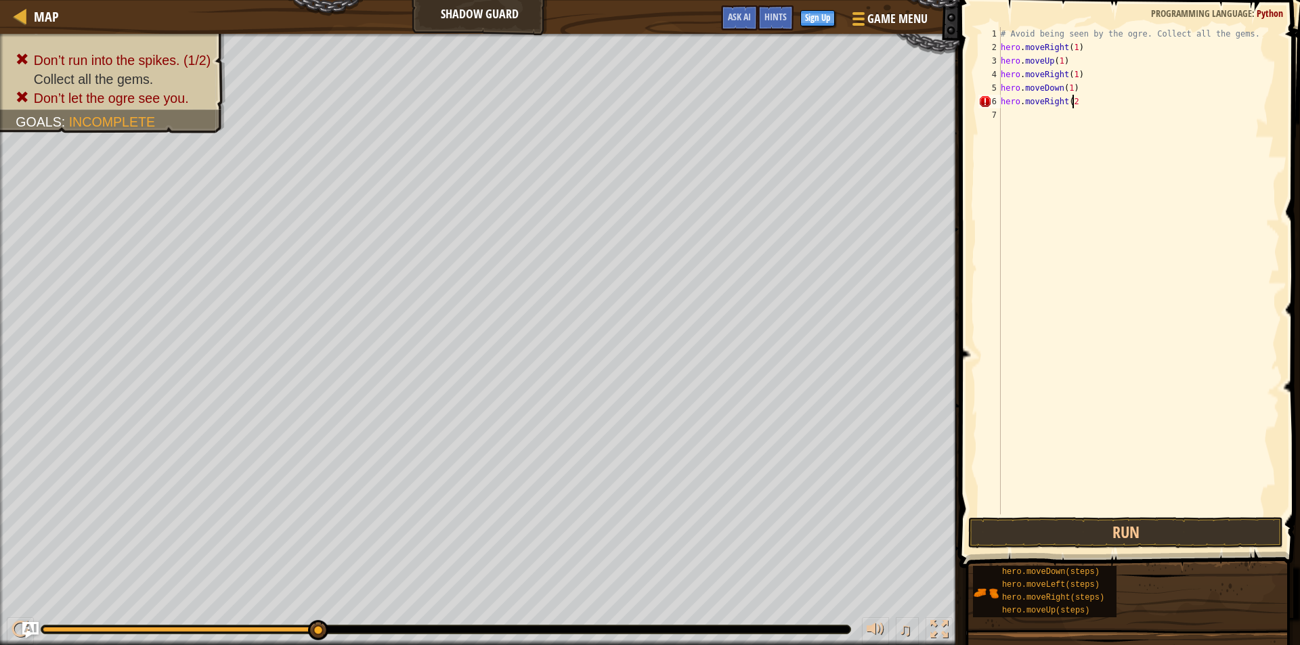
scroll to position [6, 5]
type textarea "hero.moveRight(2)"
drag, startPoint x: 1153, startPoint y: 519, endPoint x: 1140, endPoint y: 529, distance: 15.9
click at [1152, 519] on button "Run" at bounding box center [1125, 532] width 315 height 31
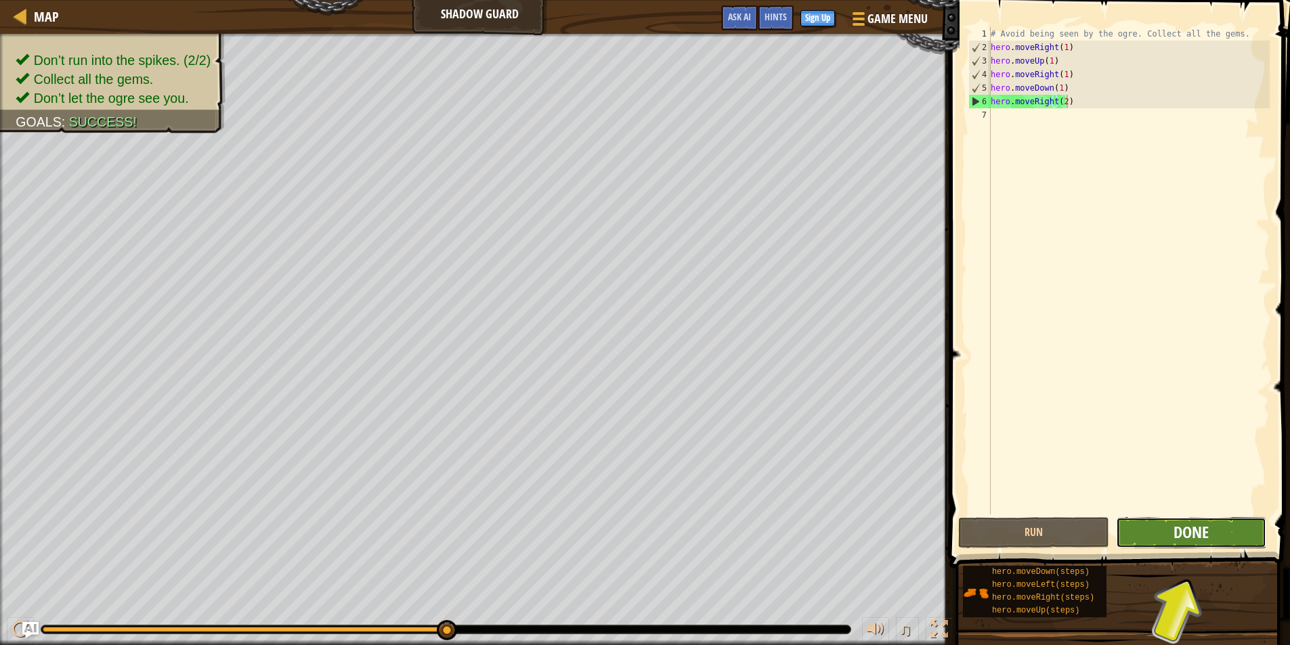
click at [1187, 532] on span "Done" at bounding box center [1191, 532] width 35 height 22
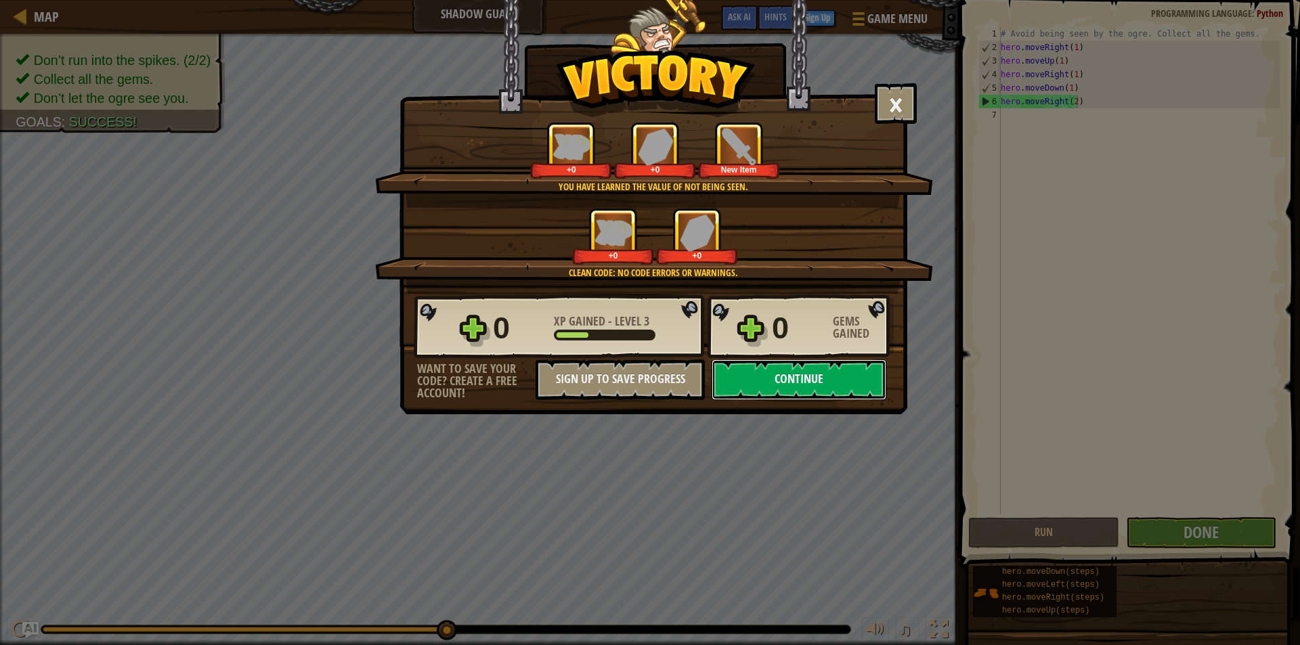
click at [768, 365] on button "Continue" at bounding box center [799, 380] width 175 height 41
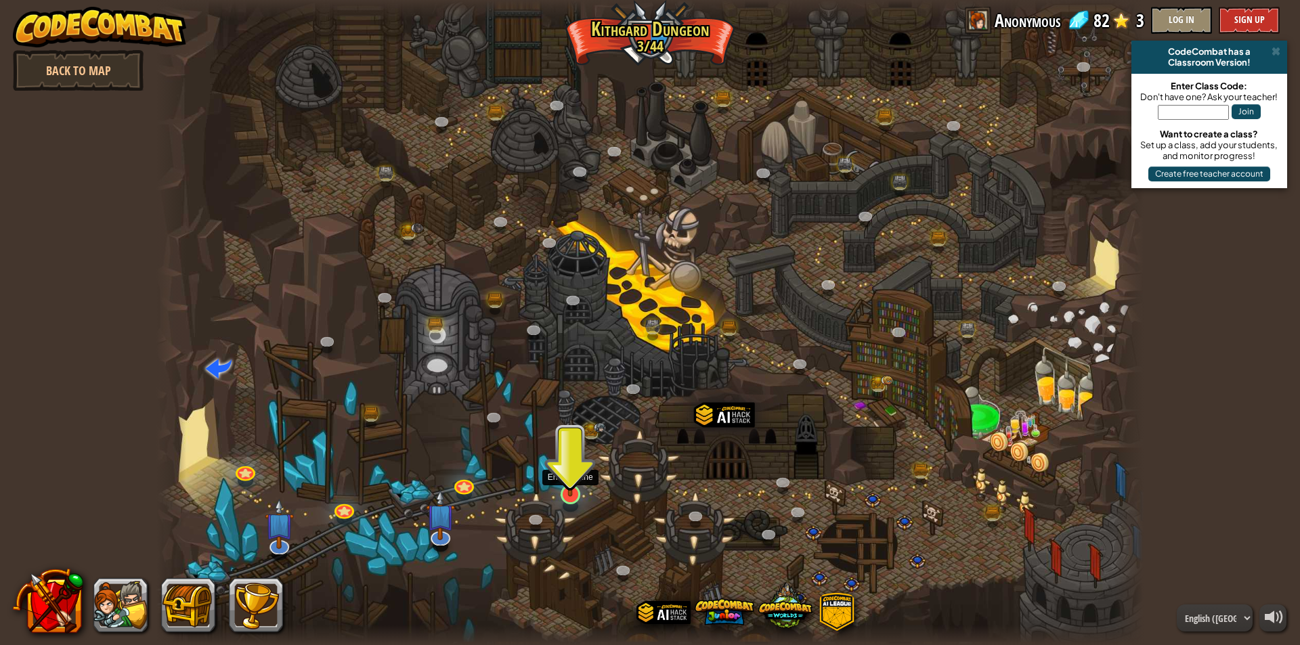
click at [565, 486] on img at bounding box center [570, 465] width 26 height 61
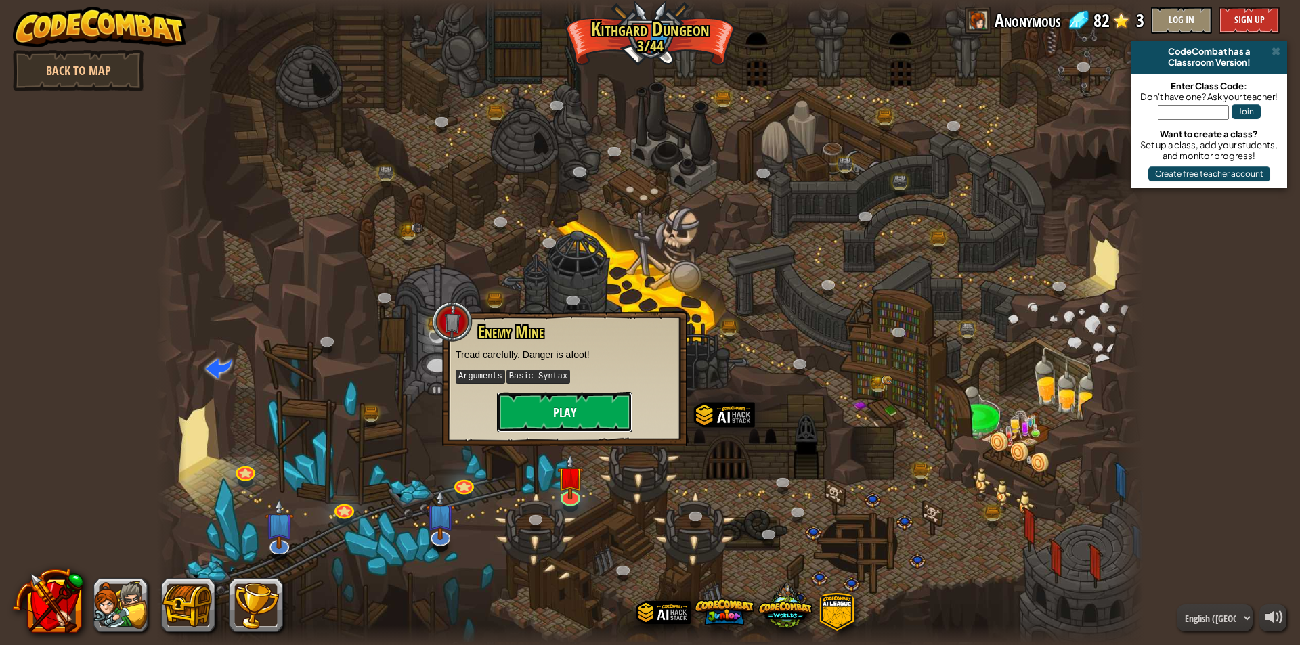
click at [589, 419] on button "Play" at bounding box center [564, 412] width 135 height 41
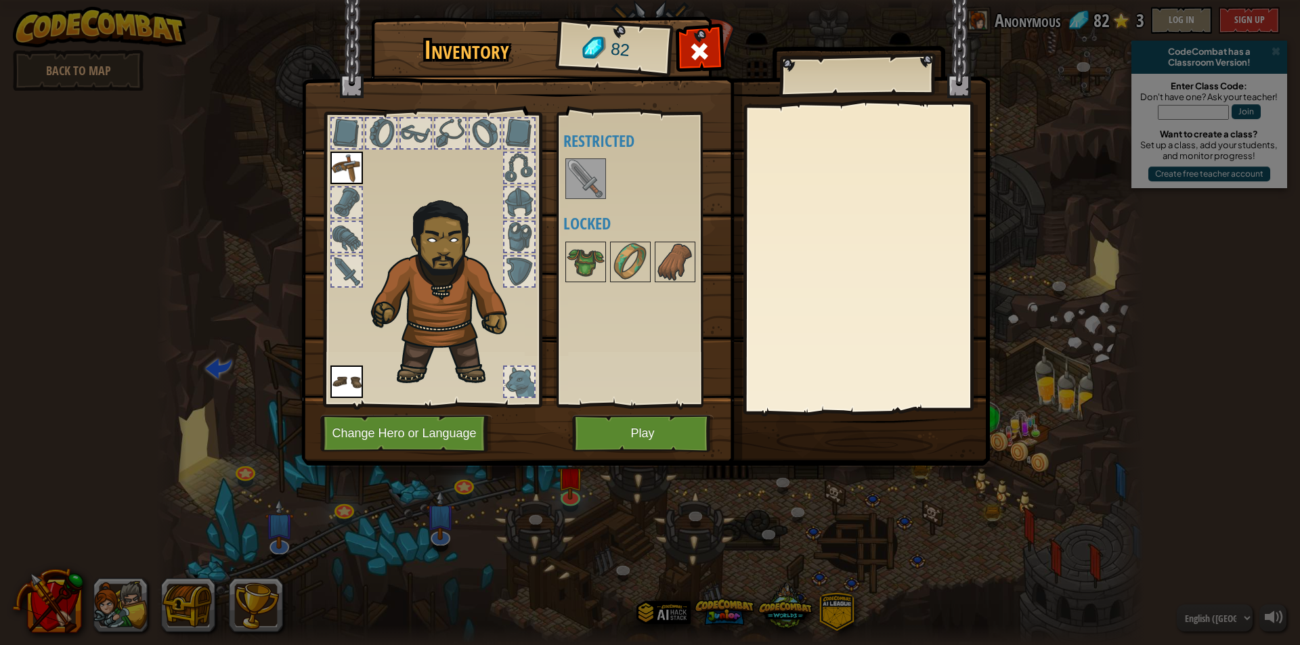
click at [577, 183] on img at bounding box center [586, 179] width 38 height 38
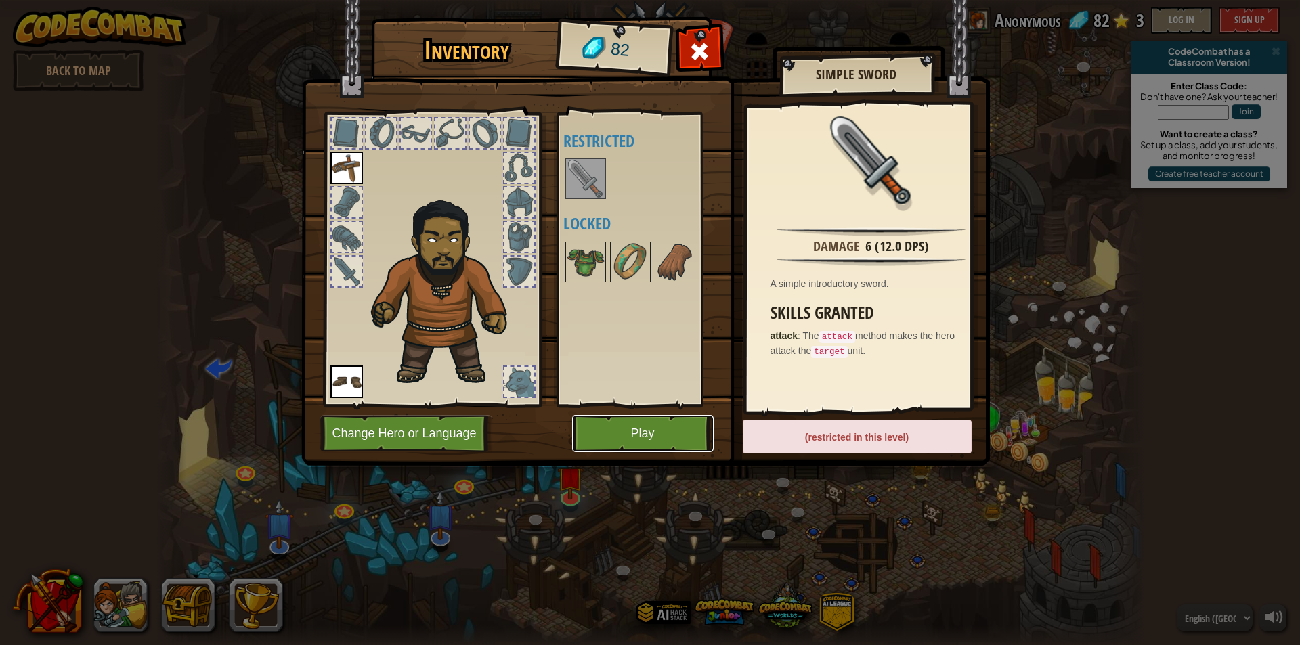
click at [658, 427] on button "Play" at bounding box center [643, 433] width 142 height 37
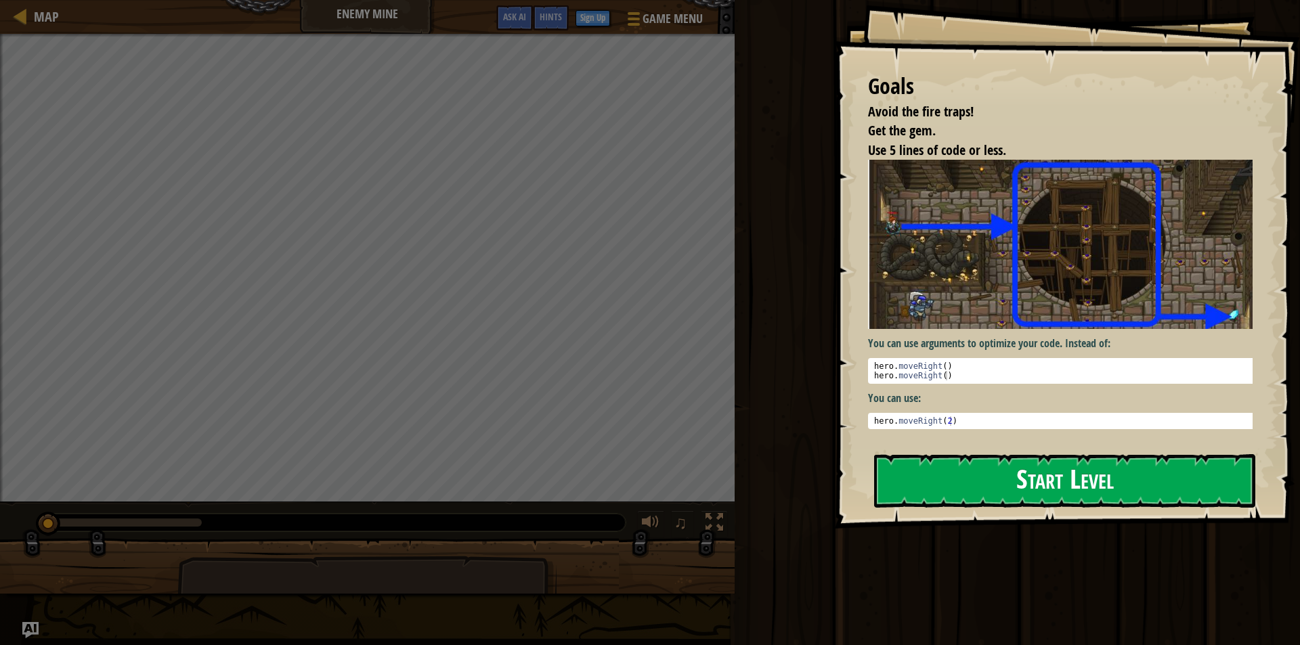
click at [996, 488] on button "Start Level" at bounding box center [1064, 481] width 381 height 54
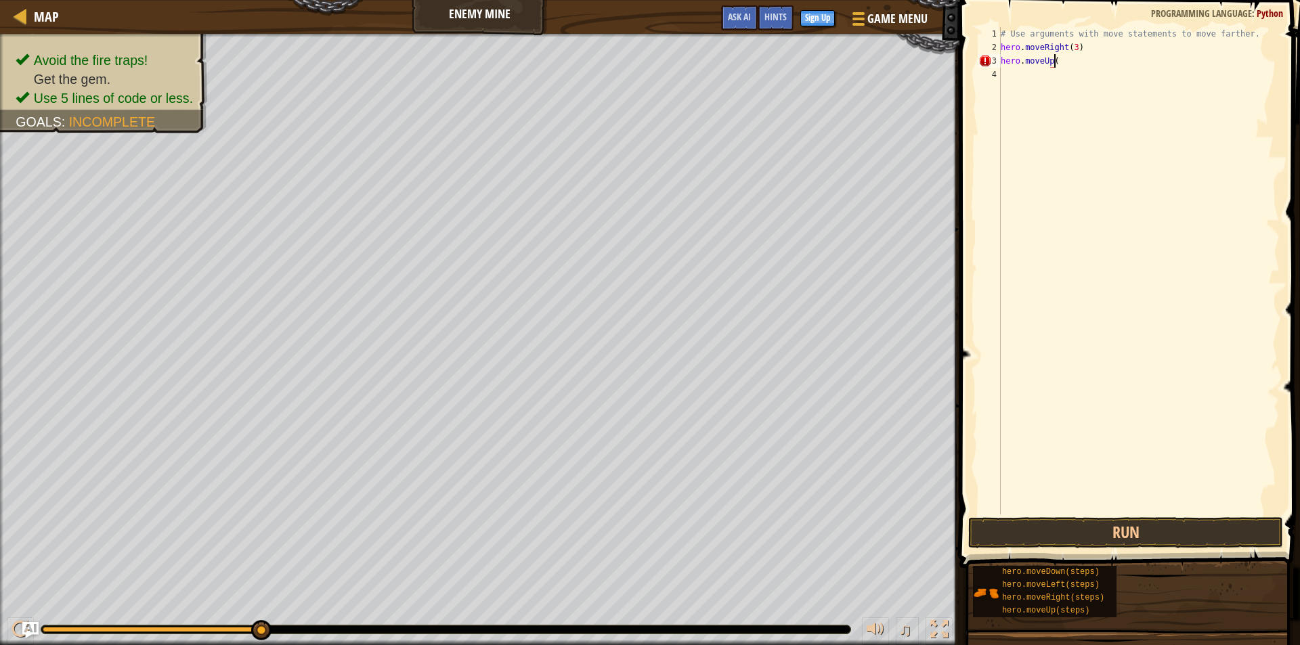
scroll to position [6, 4]
type textarea "hero.moveUp(1)"
type textarea "hero.moveRight(1)"
type textarea "hero.moveDown(3)"
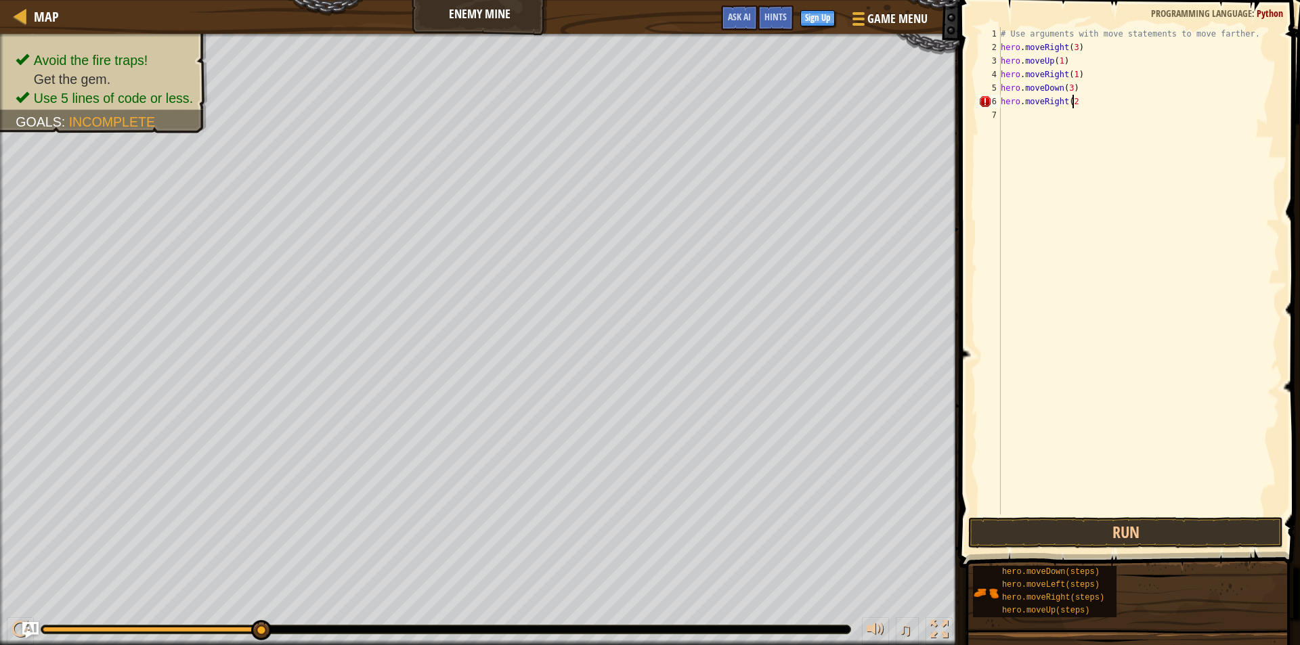
scroll to position [6, 5]
type textarea "hero.moveRight(2)"
click at [1153, 531] on button "Run" at bounding box center [1125, 532] width 315 height 31
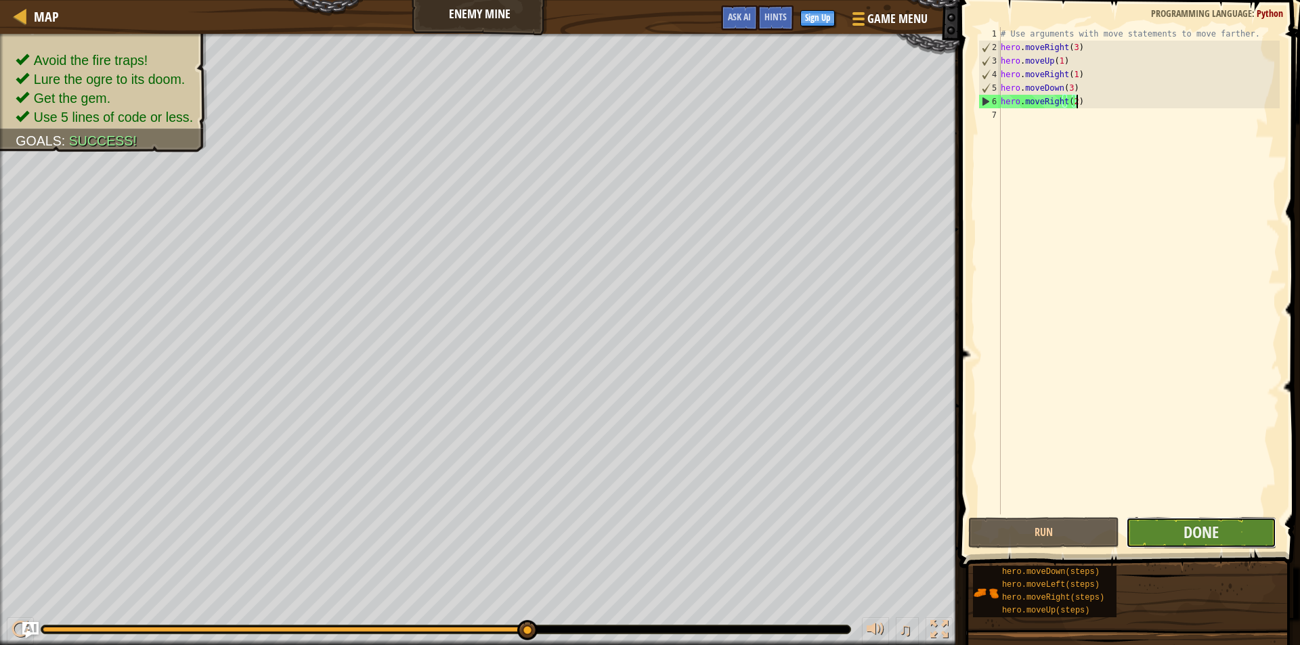
click at [1157, 528] on button "Done" at bounding box center [1201, 532] width 151 height 31
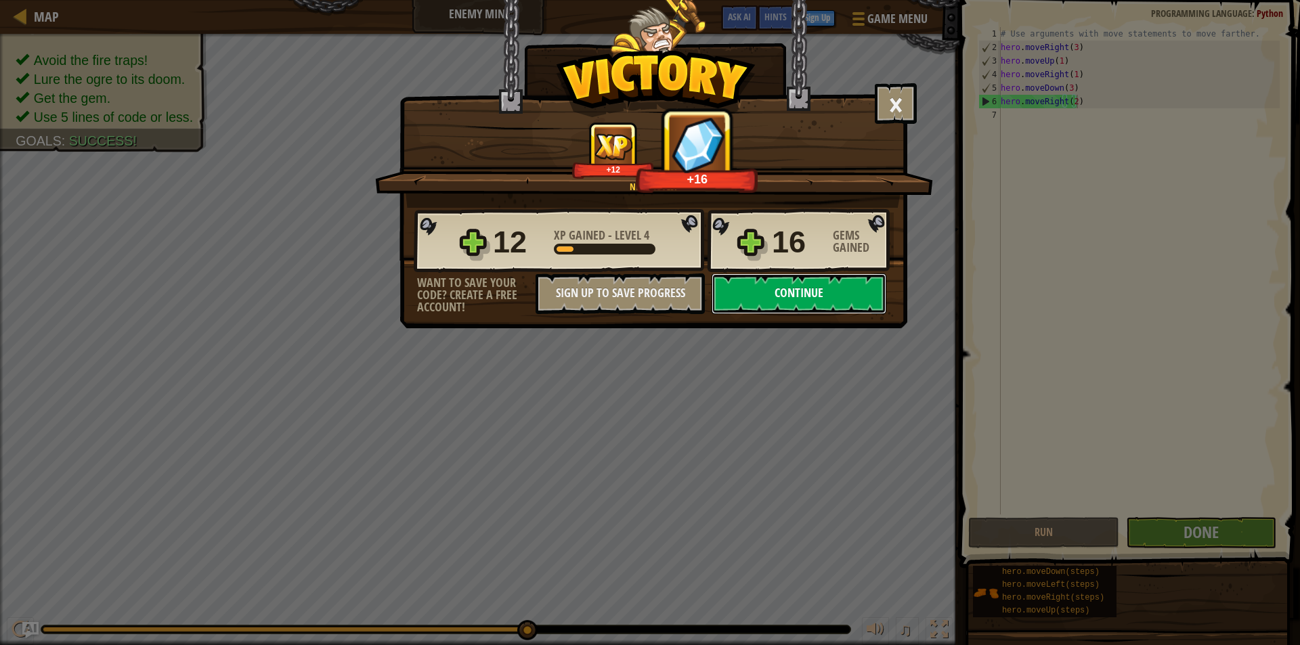
click at [824, 297] on button "Continue" at bounding box center [799, 294] width 175 height 41
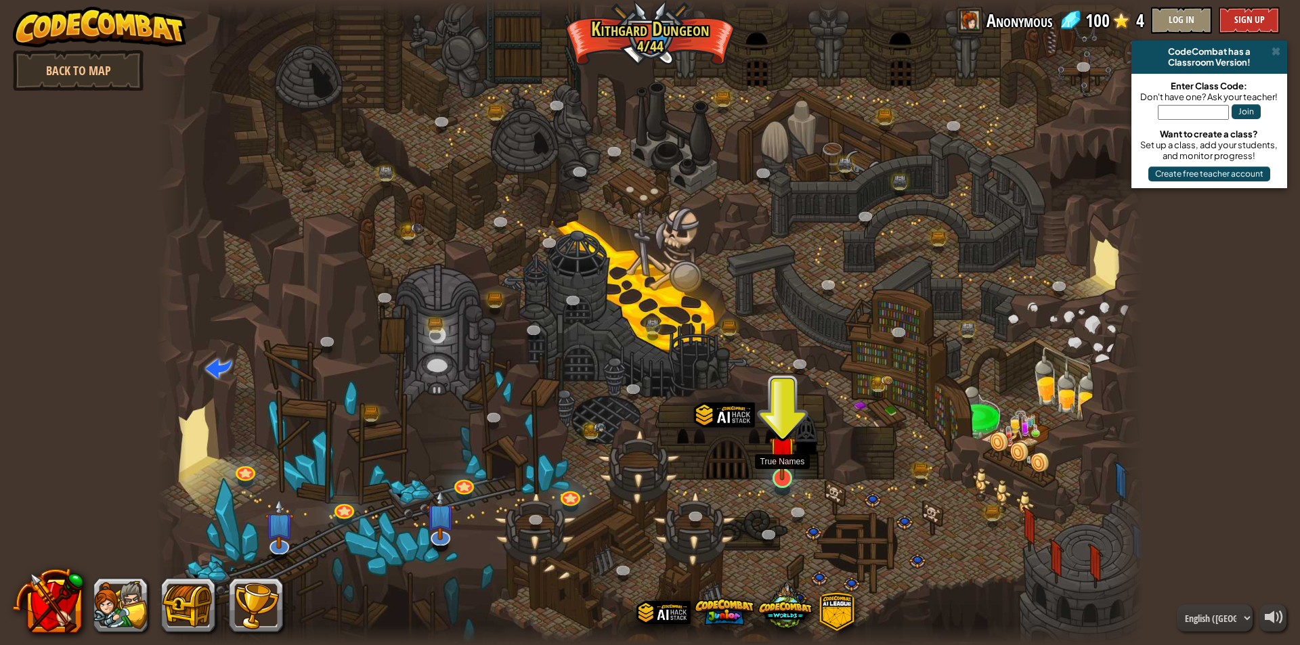
click at [785, 473] on img at bounding box center [782, 449] width 26 height 61
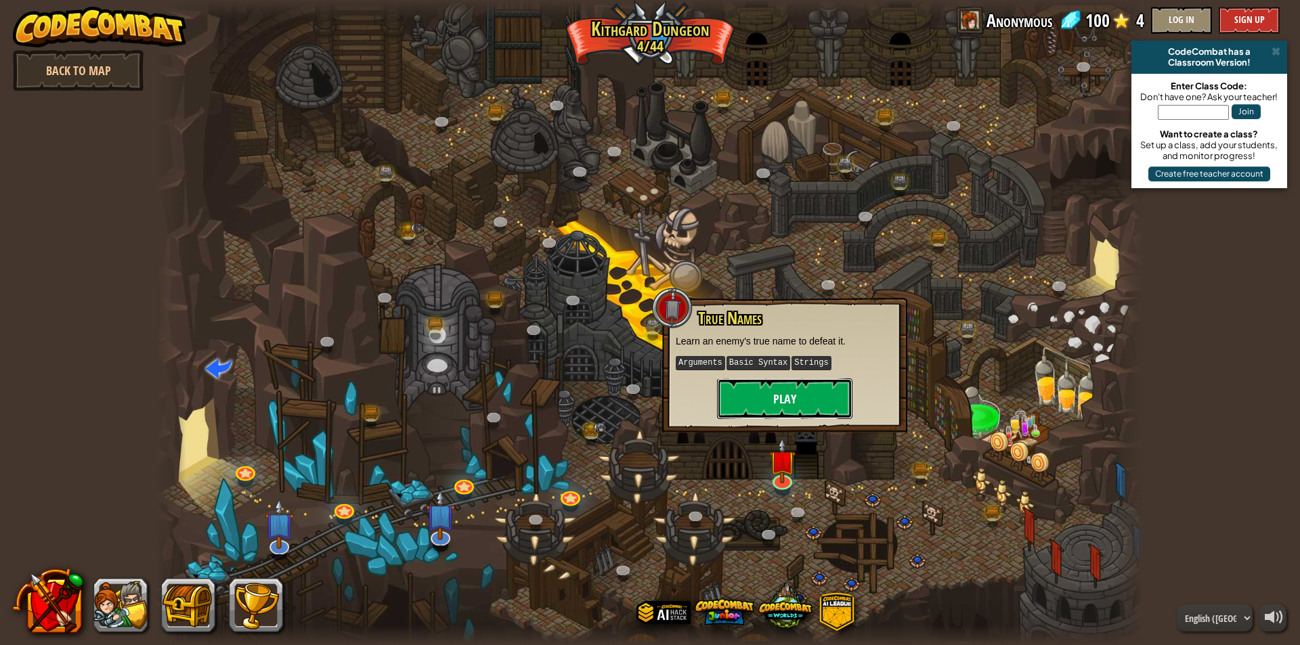
click at [788, 394] on button "Play" at bounding box center [784, 399] width 135 height 41
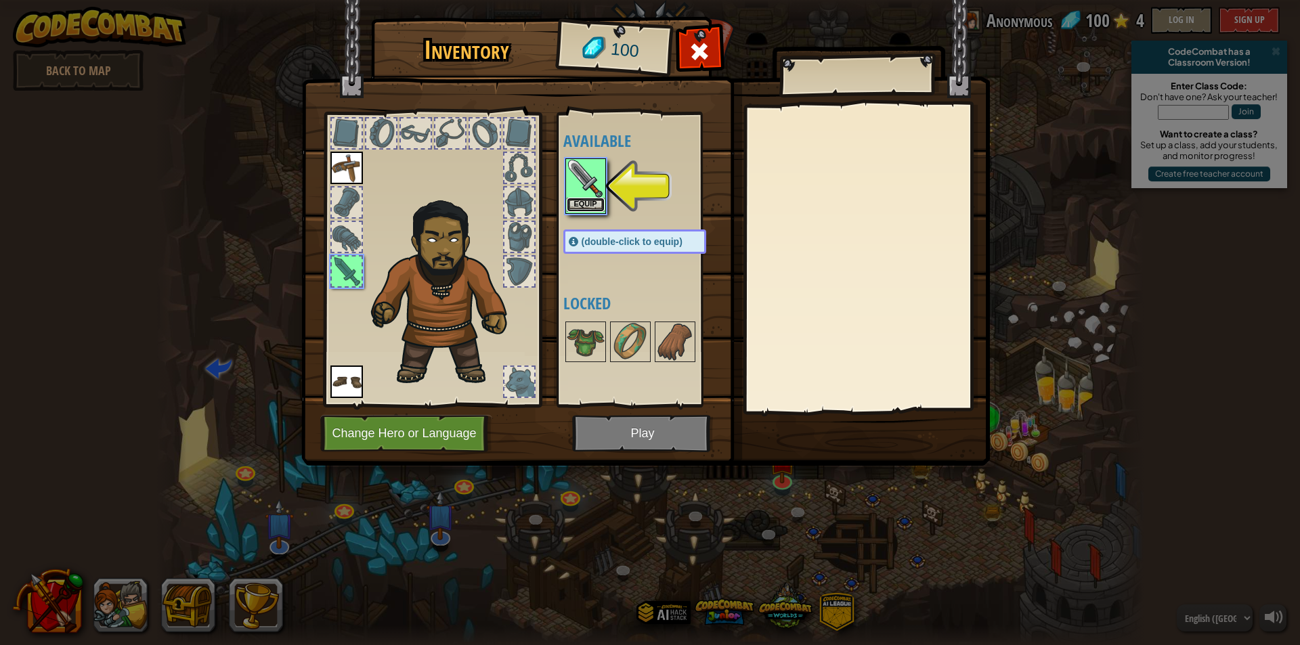
click at [586, 200] on button "Equip" at bounding box center [586, 205] width 38 height 14
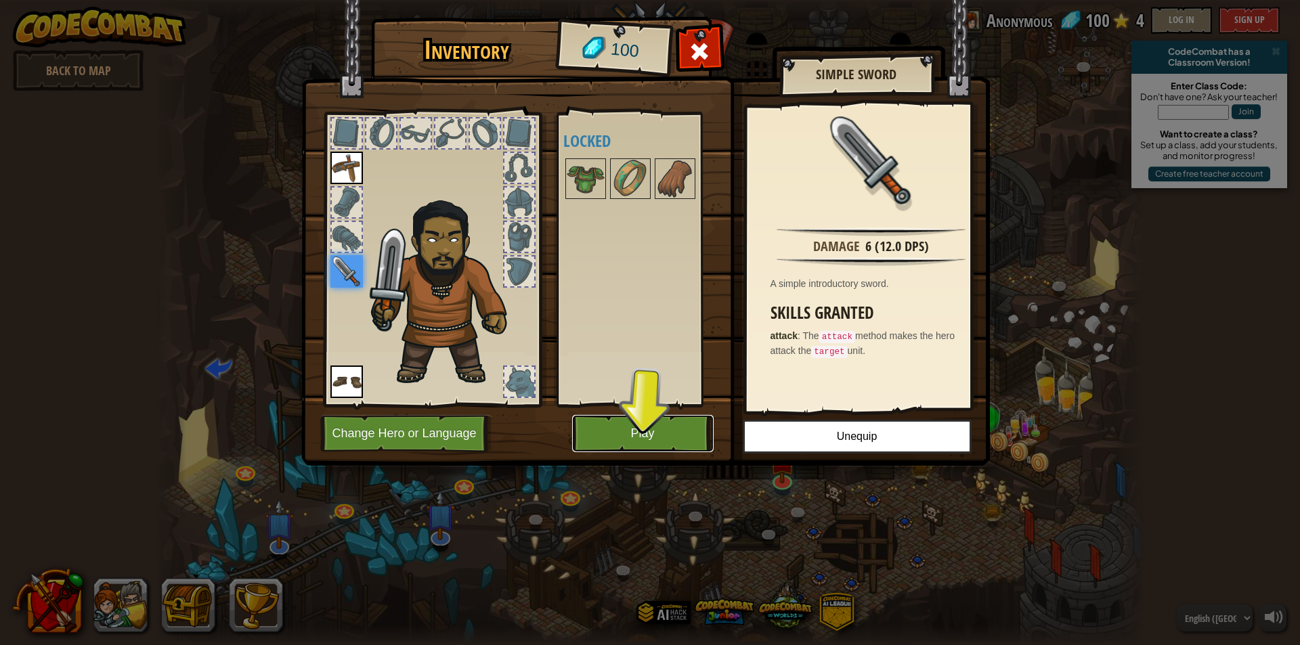
click at [629, 422] on button "Play" at bounding box center [643, 433] width 142 height 37
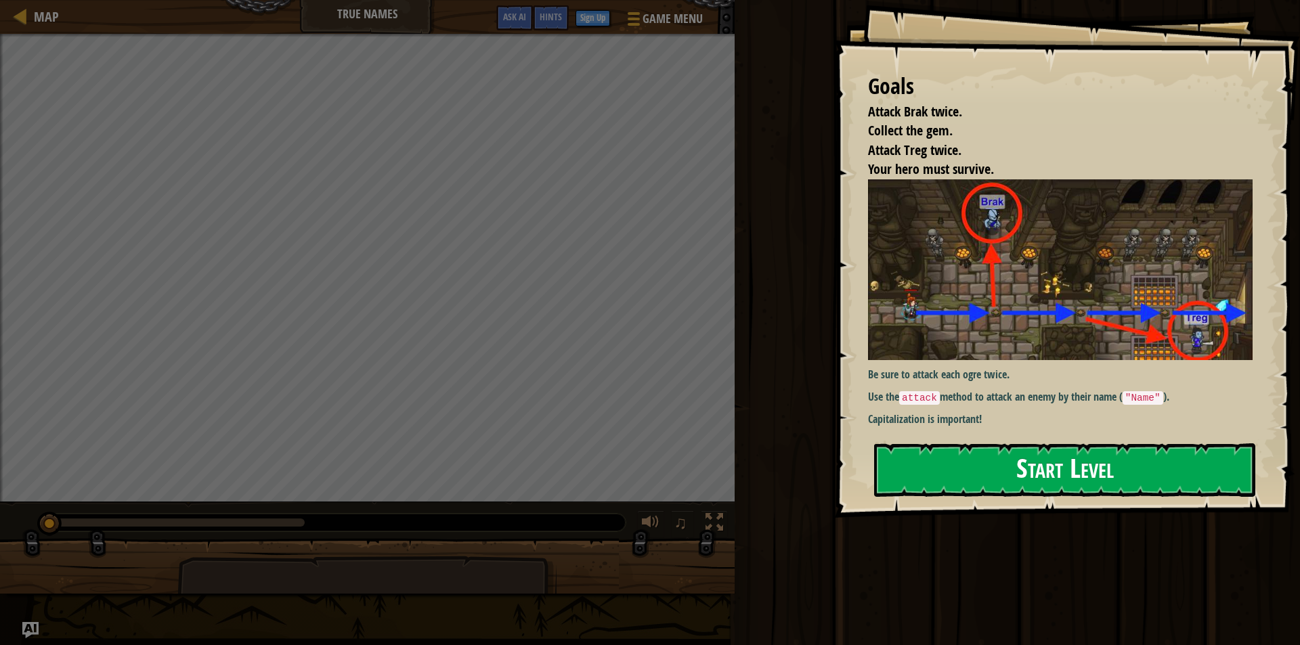
click at [1031, 459] on button "Start Level" at bounding box center [1064, 471] width 381 height 54
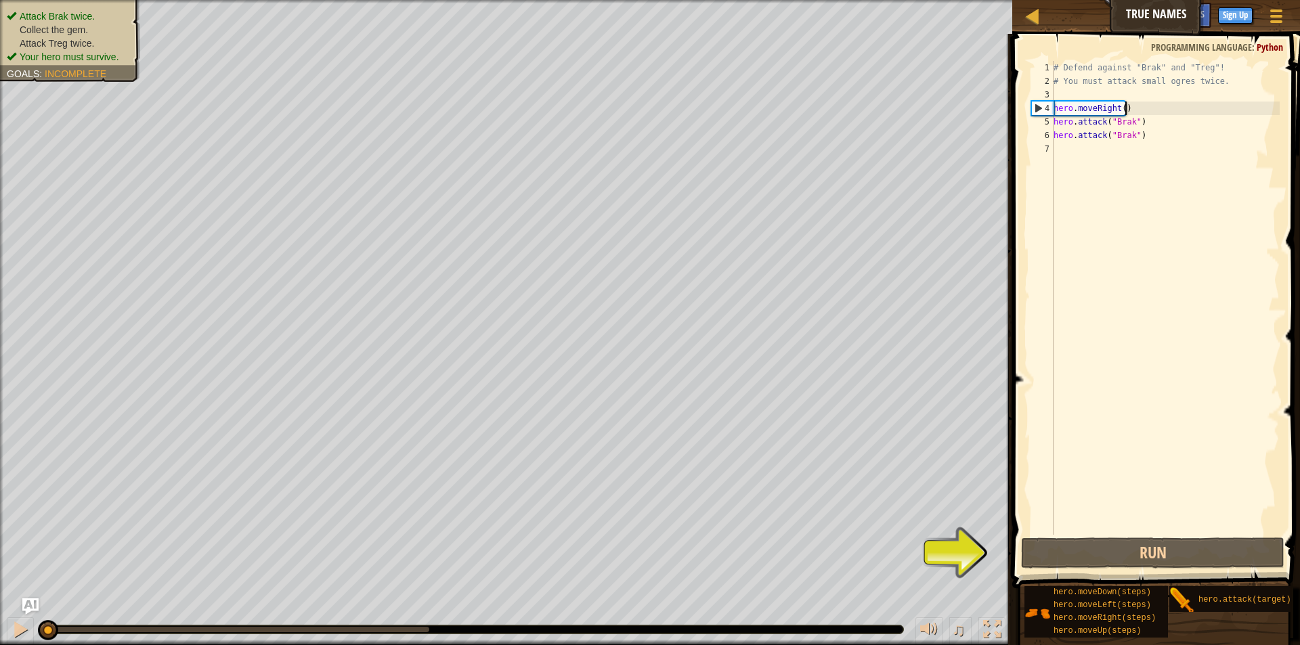
click at [1126, 104] on div "# Defend against "Brak" and "Treg"! # You must attack small ogres twice. hero .…" at bounding box center [1165, 311] width 229 height 501
click at [1121, 103] on div "# Defend against "Brak" and "Treg"! # You must attack small ogres twice. hero .…" at bounding box center [1165, 311] width 229 height 501
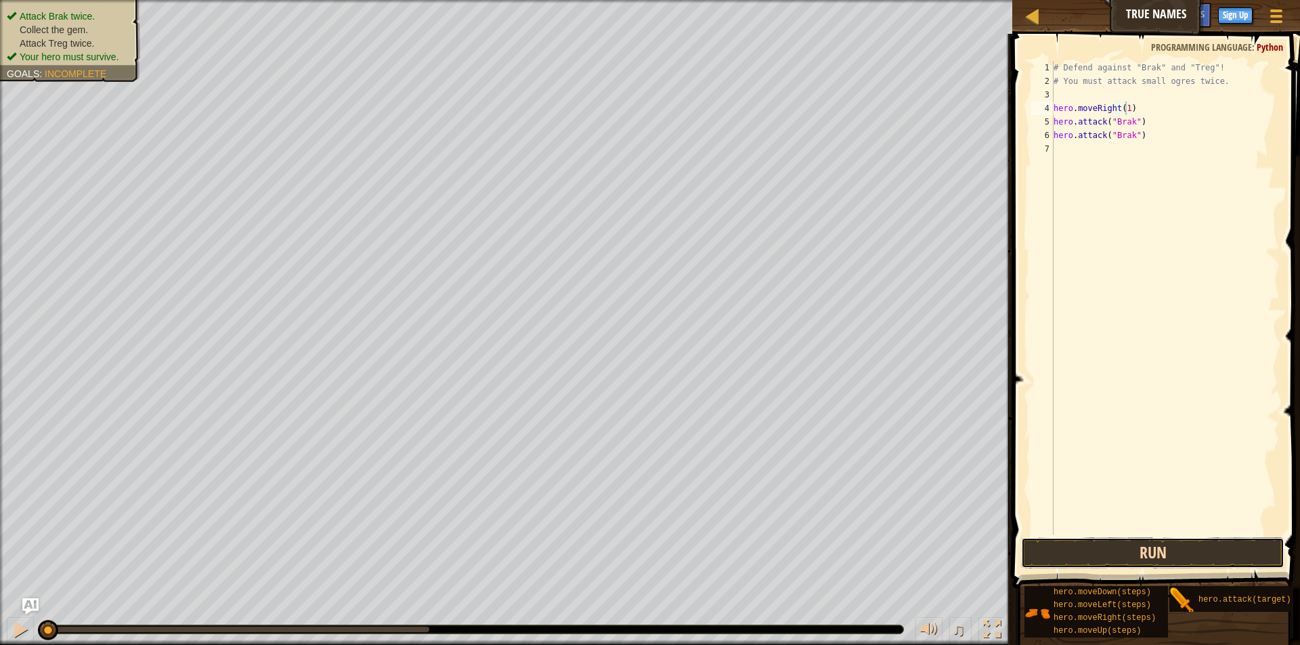
click at [1167, 557] on button "Run" at bounding box center [1152, 553] width 263 height 31
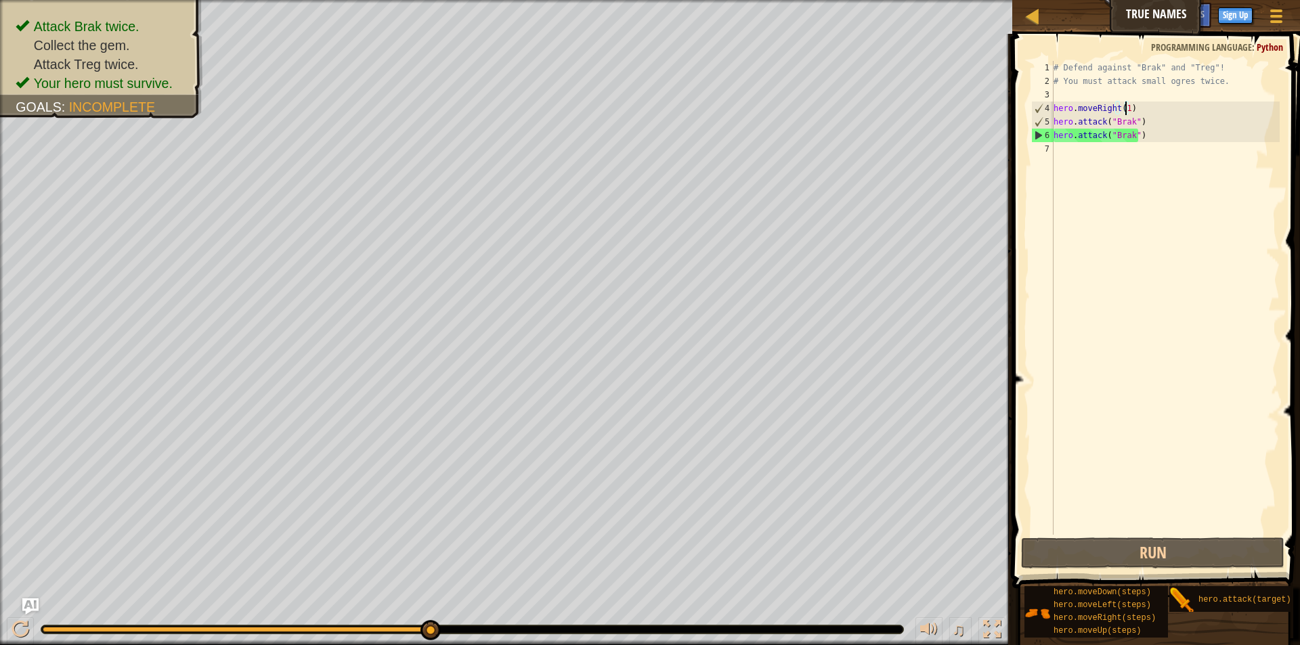
click at [1128, 134] on div "# Defend against "Brak" and "Treg"! # You must attack small ogres twice. hero .…" at bounding box center [1165, 311] width 229 height 501
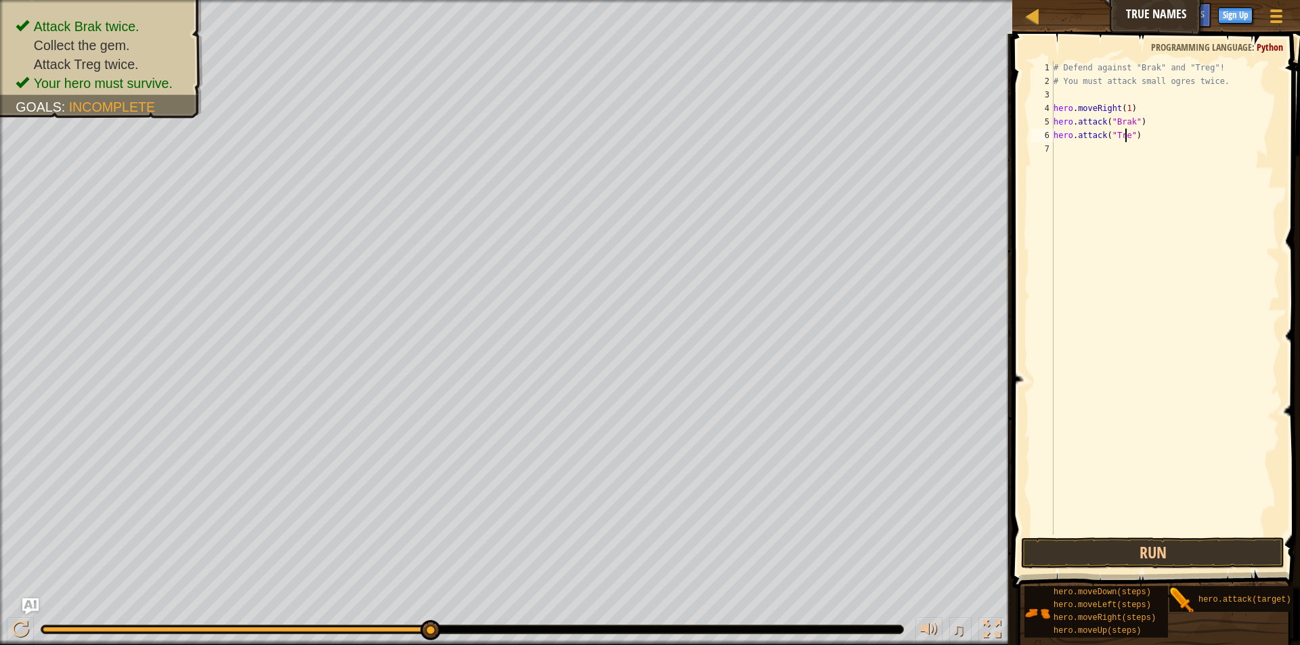
scroll to position [6, 6]
click at [1146, 129] on div "# Defend against "Brak" and "Treg"! # You must attack small ogres twice. hero .…" at bounding box center [1165, 311] width 229 height 501
click at [1145, 119] on div "# Defend against "Brak" and "Treg"! # You must attack small ogres twice. hero .…" at bounding box center [1165, 311] width 229 height 501
type textarea "hero.attack("Brak")"
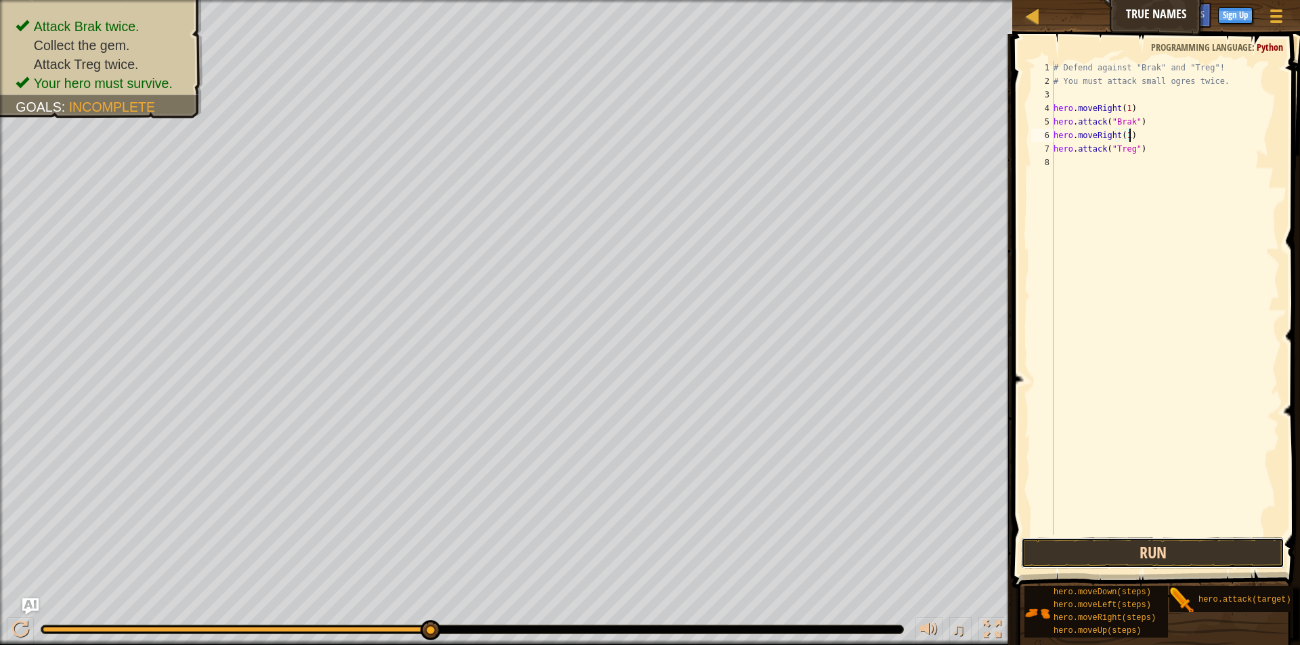
click at [1219, 557] on button "Run" at bounding box center [1152, 553] width 263 height 31
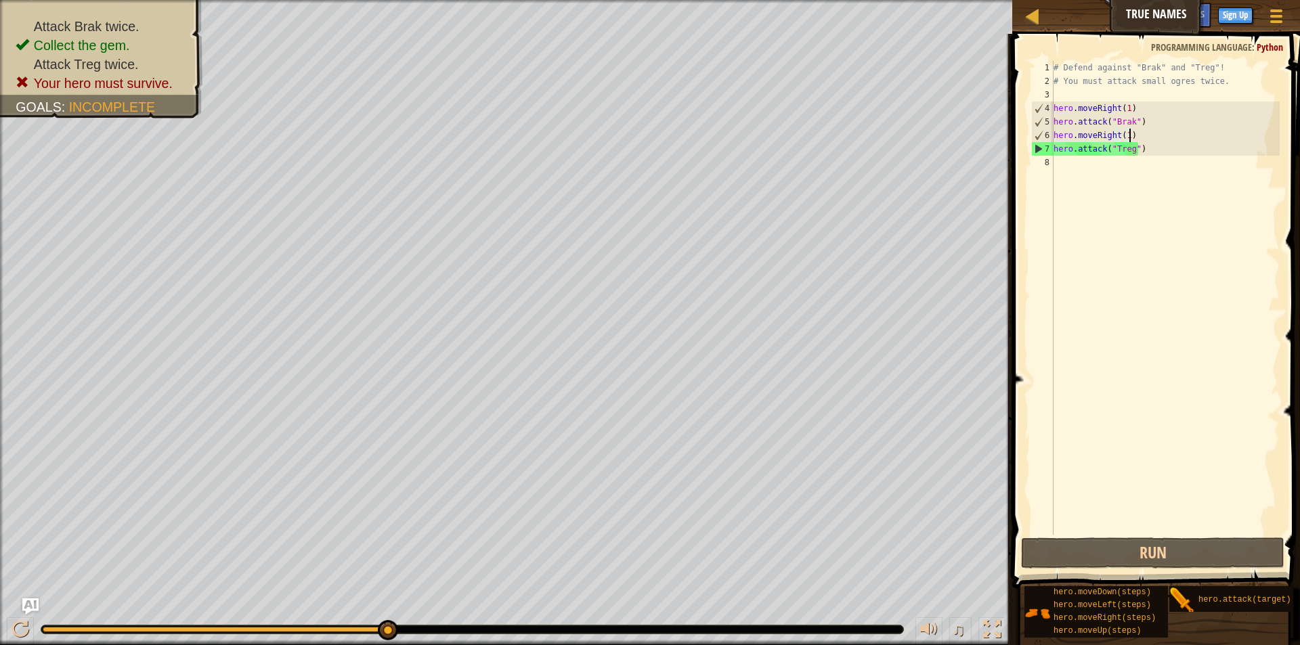
click at [1141, 129] on div "# Defend against "Brak" and "Treg"! # You must attack small ogres twice. hero .…" at bounding box center [1165, 311] width 229 height 501
click at [1142, 121] on div "# Defend against "Brak" and "Treg"! # You must attack small ogres twice. hero .…" at bounding box center [1165, 311] width 229 height 501
type textarea "hero.attack("Brak")"
drag, startPoint x: 1142, startPoint y: 121, endPoint x: 1053, endPoint y: 123, distance: 88.7
click at [1053, 123] on div "hero.attack("Brak") 1 2 3 4 5 6 7 8 # Defend against "Brak" and "Treg"! # You m…" at bounding box center [1154, 298] width 251 height 474
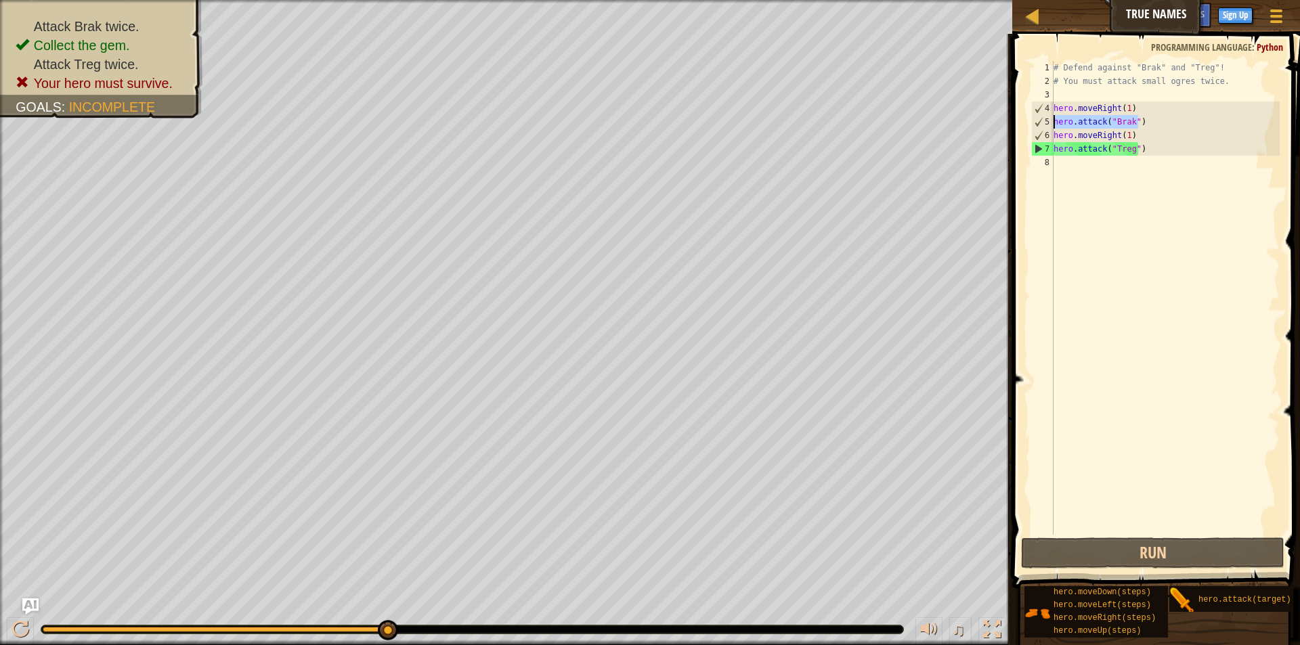
click at [1155, 120] on div "# Defend against "Brak" and "Treg"! # You must attack small ogres twice. hero .…" at bounding box center [1165, 298] width 229 height 474
click at [1149, 119] on div "# Defend against "Brak" and "Treg"! # You must attack small ogres twice. hero .…" at bounding box center [1165, 311] width 229 height 501
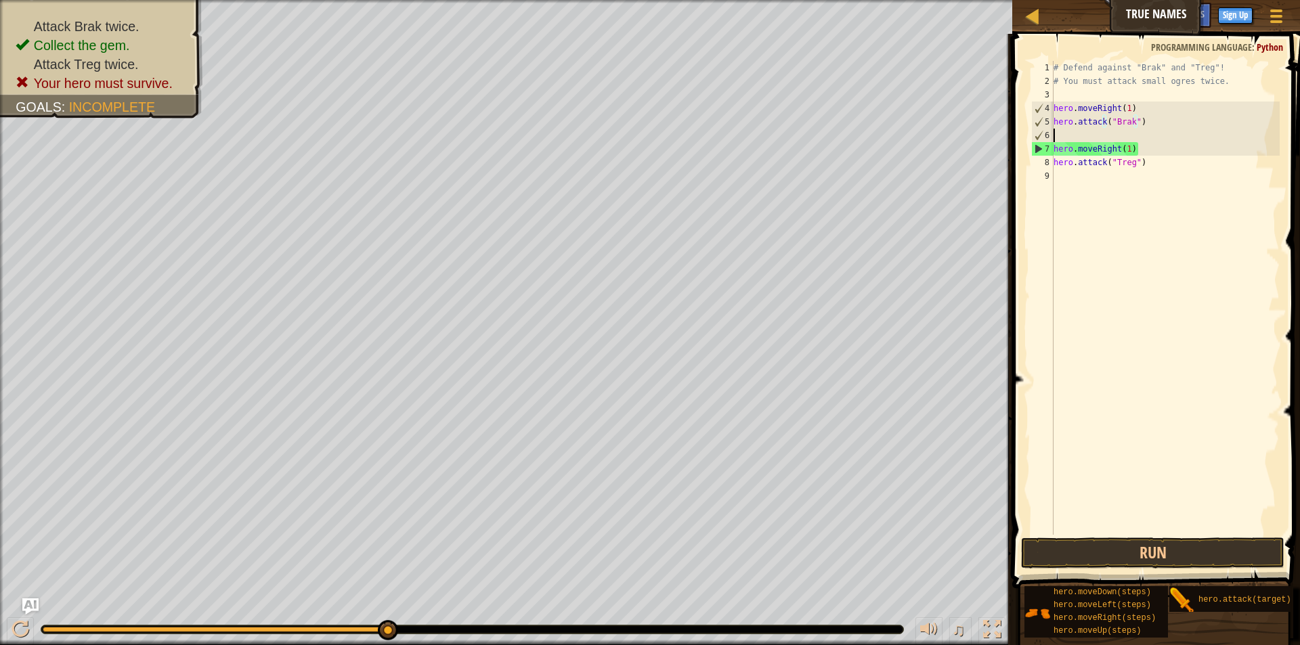
scroll to position [6, 0]
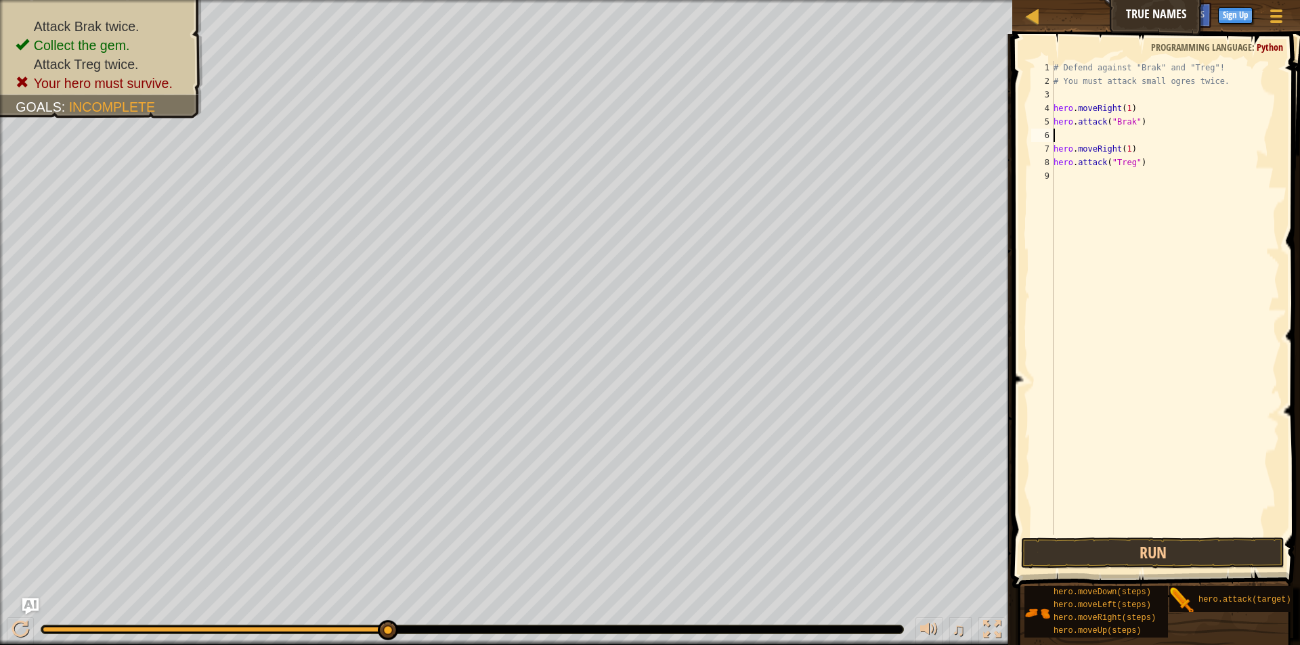
paste textarea "hero.attack("Brak")"
drag, startPoint x: 1146, startPoint y: 158, endPoint x: 1053, endPoint y: 163, distance: 92.9
click at [1053, 163] on div "hero.attack("Brak") 1 2 3 4 5 6 7 8 9 # Defend against "Brak" and "Treg"! # You…" at bounding box center [1154, 298] width 251 height 474
type textarea "hero.attack("Treg")"
click at [1090, 179] on div "# Defend against "Brak" and "Treg"! # You must attack small ogres twice. hero .…" at bounding box center [1165, 311] width 229 height 501
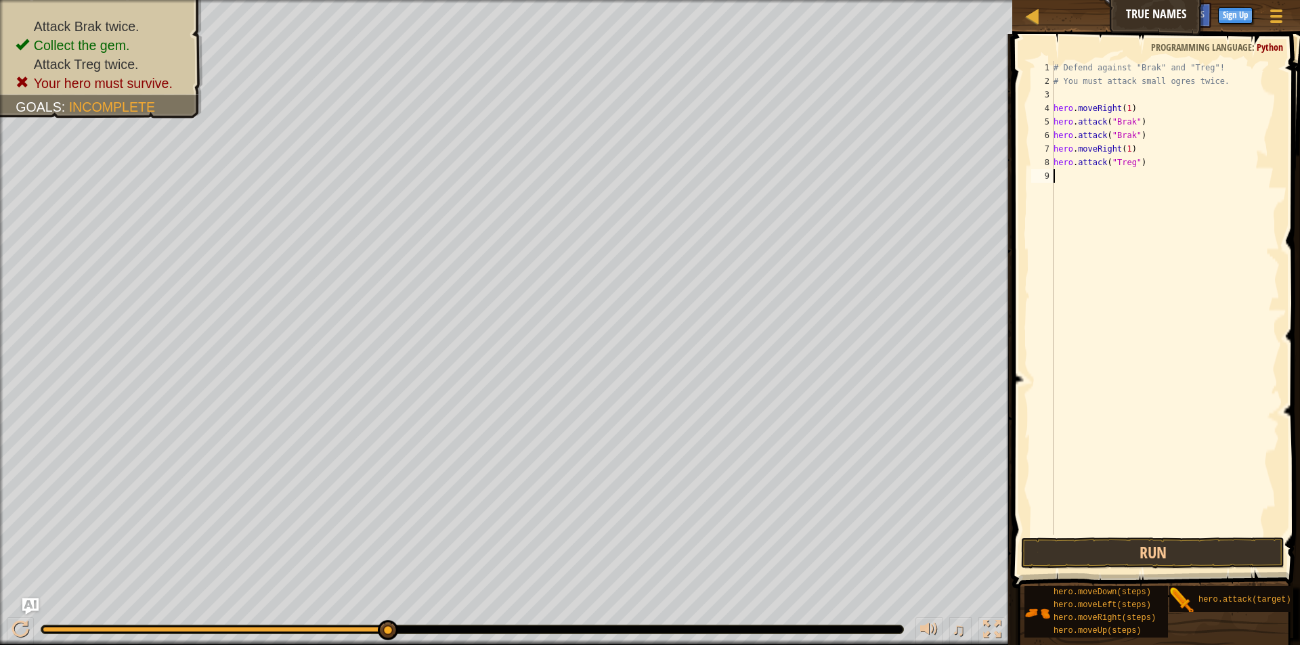
paste textarea "hero.attack("Treg")"
type textarea "hero.attack("Treg")"
click at [1173, 326] on div "# Defend against "Brak" and "Treg"! # You must attack small ogres twice. hero .…" at bounding box center [1167, 311] width 225 height 501
click at [1156, 554] on button "Run" at bounding box center [1152, 553] width 263 height 31
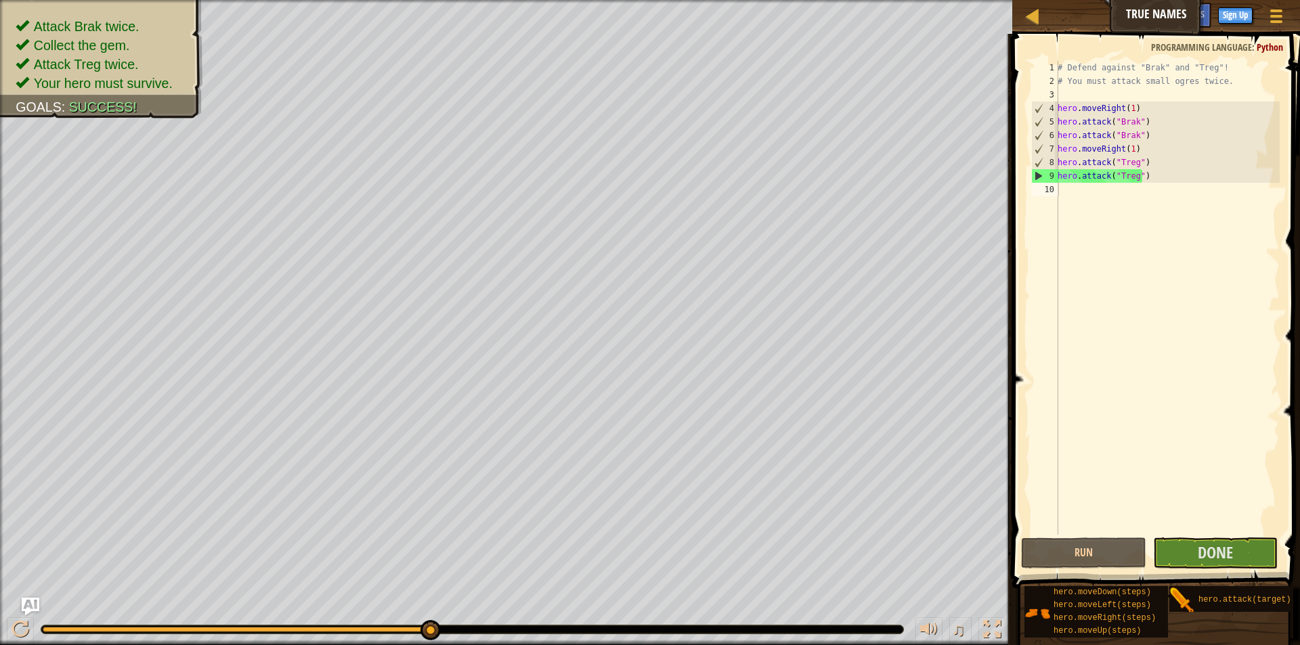
click at [25, 607] on img "Ask AI" at bounding box center [31, 607] width 18 height 18
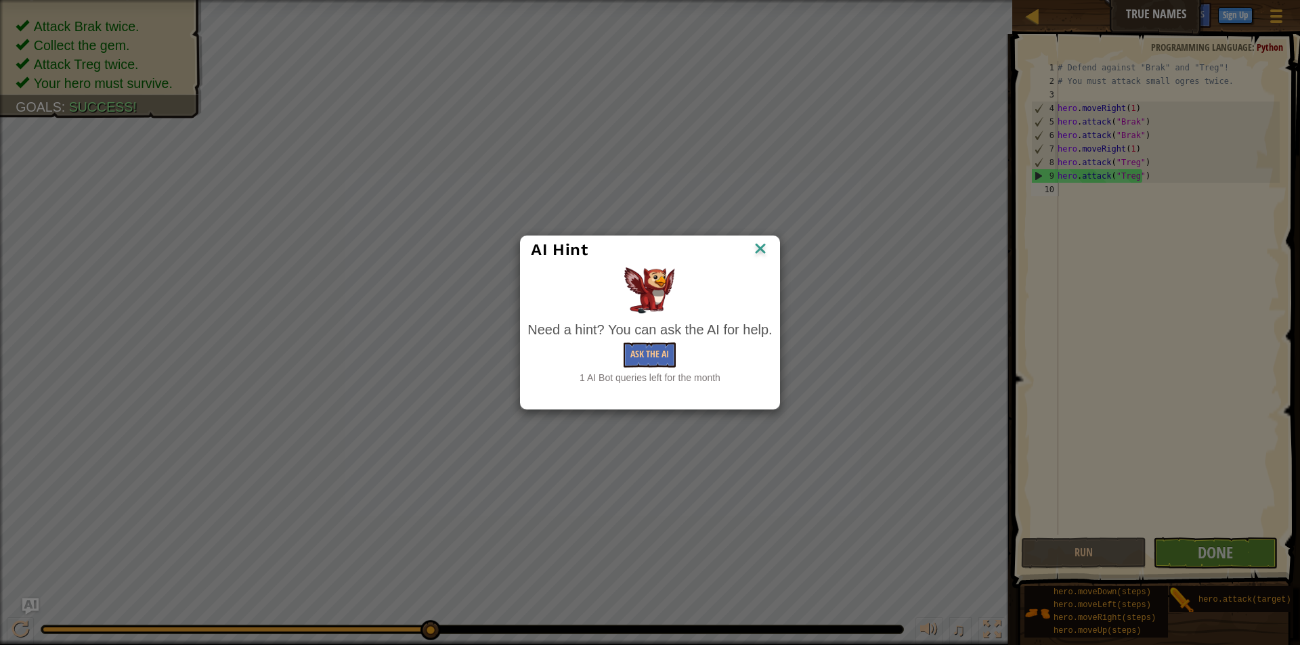
click at [761, 252] on img at bounding box center [761, 250] width 18 height 20
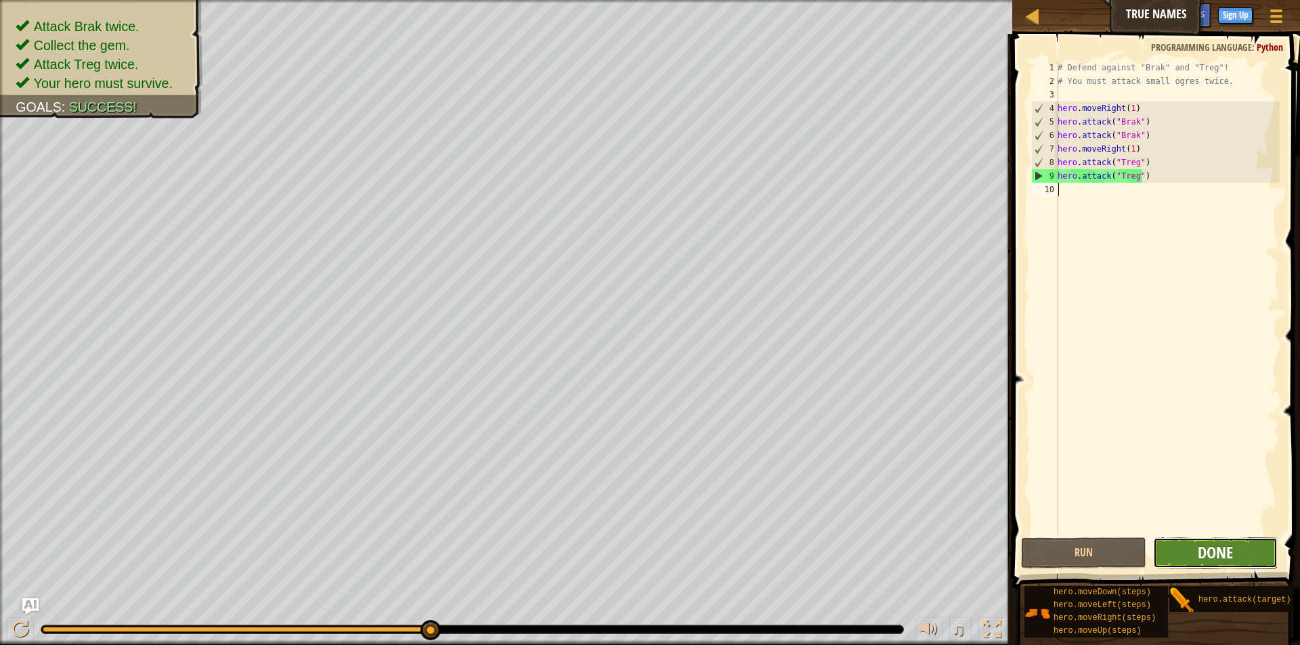
click at [1227, 552] on span "Done" at bounding box center [1215, 553] width 35 height 22
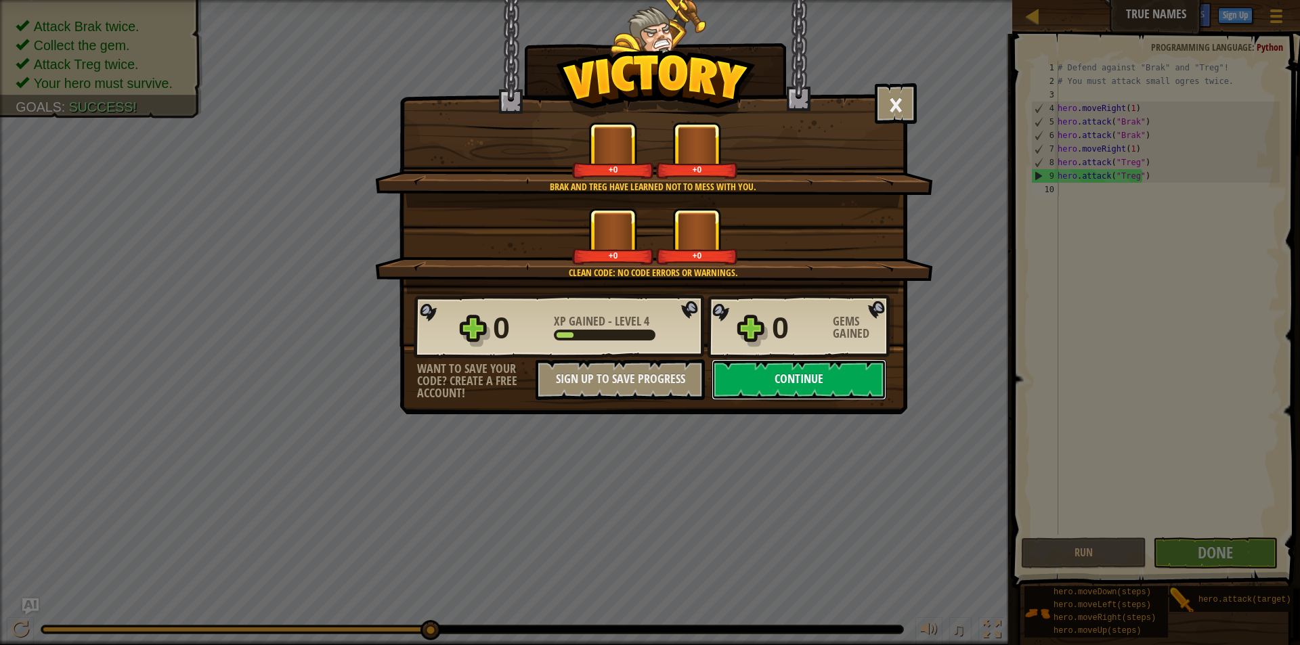
click at [752, 385] on button "Continue" at bounding box center [799, 380] width 175 height 41
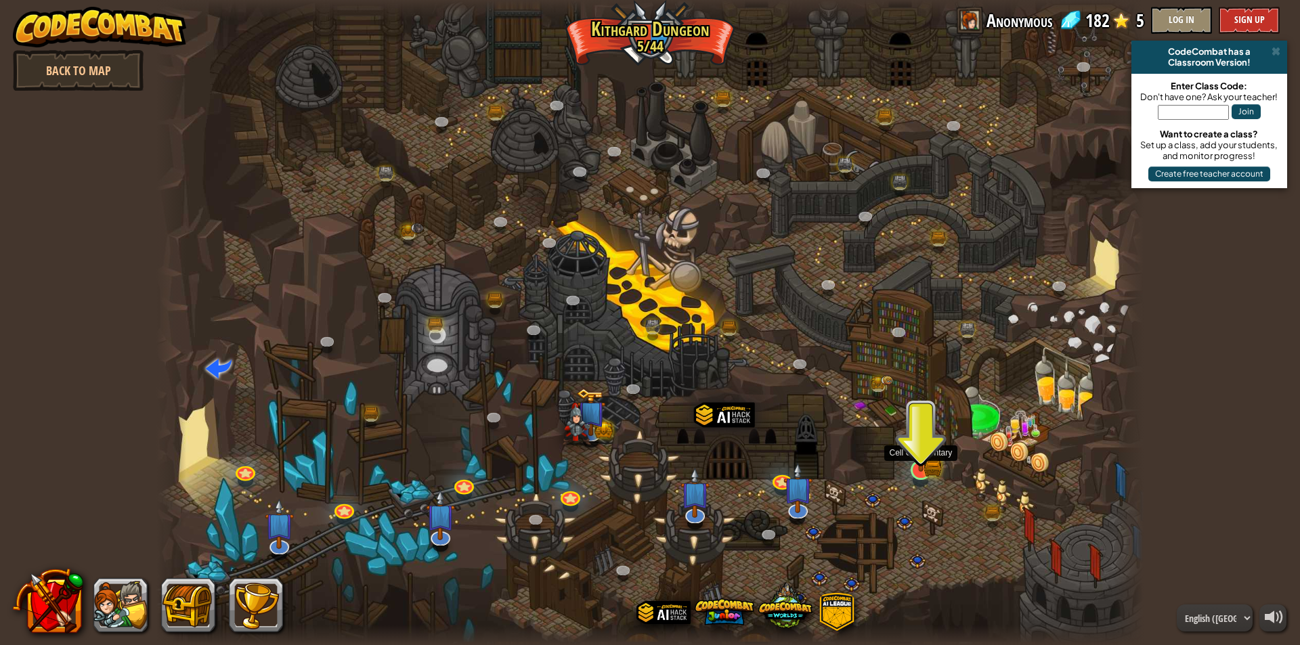
click at [931, 458] on img at bounding box center [920, 442] width 26 height 58
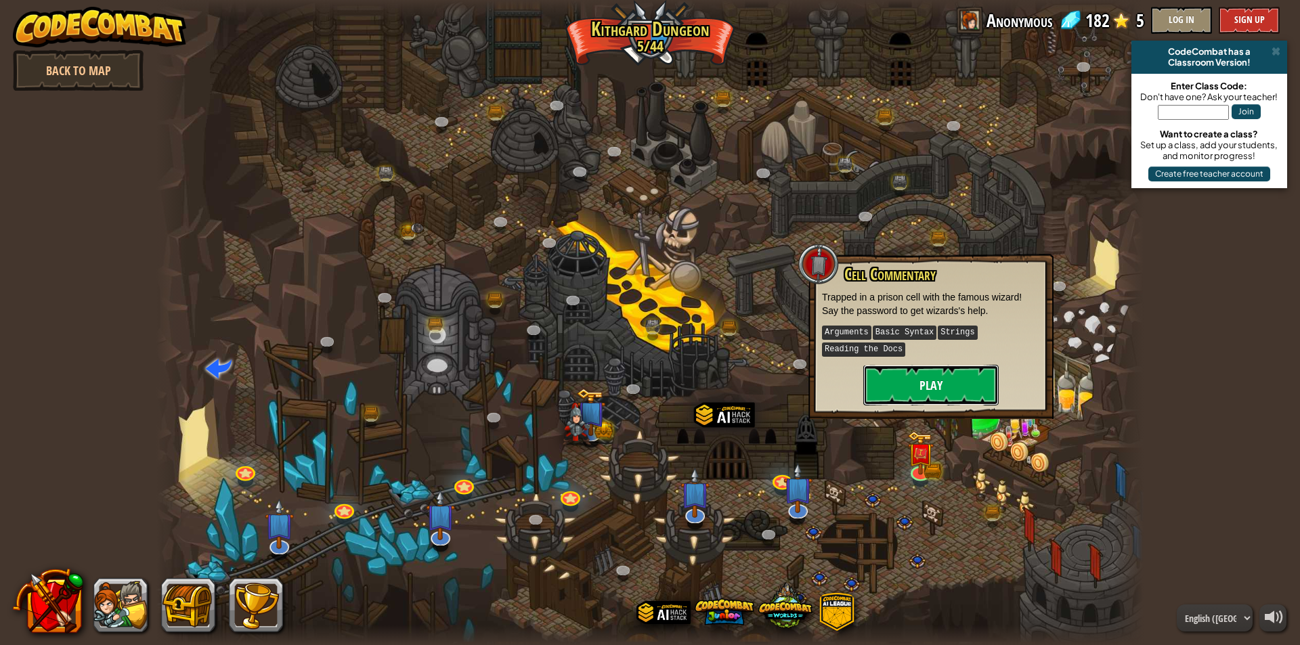
click at [930, 391] on button "Play" at bounding box center [930, 385] width 135 height 41
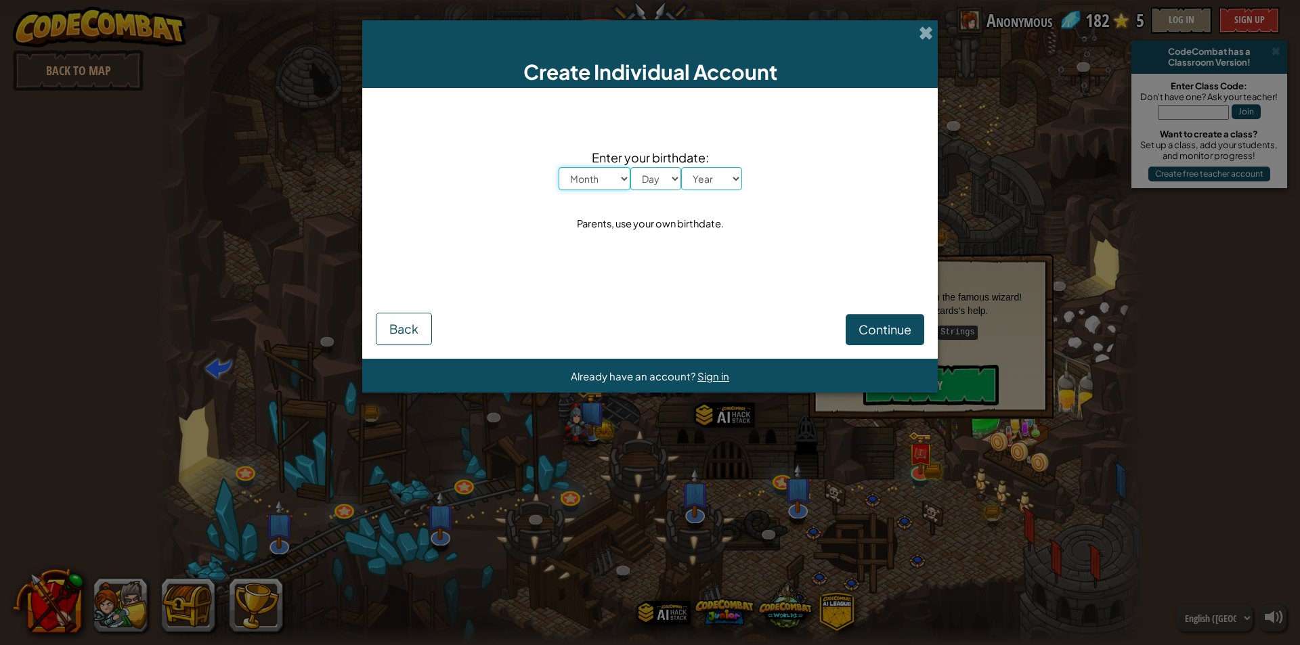
click at [621, 184] on select "Month January February March April May June July August September October Novem…" at bounding box center [595, 178] width 72 height 23
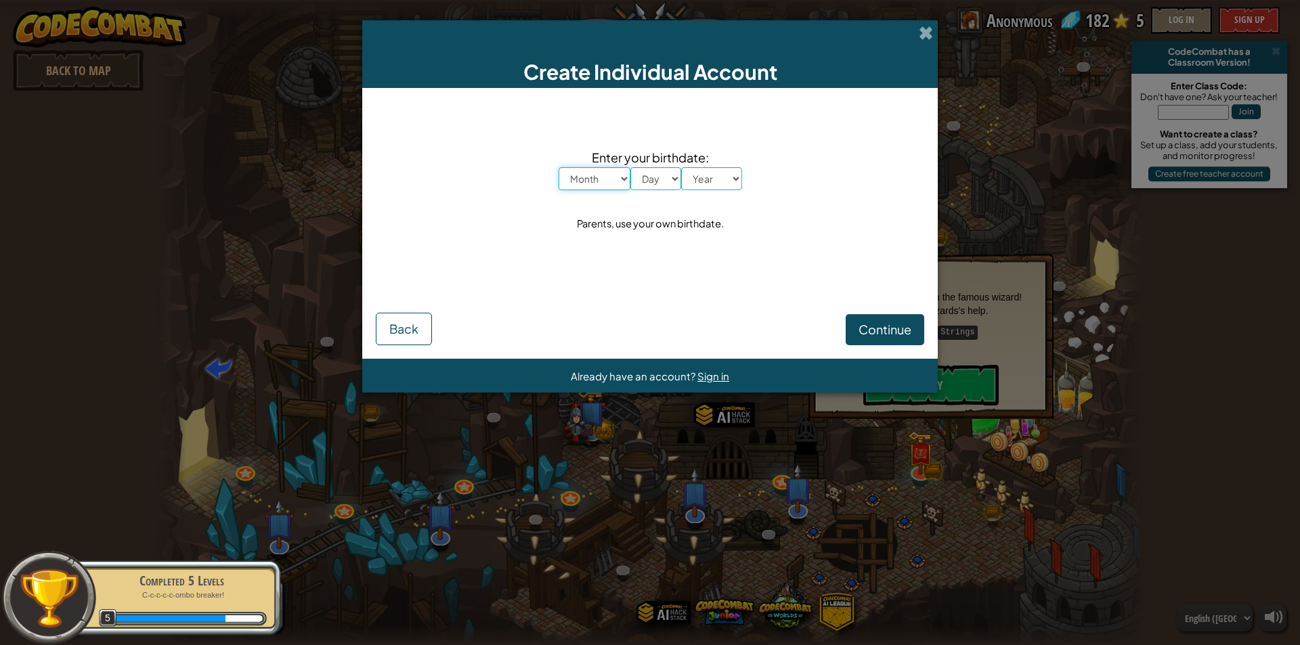
select select "5"
click at [559, 167] on select "Month January February March April May June July August September October Novem…" at bounding box center [595, 178] width 72 height 23
click at [664, 187] on select "Day 1 2 3 4 5 6 7 8 9 10 11 12 13 14 15 16 17 18 19 20 21 22 23 24 25 26 27 28 …" at bounding box center [655, 178] width 51 height 23
select select "21"
click at [630, 167] on select "Day 1 2 3 4 5 6 7 8 9 10 11 12 13 14 15 16 17 18 19 20 21 22 23 24 25 26 27 28 …" at bounding box center [655, 178] width 51 height 23
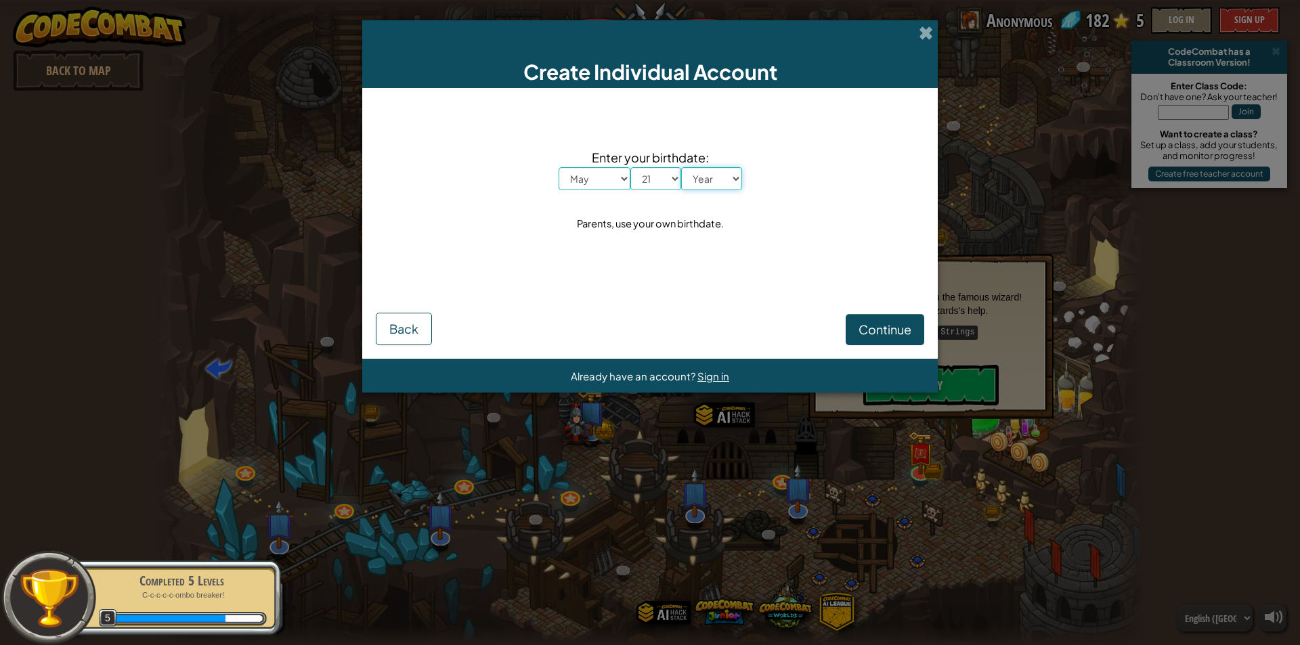
click at [722, 182] on select "Year [DATE] 2024 2023 2022 2021 2020 2019 2018 2017 2016 2015 2014 2013 2012 20…" at bounding box center [711, 178] width 61 height 23
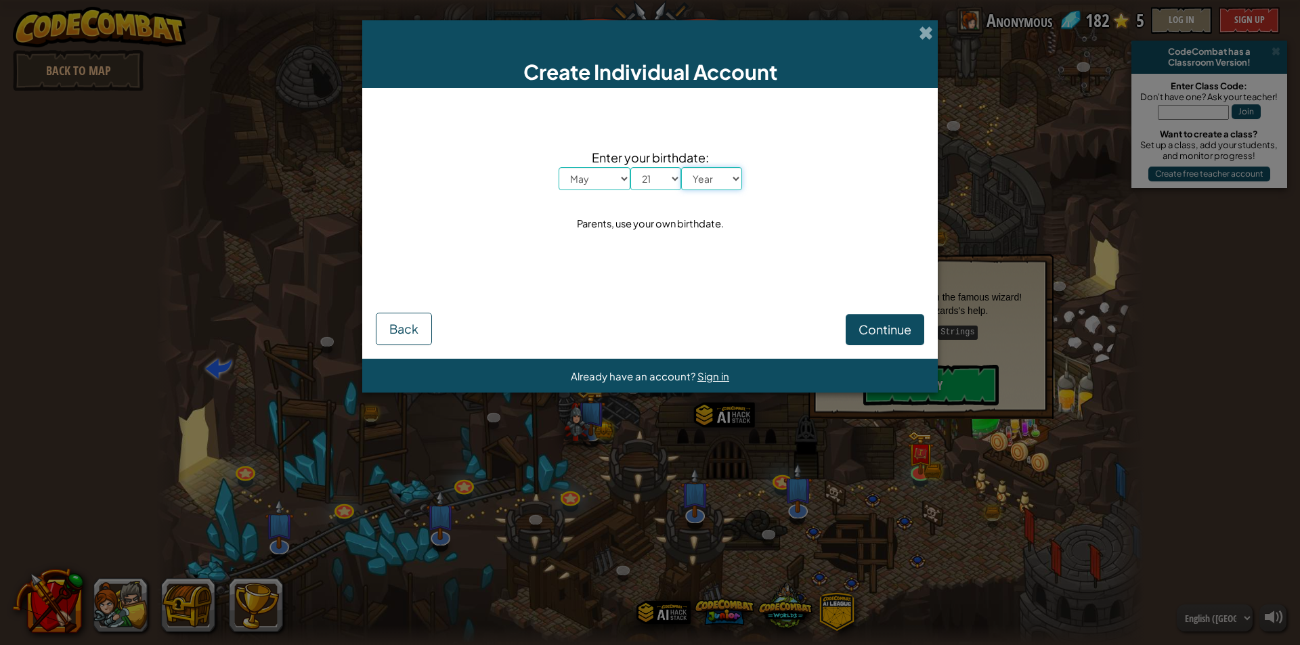
select select "2010"
click at [681, 167] on select "Year [DATE] 2024 2023 2022 2021 2020 2019 2018 2017 2016 2015 2014 2013 2012 20…" at bounding box center [711, 178] width 61 height 23
click at [871, 328] on span "Continue" at bounding box center [885, 330] width 53 height 16
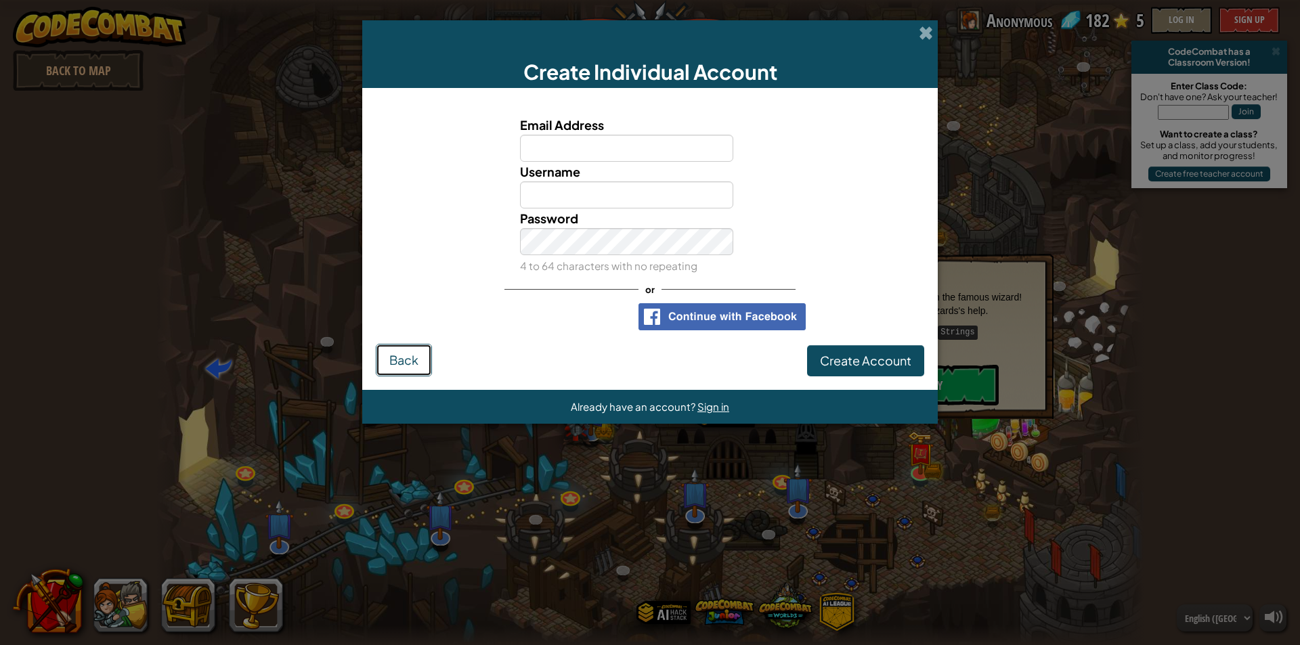
click at [395, 374] on button "Back" at bounding box center [404, 360] width 56 height 33
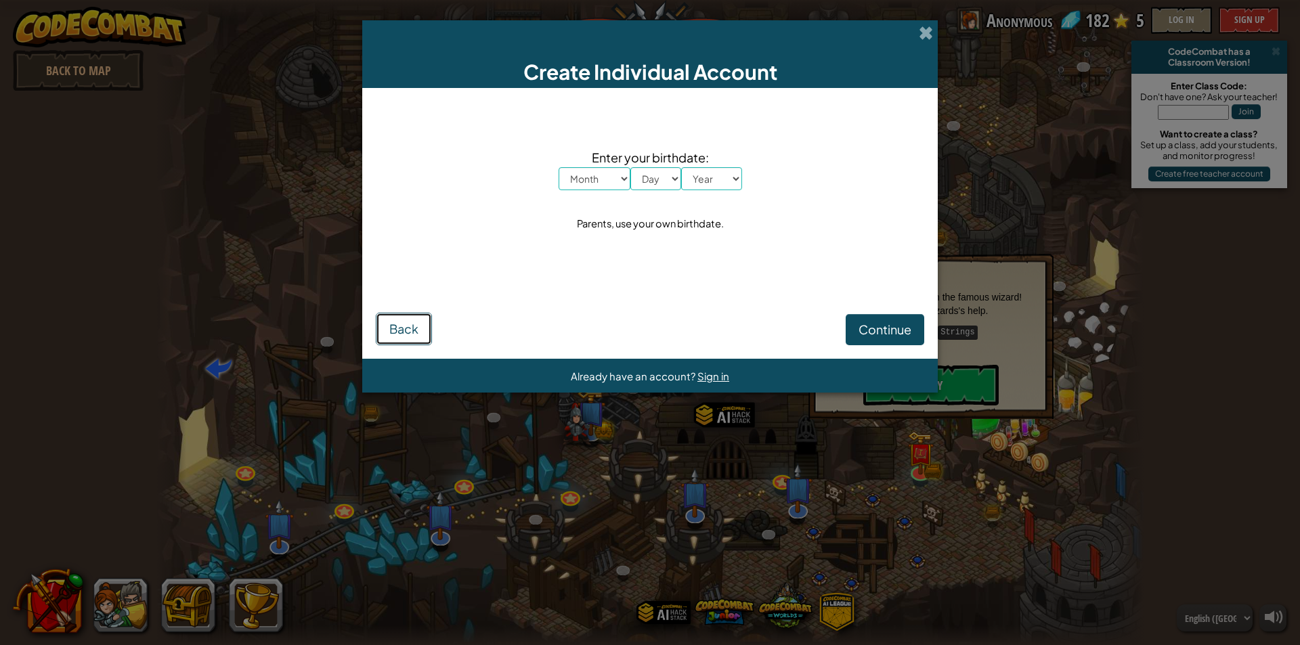
click at [407, 334] on span "Back" at bounding box center [403, 329] width 29 height 16
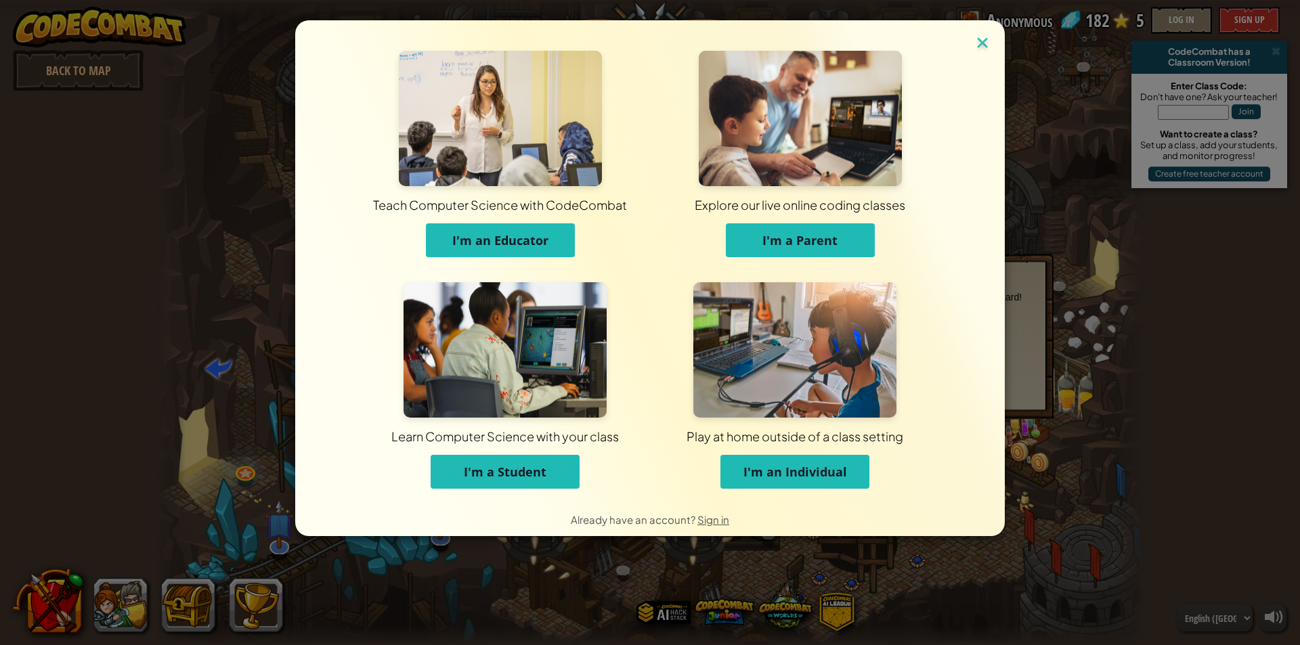
click at [982, 38] on img at bounding box center [983, 44] width 18 height 20
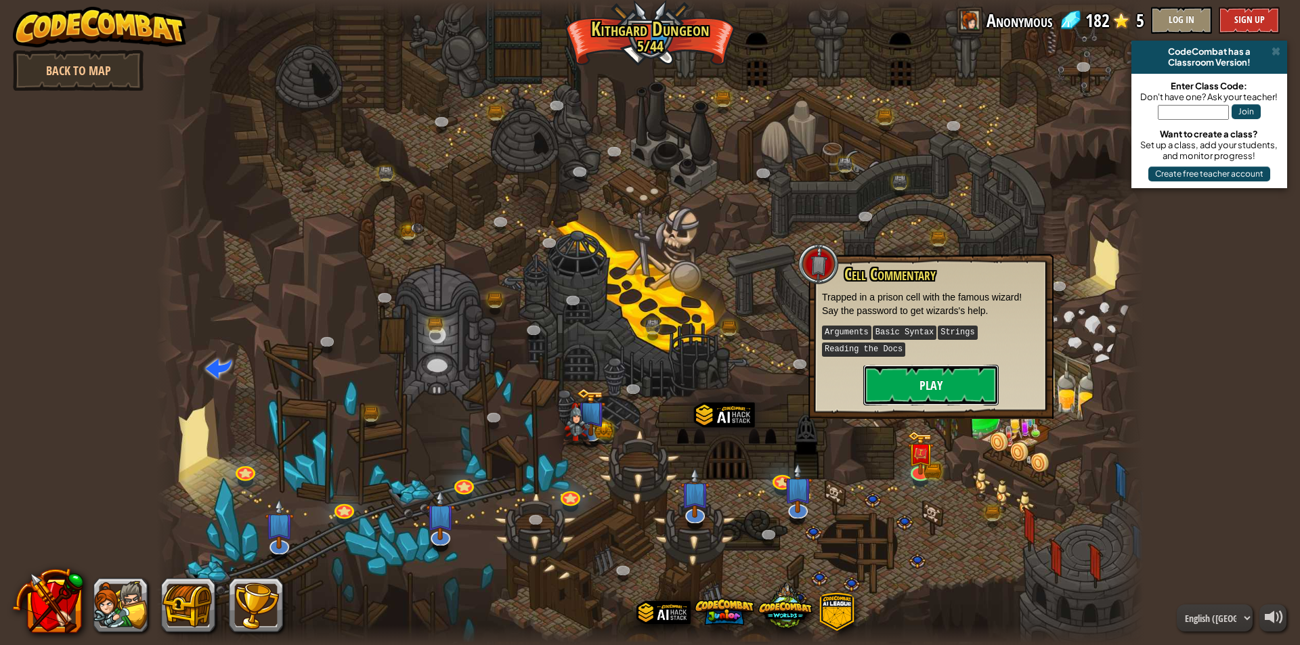
click at [923, 387] on button "Play" at bounding box center [930, 385] width 135 height 41
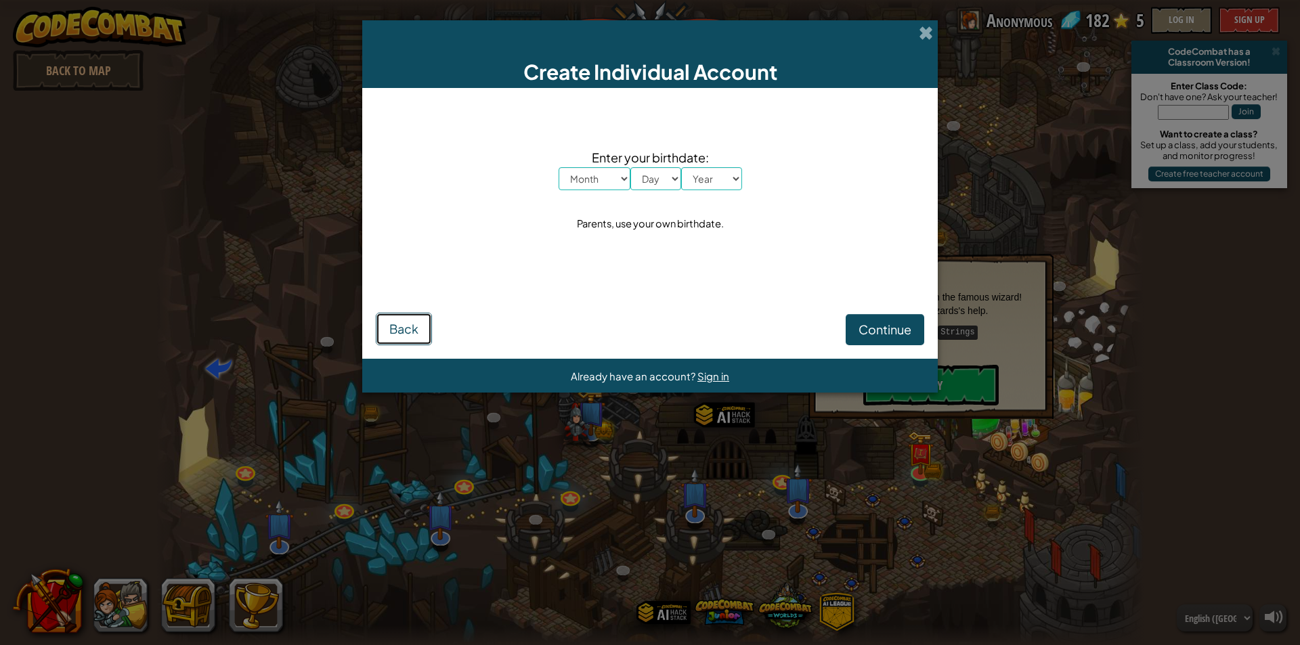
click at [396, 335] on span "Back" at bounding box center [403, 329] width 29 height 16
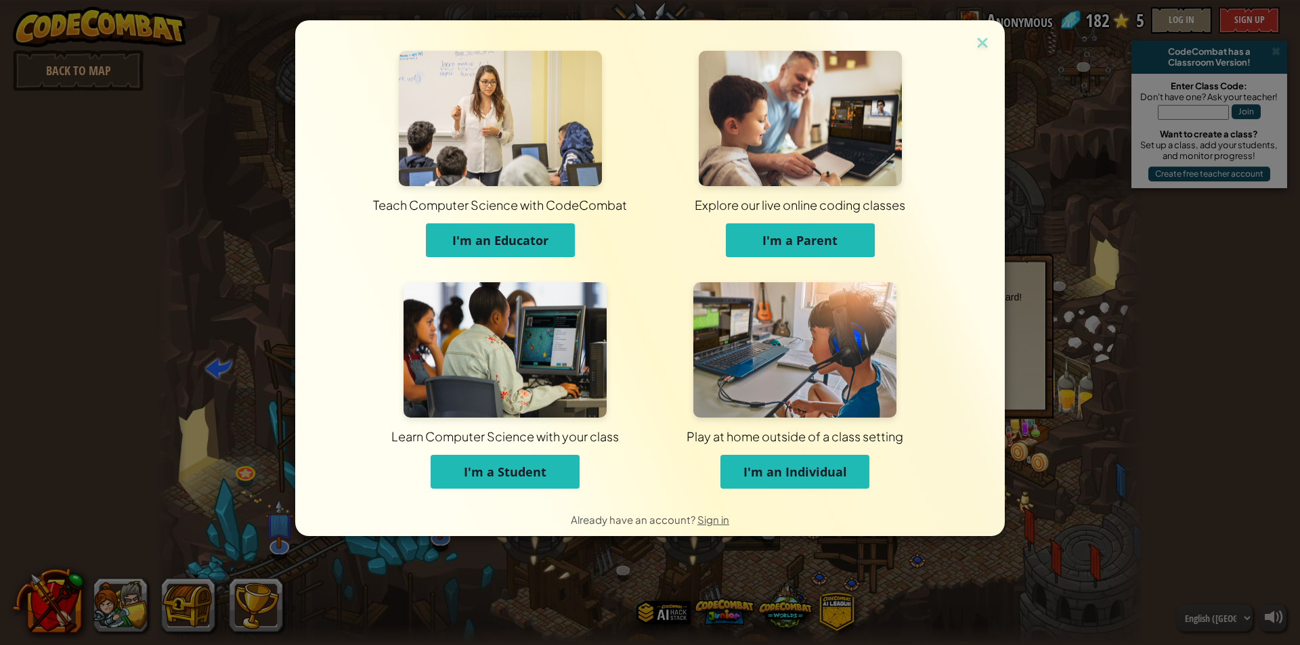
click at [802, 479] on span "I'm an Individual" at bounding box center [796, 472] width 104 height 16
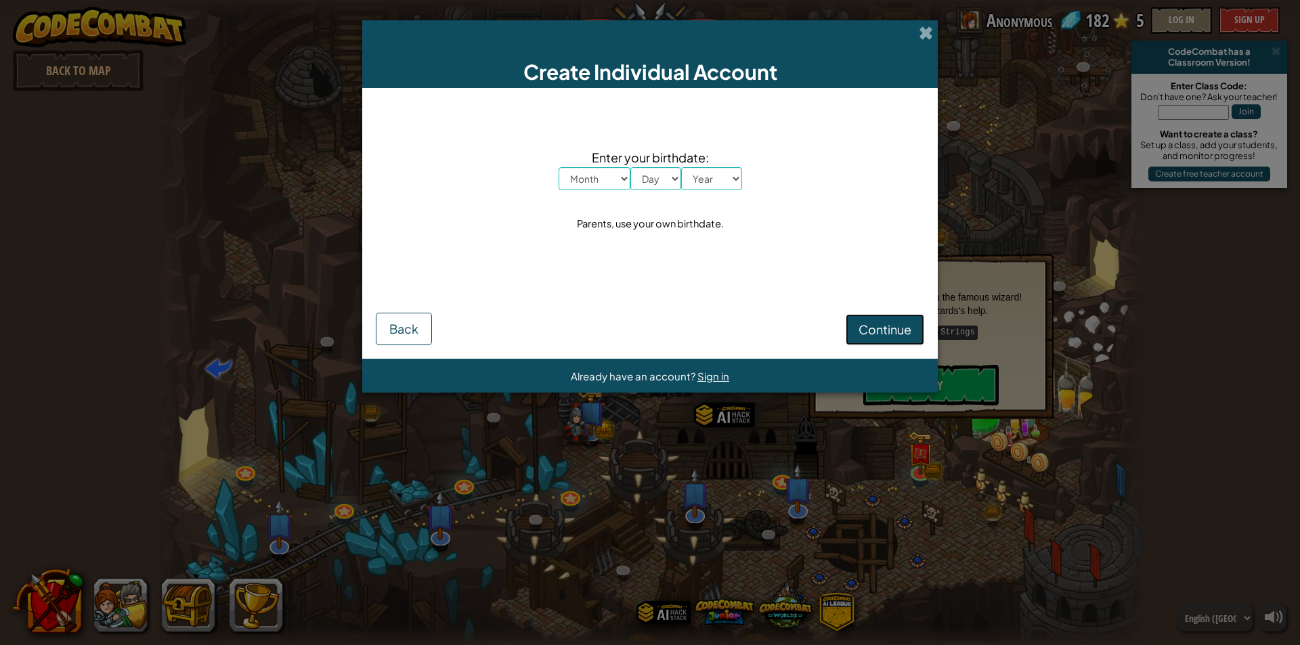
click at [872, 326] on span "Continue" at bounding box center [885, 330] width 53 height 16
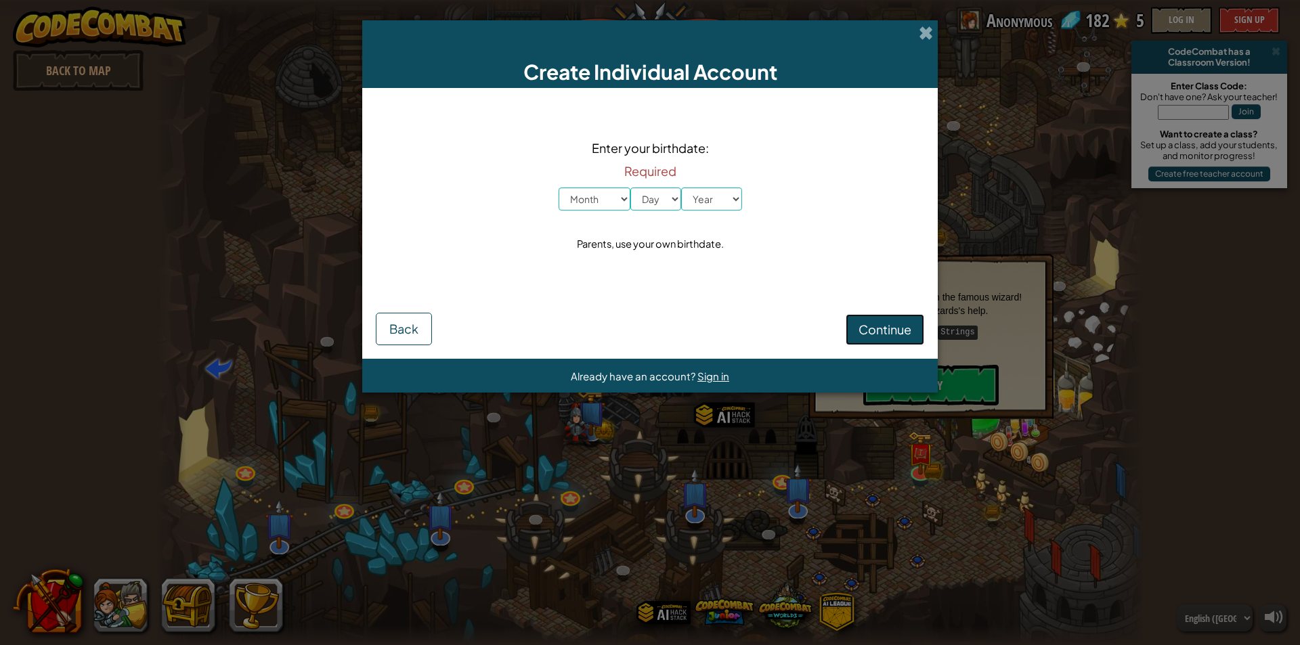
click at [876, 326] on span "Continue" at bounding box center [885, 330] width 53 height 16
click at [591, 200] on select "Month January February March April May June July August September October Novem…" at bounding box center [595, 199] width 72 height 23
select select "1"
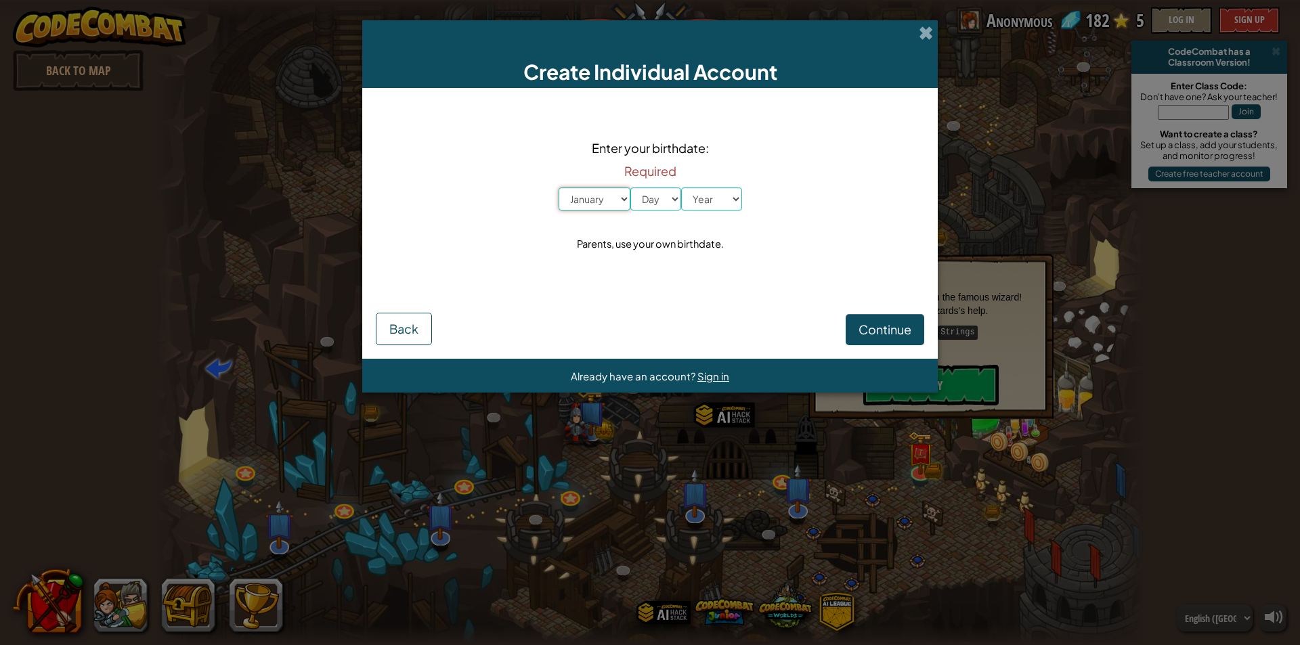
click at [559, 188] on select "Month January February March April May June July August September October Novem…" at bounding box center [595, 199] width 72 height 23
click at [647, 206] on select "Day 1 2 3 4 5 6 7 8 9 10 11 12 13 14 15 16 17 18 19 20 21 22 23 24 25 26 27 28 …" at bounding box center [655, 199] width 51 height 23
select select "3"
click at [630, 188] on select "Day 1 2 3 4 5 6 7 8 9 10 11 12 13 14 15 16 17 18 19 20 21 22 23 24 25 26 27 28 …" at bounding box center [655, 199] width 51 height 23
click at [708, 207] on select "Year [DATE] 2024 2023 2022 2021 2020 2019 2018 2017 2016 2015 2014 2013 2012 20…" at bounding box center [711, 199] width 61 height 23
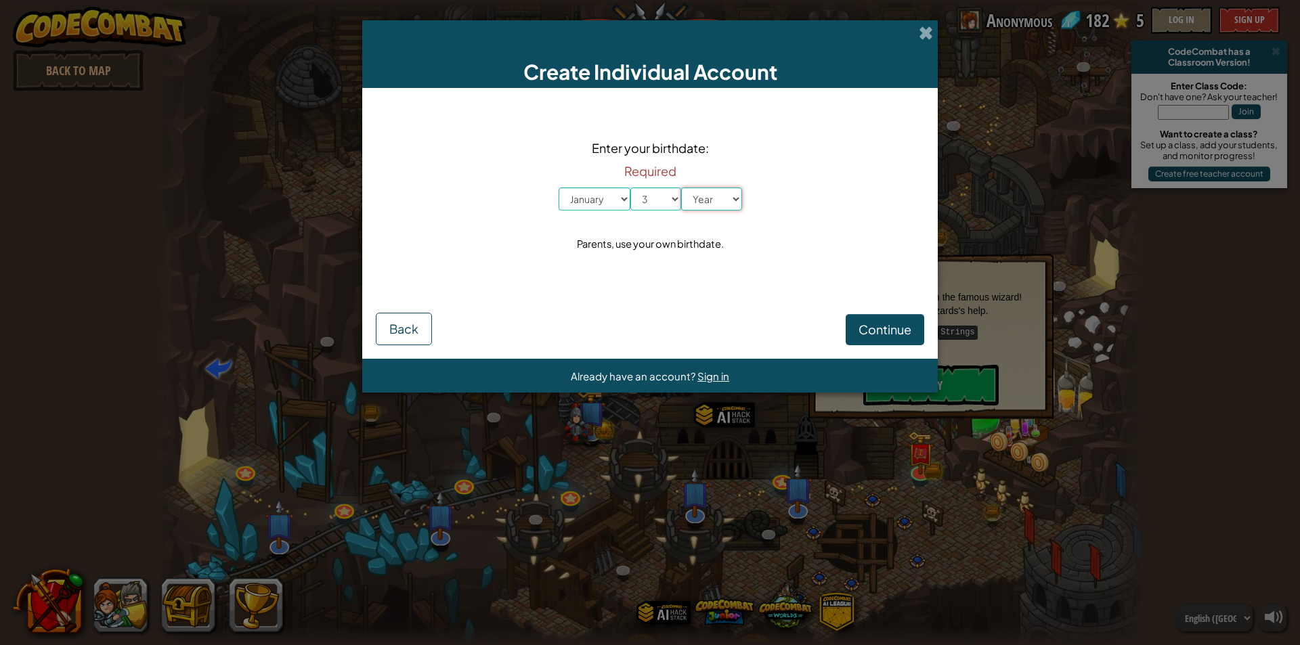
select select "2010"
click at [681, 188] on select "Year [DATE] 2024 2023 2022 2021 2020 2019 2018 2017 2016 2015 2014 2013 2012 20…" at bounding box center [711, 199] width 61 height 23
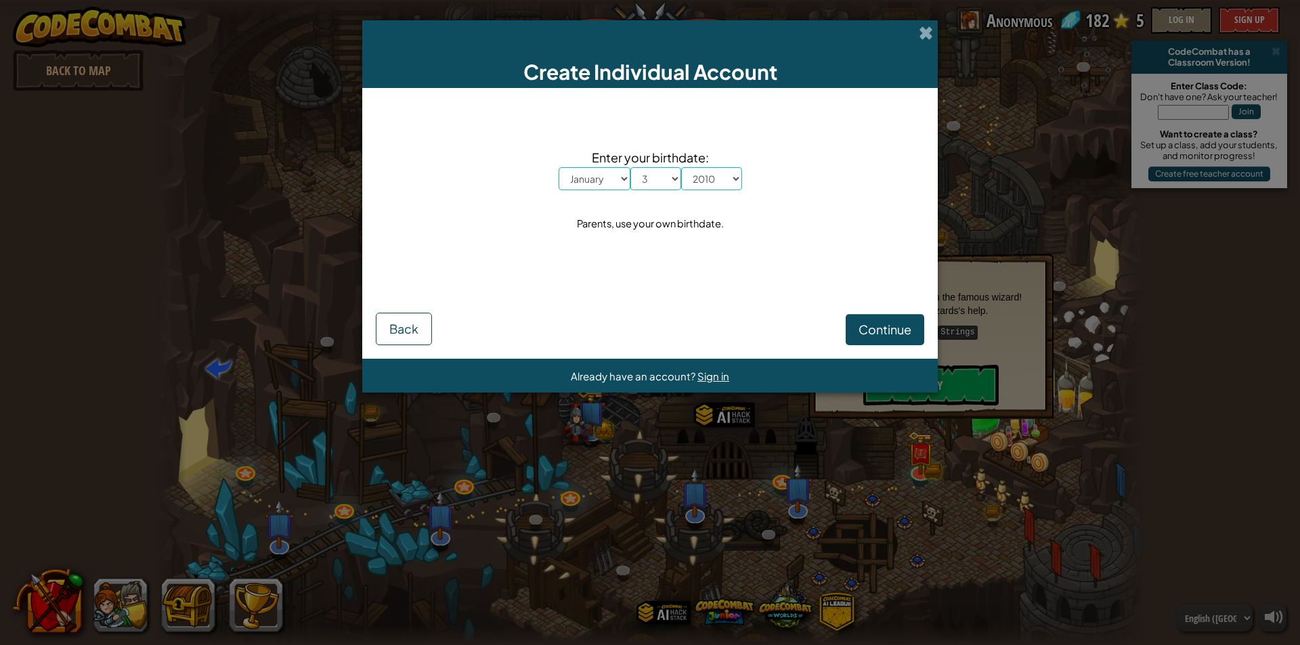
click at [877, 314] on div "Continue Back" at bounding box center [650, 312] width 549 height 65
click at [876, 324] on span "Continue" at bounding box center [885, 330] width 53 height 16
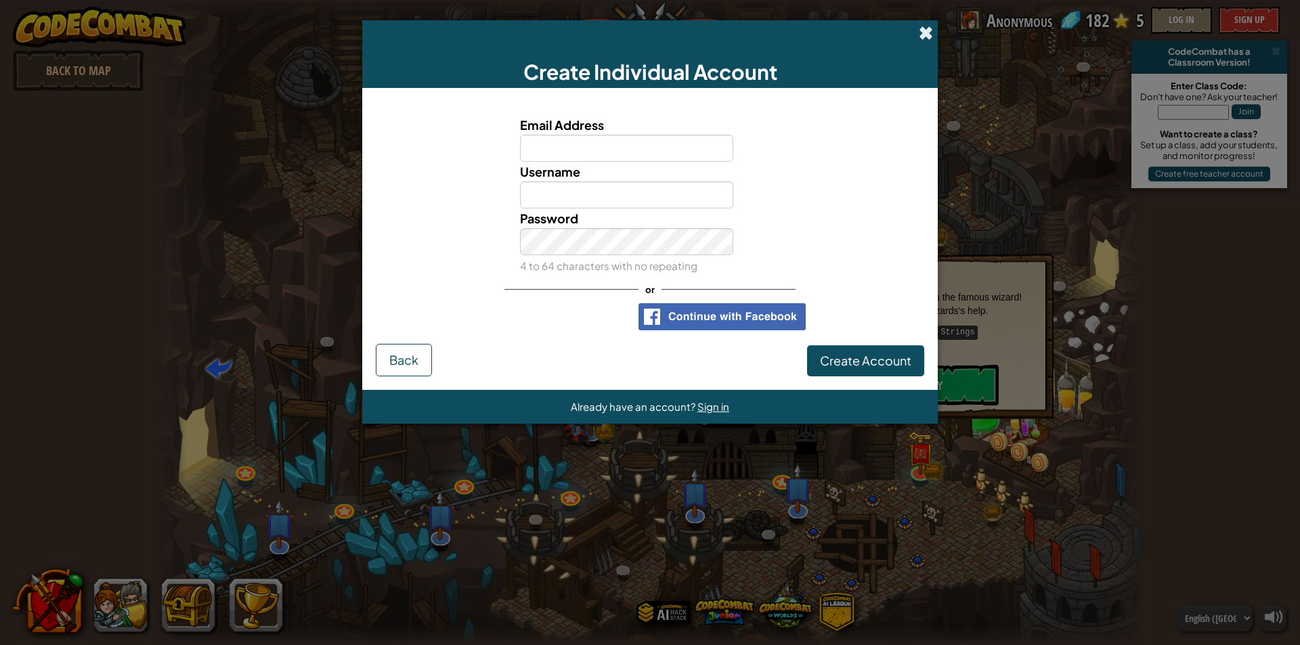
click at [923, 28] on span at bounding box center [926, 33] width 14 height 14
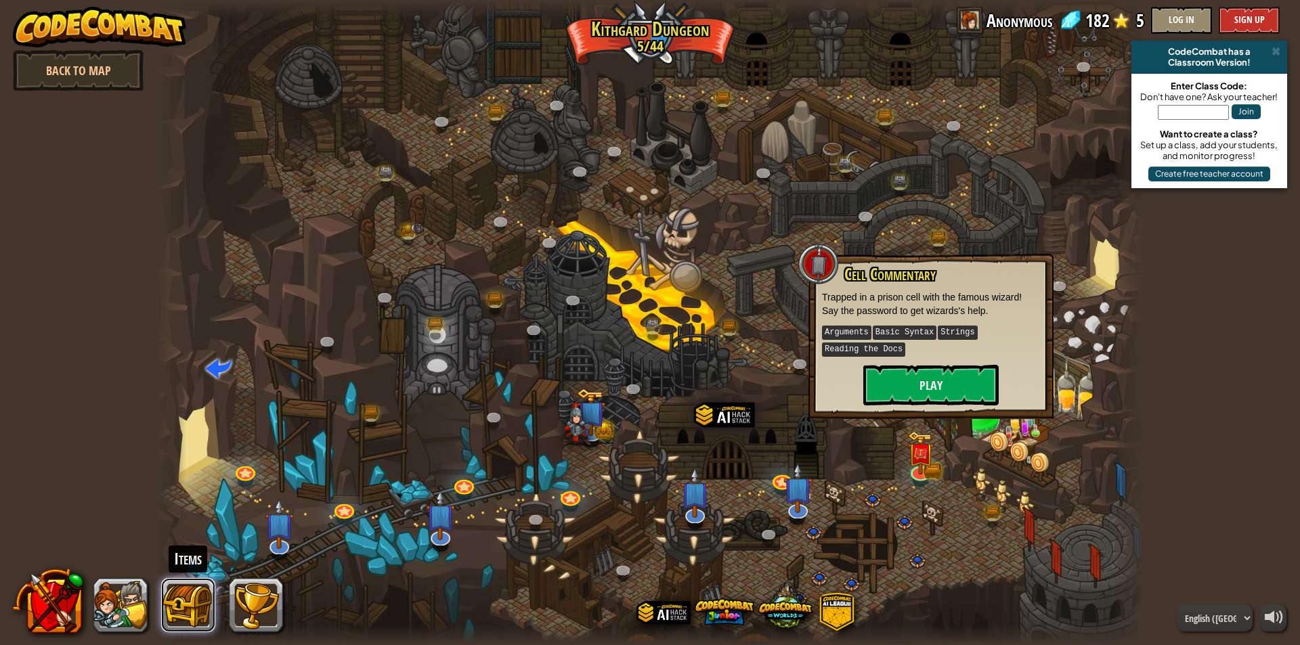
click at [187, 598] on button at bounding box center [188, 605] width 54 height 54
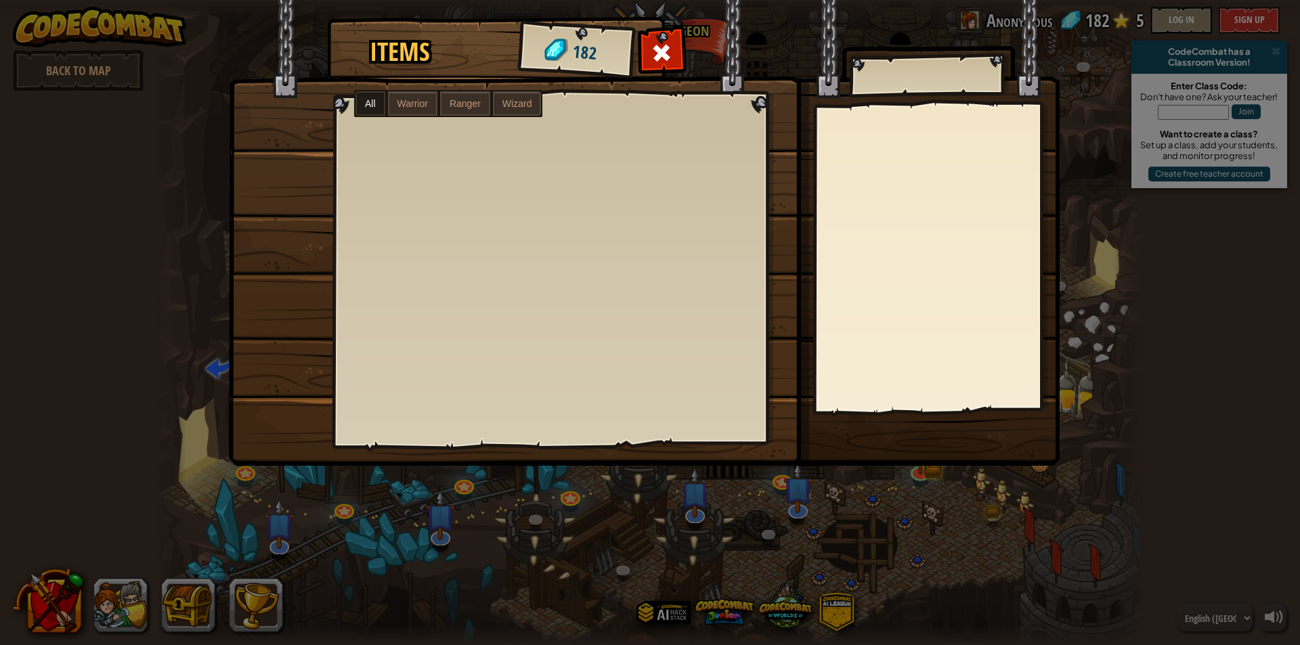
click at [129, 622] on div "Items 182 All Warrior Ranger Wizard" at bounding box center [650, 322] width 1300 height 645
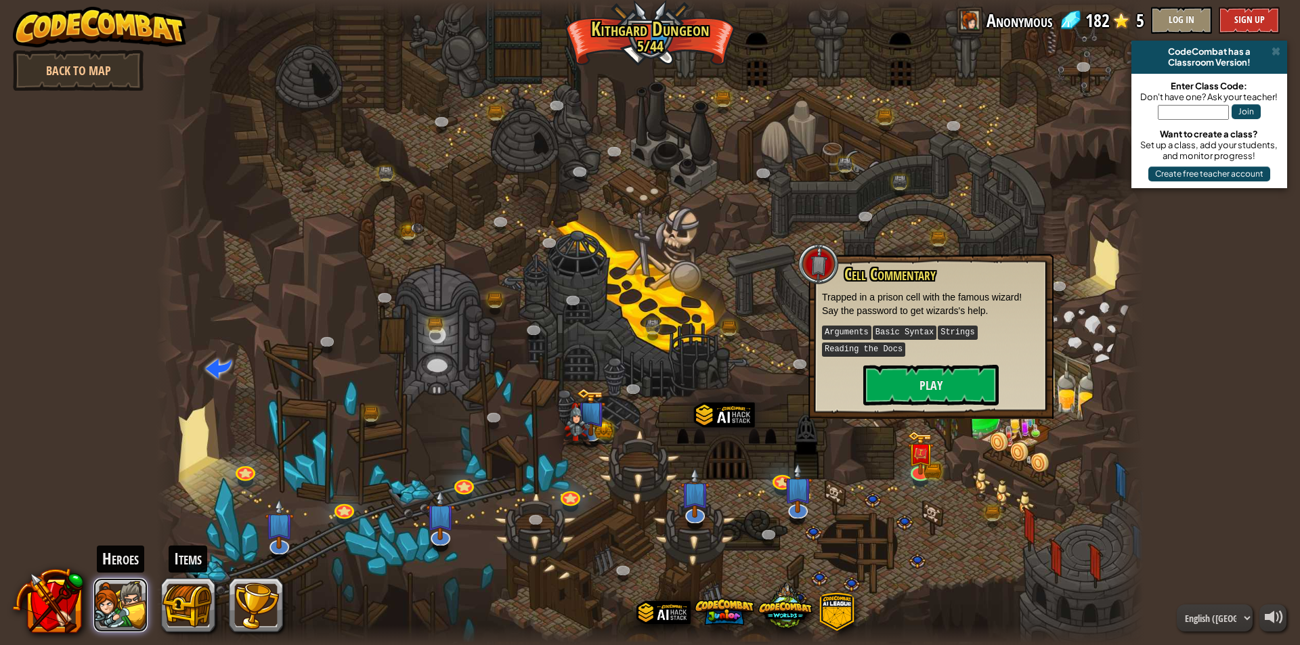
click at [111, 614] on button at bounding box center [120, 605] width 54 height 54
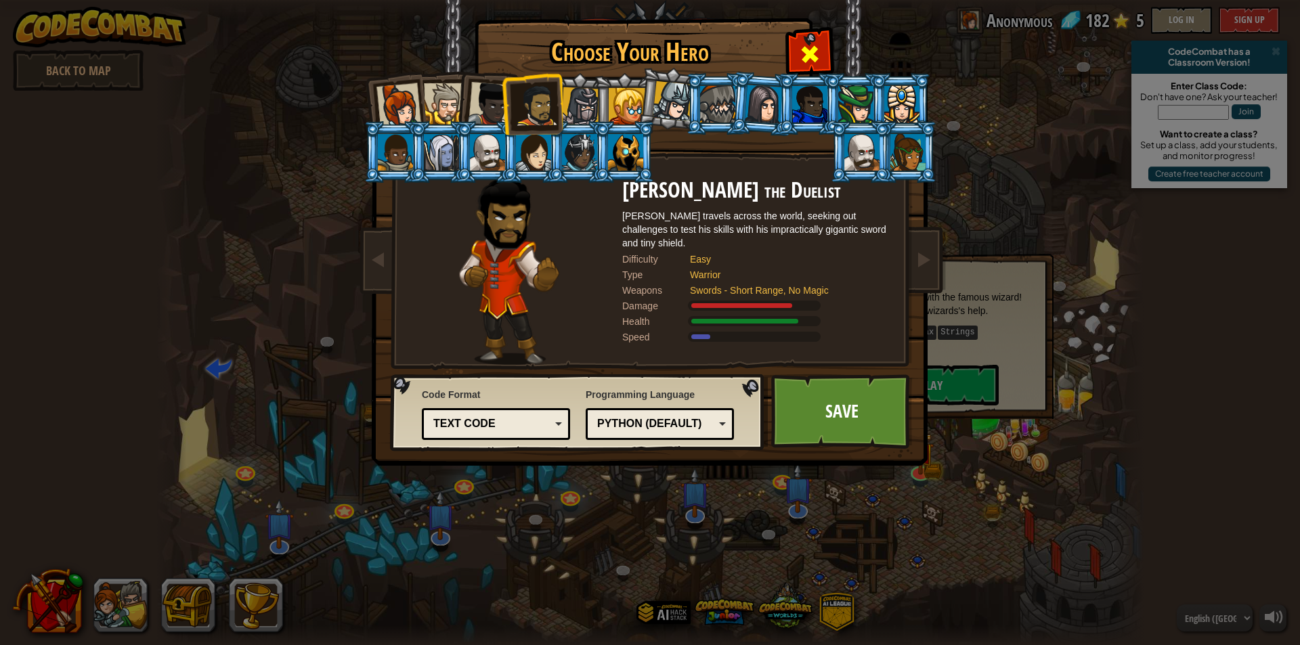
click at [813, 54] on span at bounding box center [810, 54] width 22 height 22
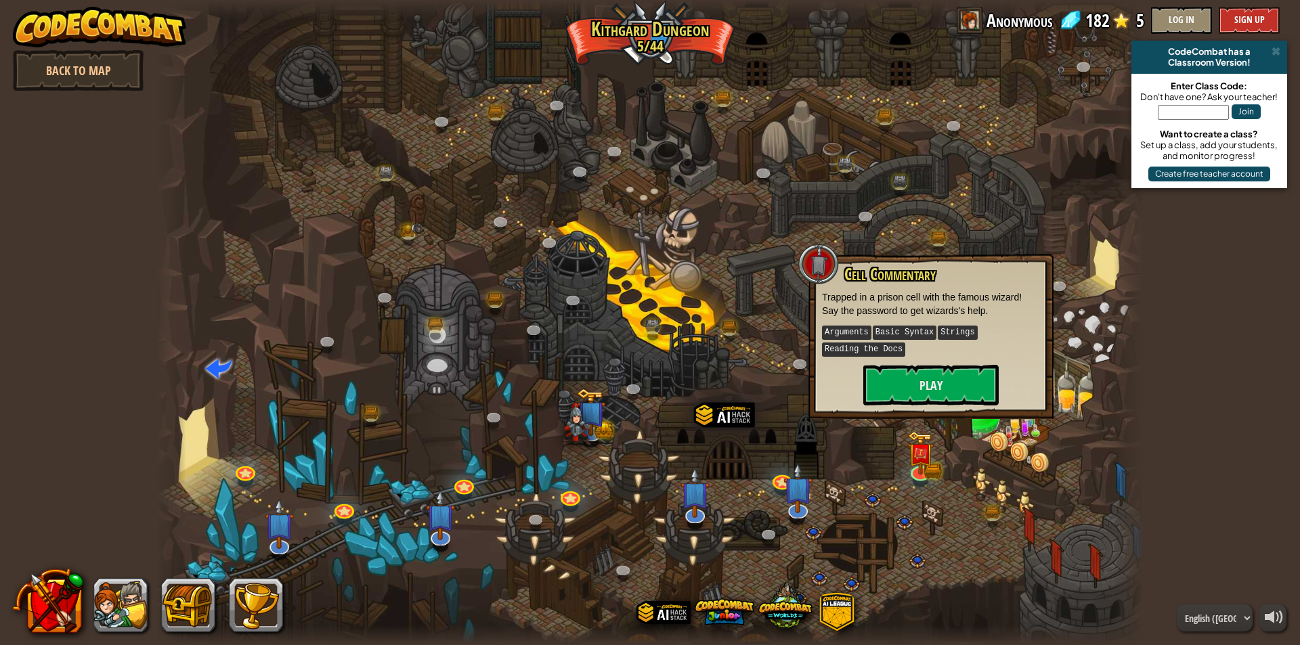
click at [1008, 19] on span "Anonymous" at bounding box center [1020, 20] width 66 height 27
click at [1212, 114] on input "text" at bounding box center [1193, 112] width 71 height 15
